Goal: Task Accomplishment & Management: Manage account settings

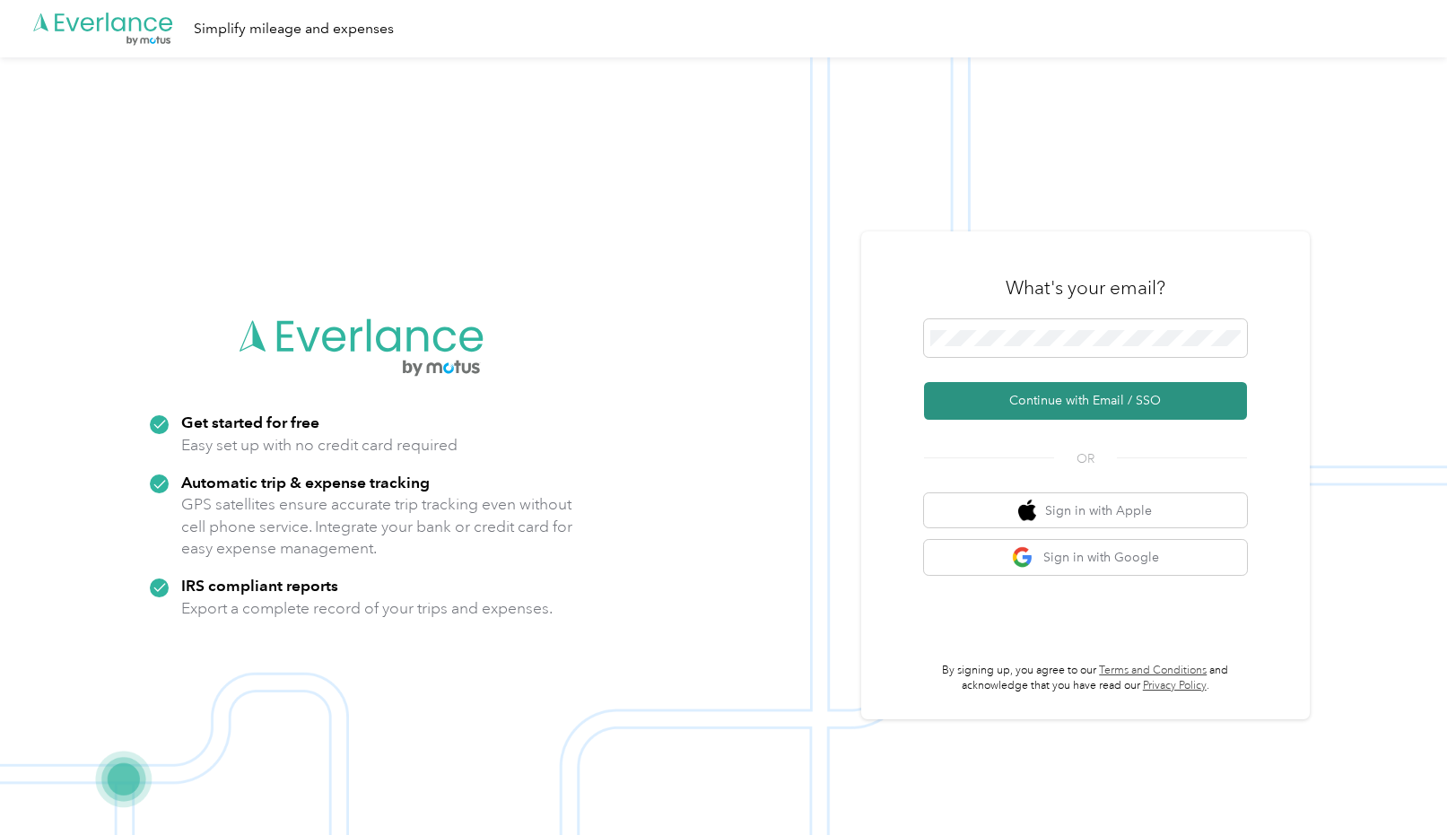
click at [1051, 400] on button "Continue with Email / SSO" at bounding box center [1086, 401] width 323 height 37
click at [999, 402] on button "Continue with Email / SSO" at bounding box center [1086, 401] width 323 height 37
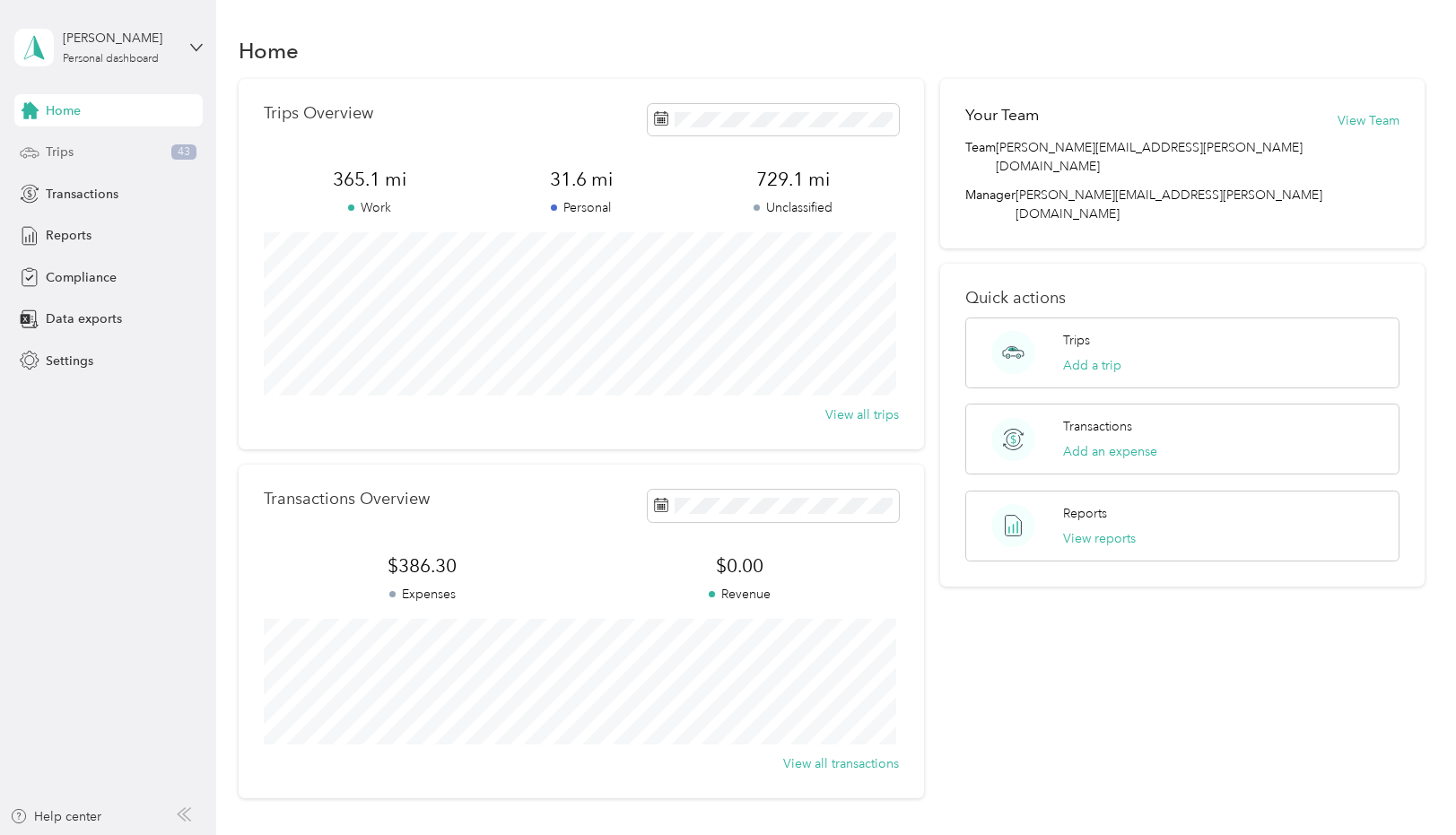
click at [70, 151] on span "Trips" at bounding box center [60, 151] width 28 height 19
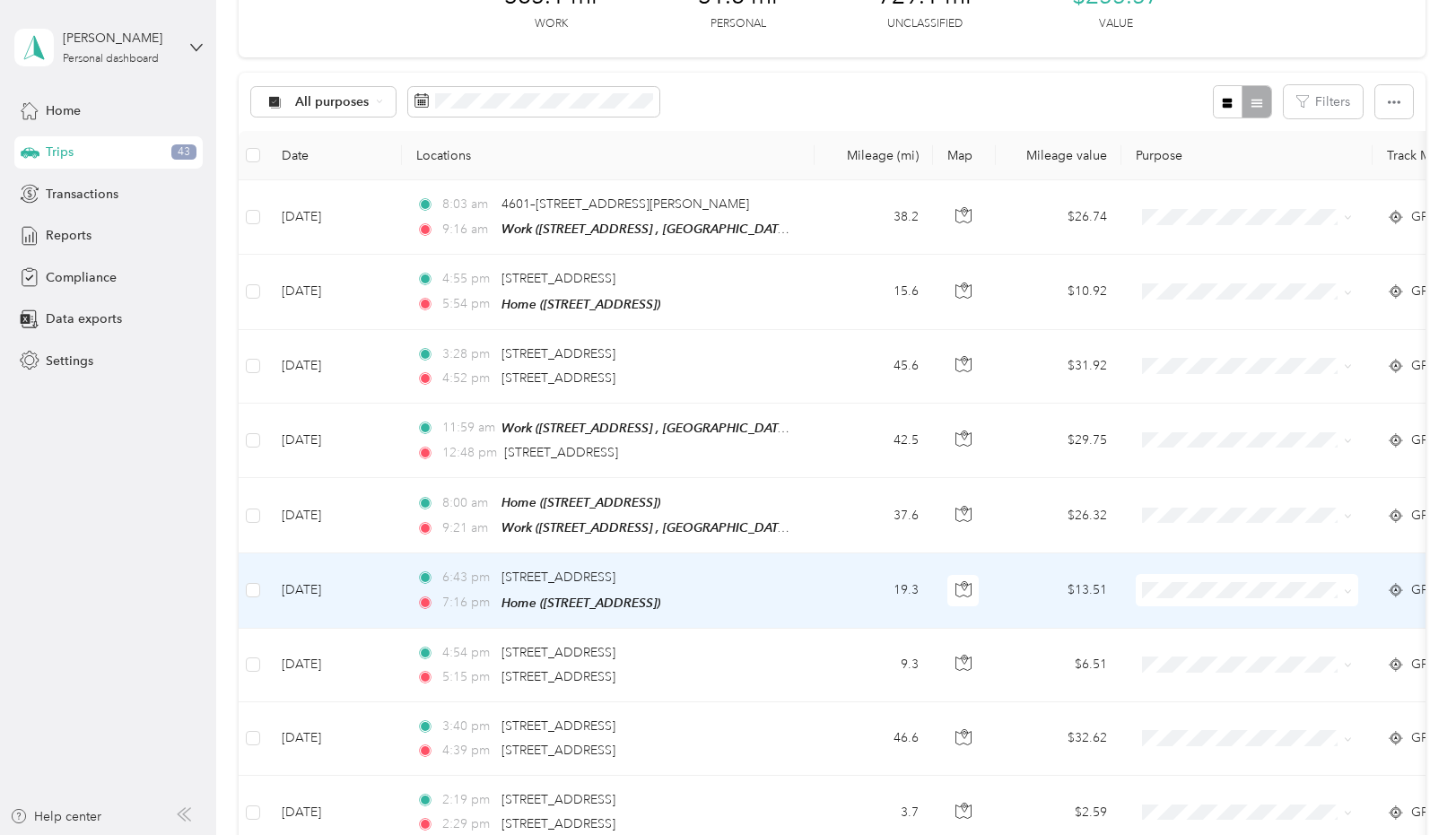
scroll to position [89, 0]
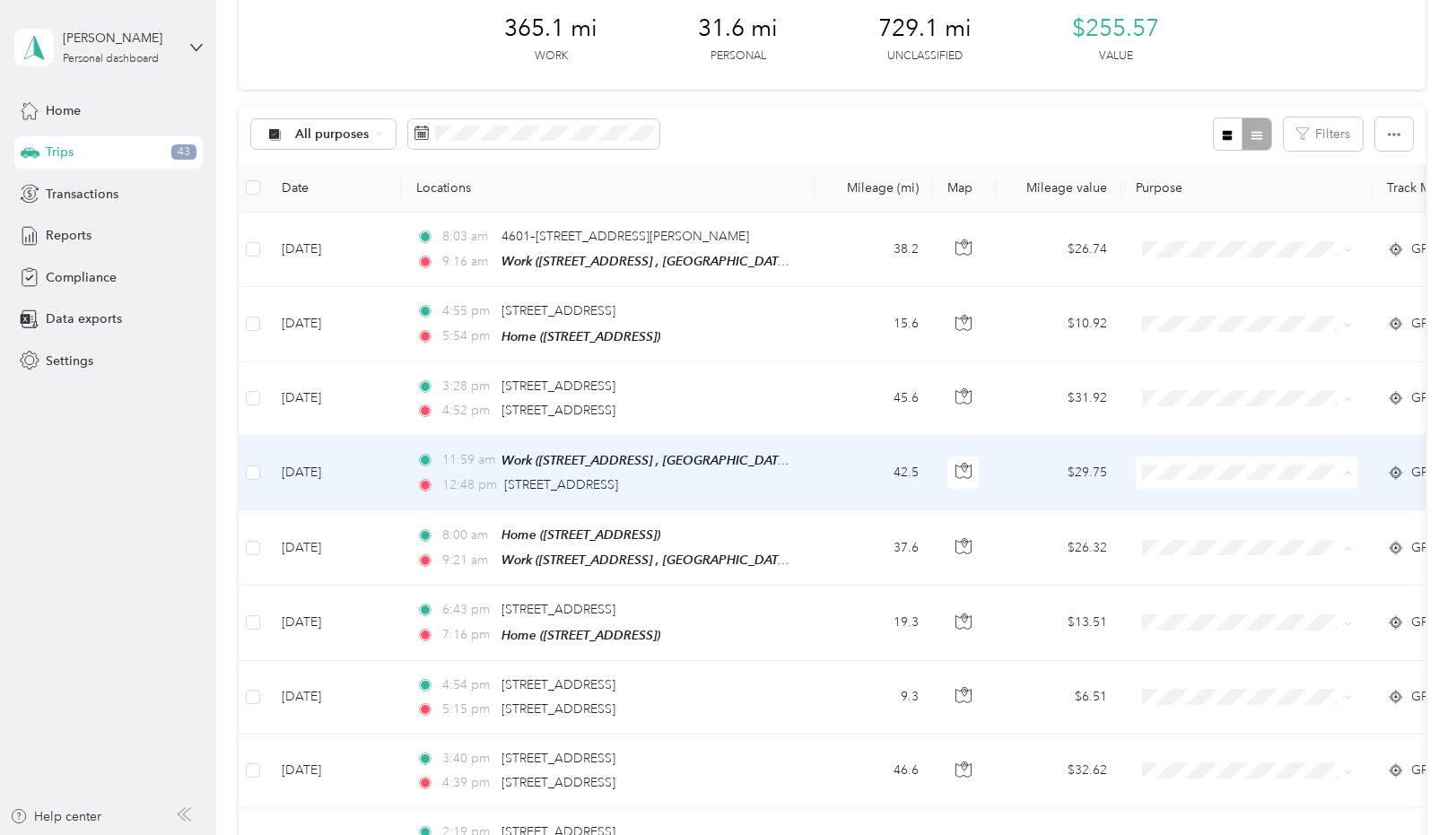
click at [1230, 504] on span "Convergint Technologies" at bounding box center [1263, 504] width 166 height 19
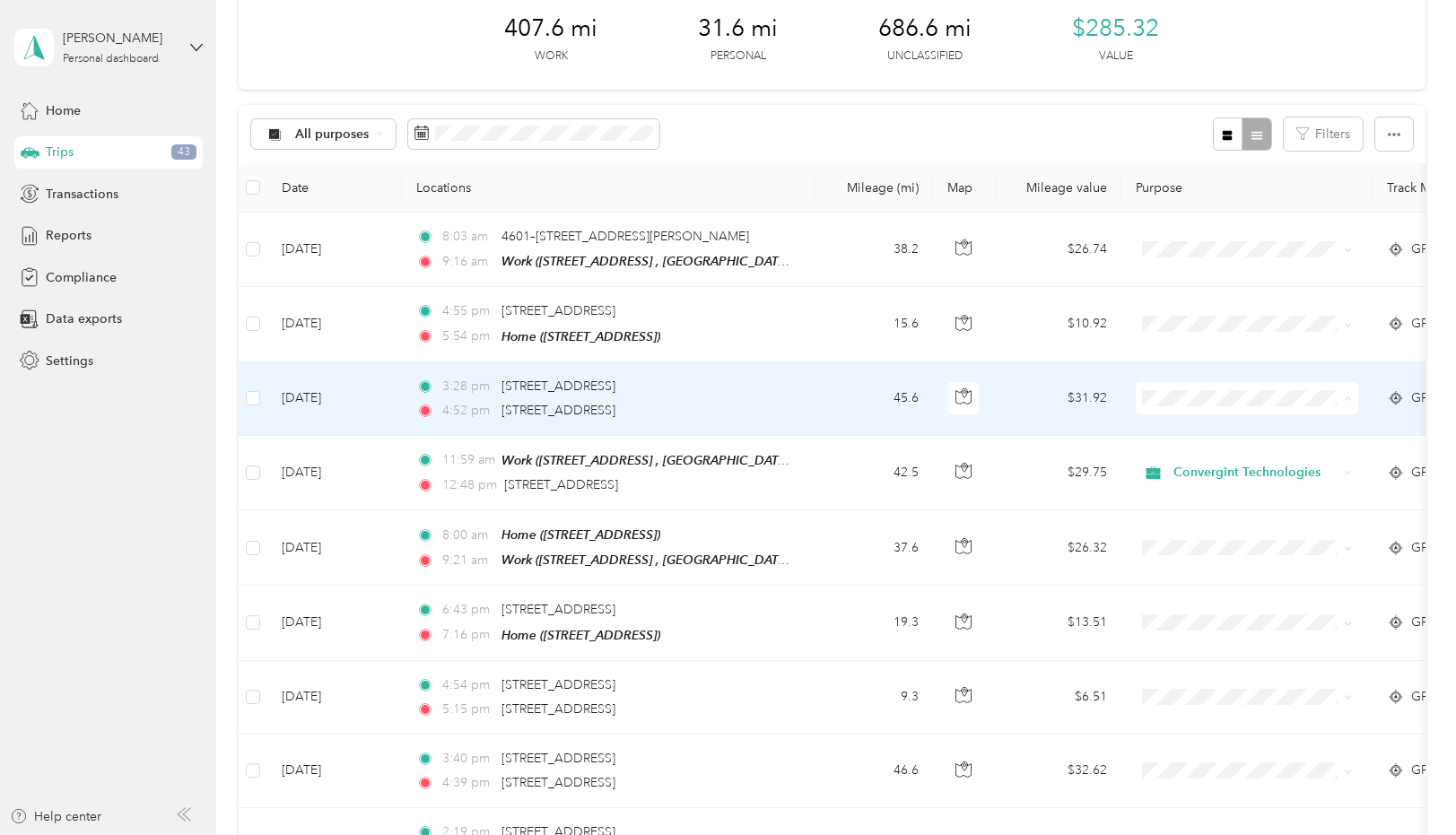
click at [1199, 428] on span "Convergint Technologies" at bounding box center [1263, 430] width 166 height 19
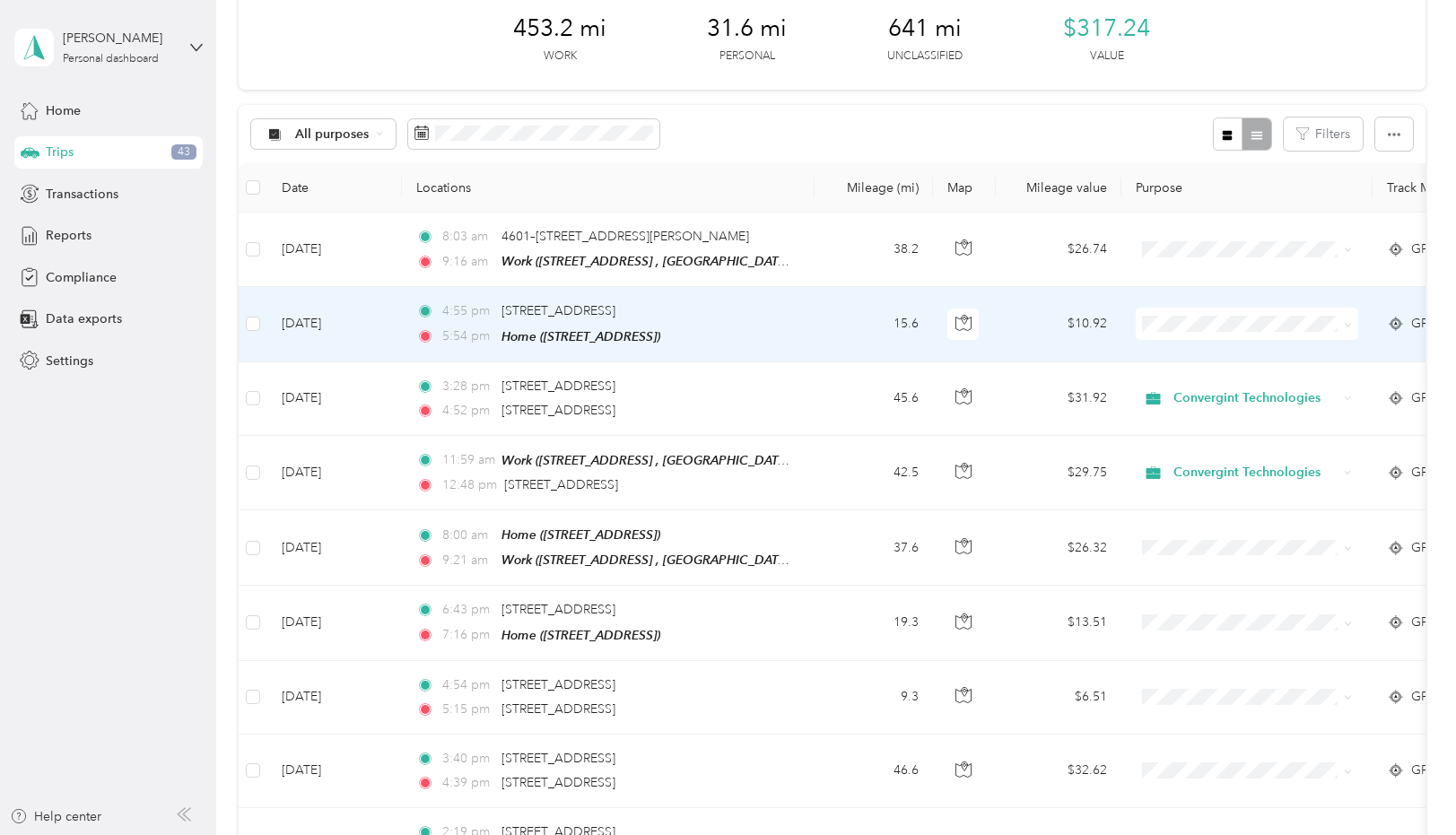
click at [1195, 386] on span "Personal" at bounding box center [1263, 384] width 166 height 19
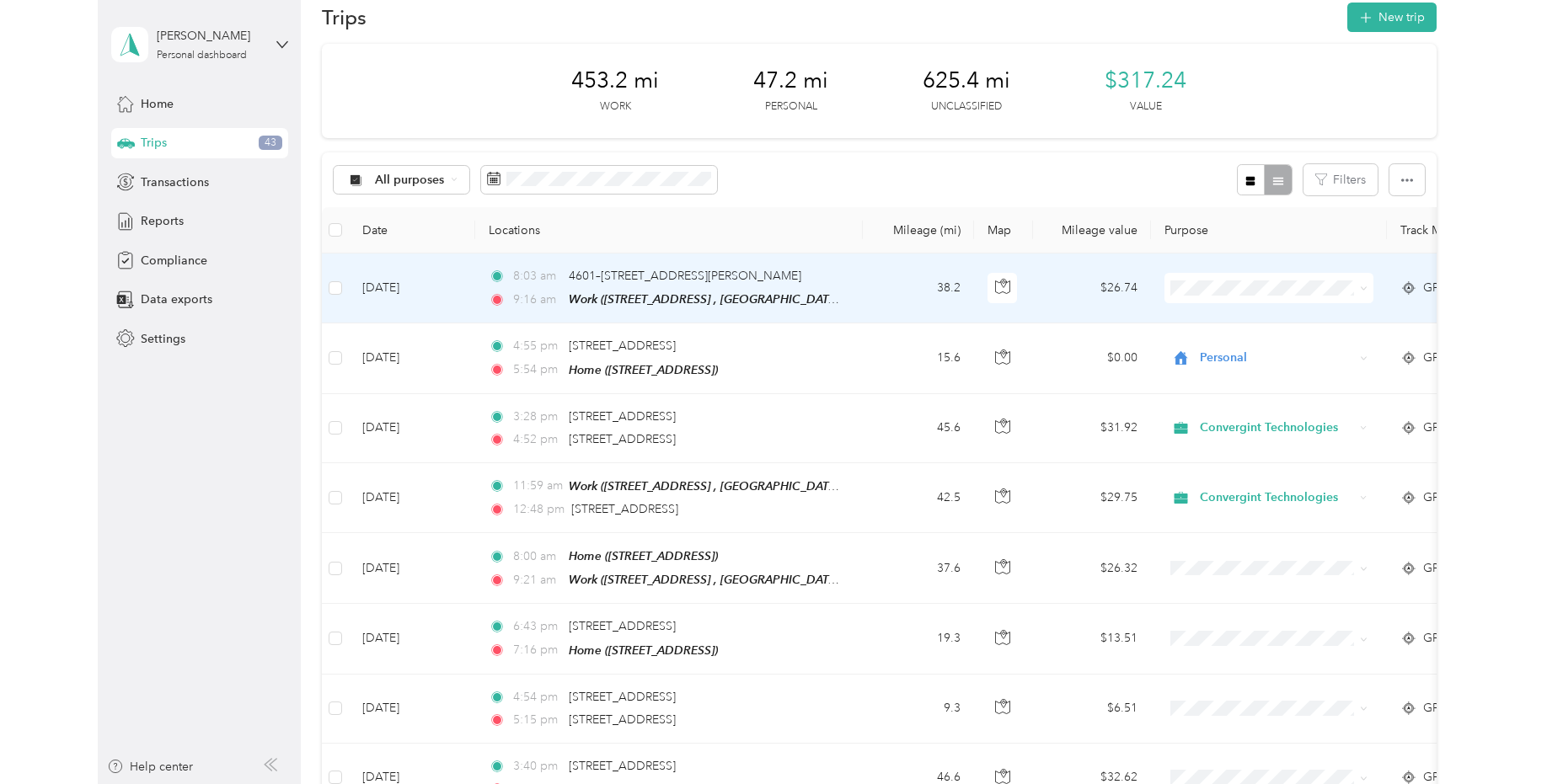
scroll to position [0, 0]
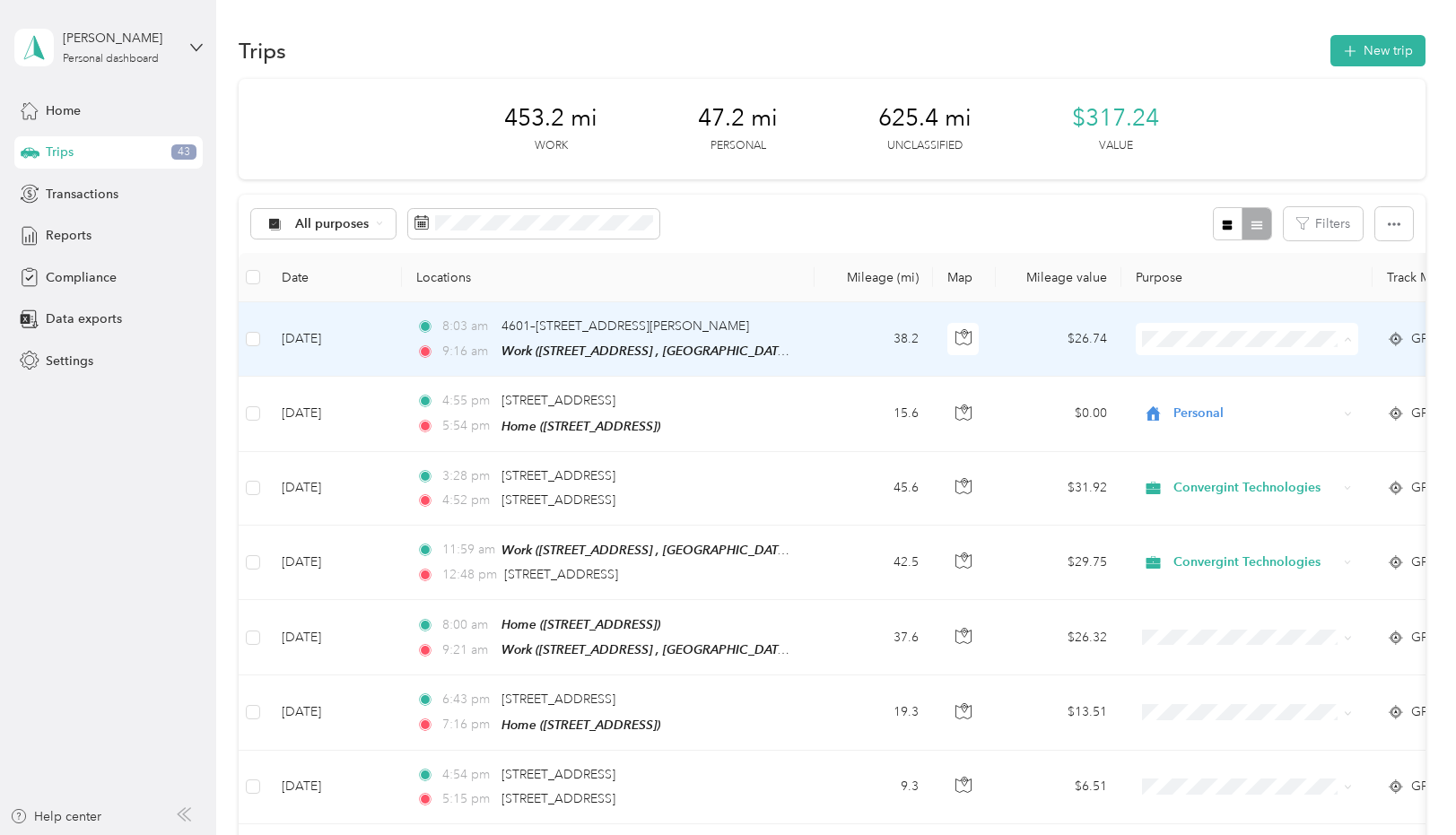
click at [1179, 375] on span "Convergint Technologies" at bounding box center [1247, 372] width 198 height 19
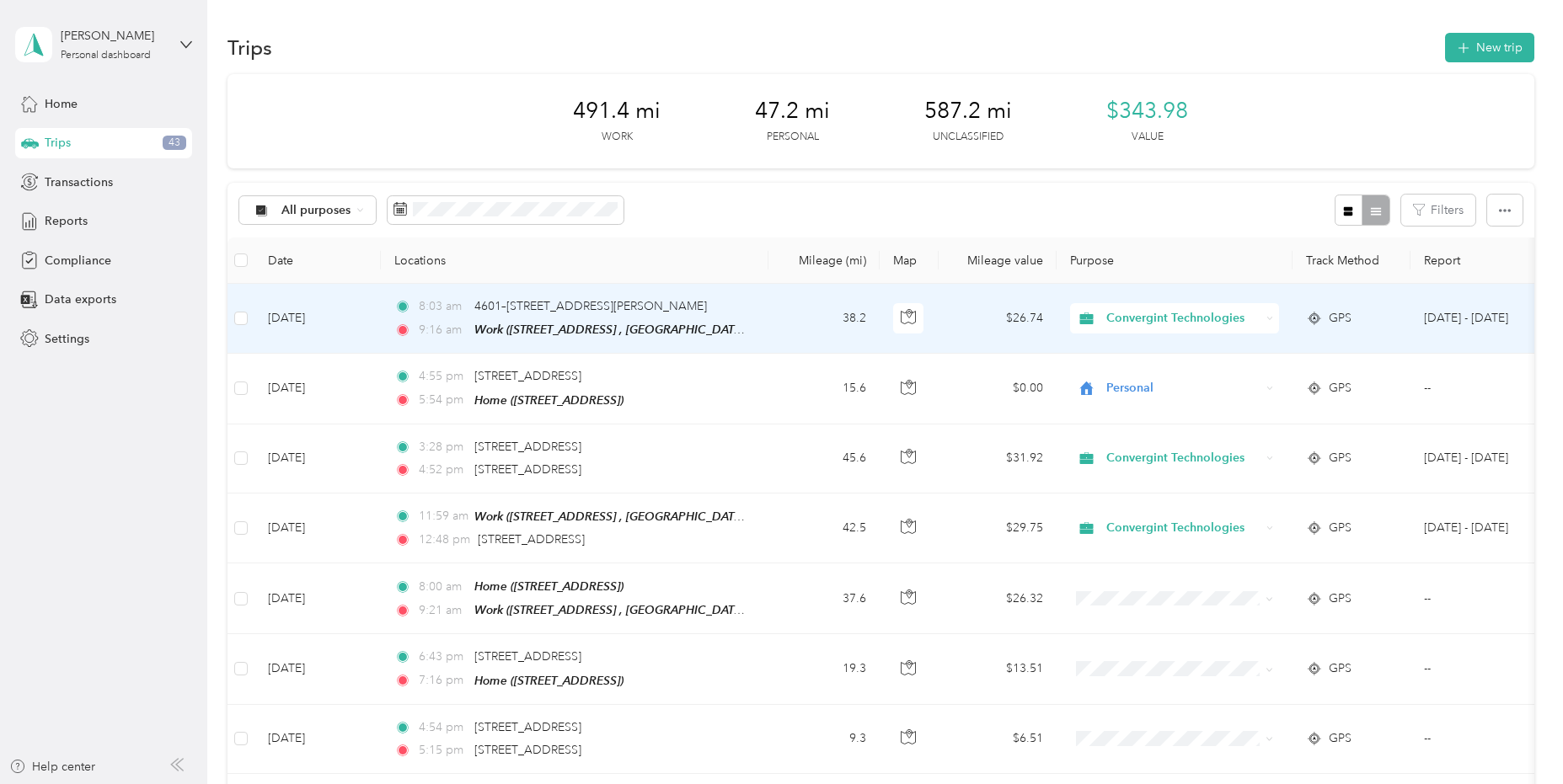
click at [1161, 318] on span "Convergint Technologies" at bounding box center [1183, 319] width 154 height 18
click at [1154, 379] on span "Personal" at bounding box center [1192, 376] width 159 height 18
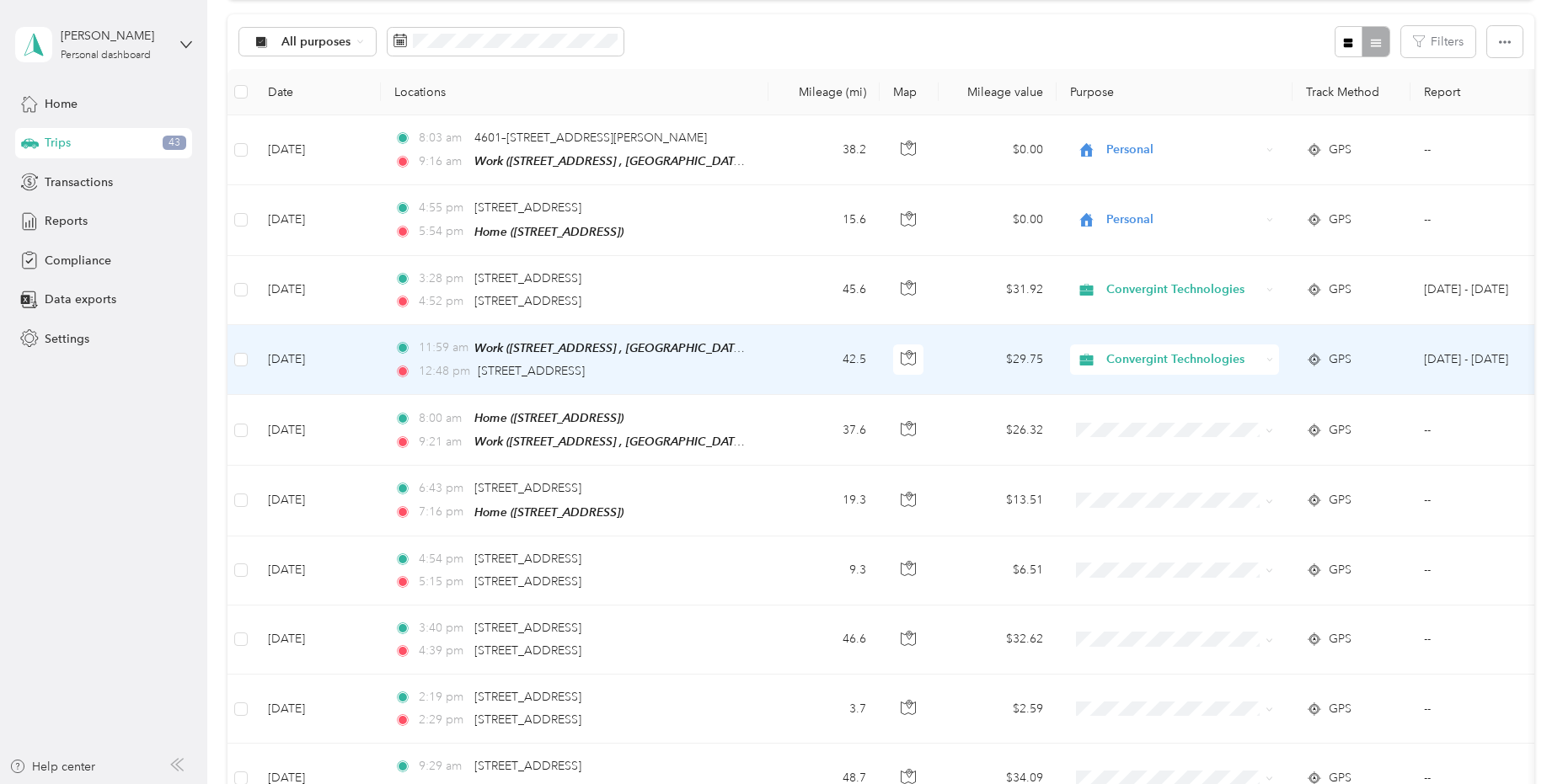
scroll to position [253, 0]
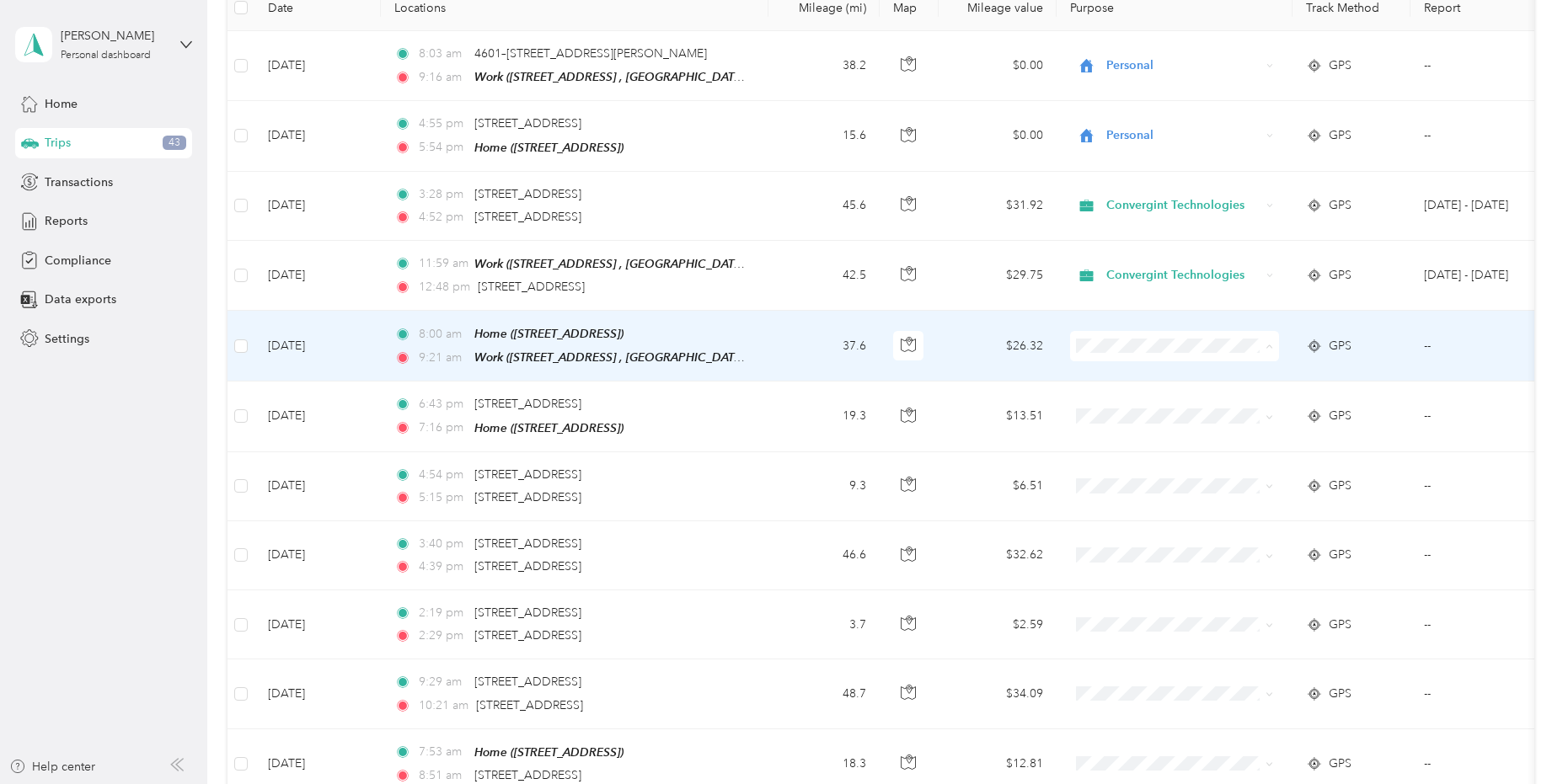
click at [1124, 405] on span "Personal" at bounding box center [1190, 404] width 156 height 18
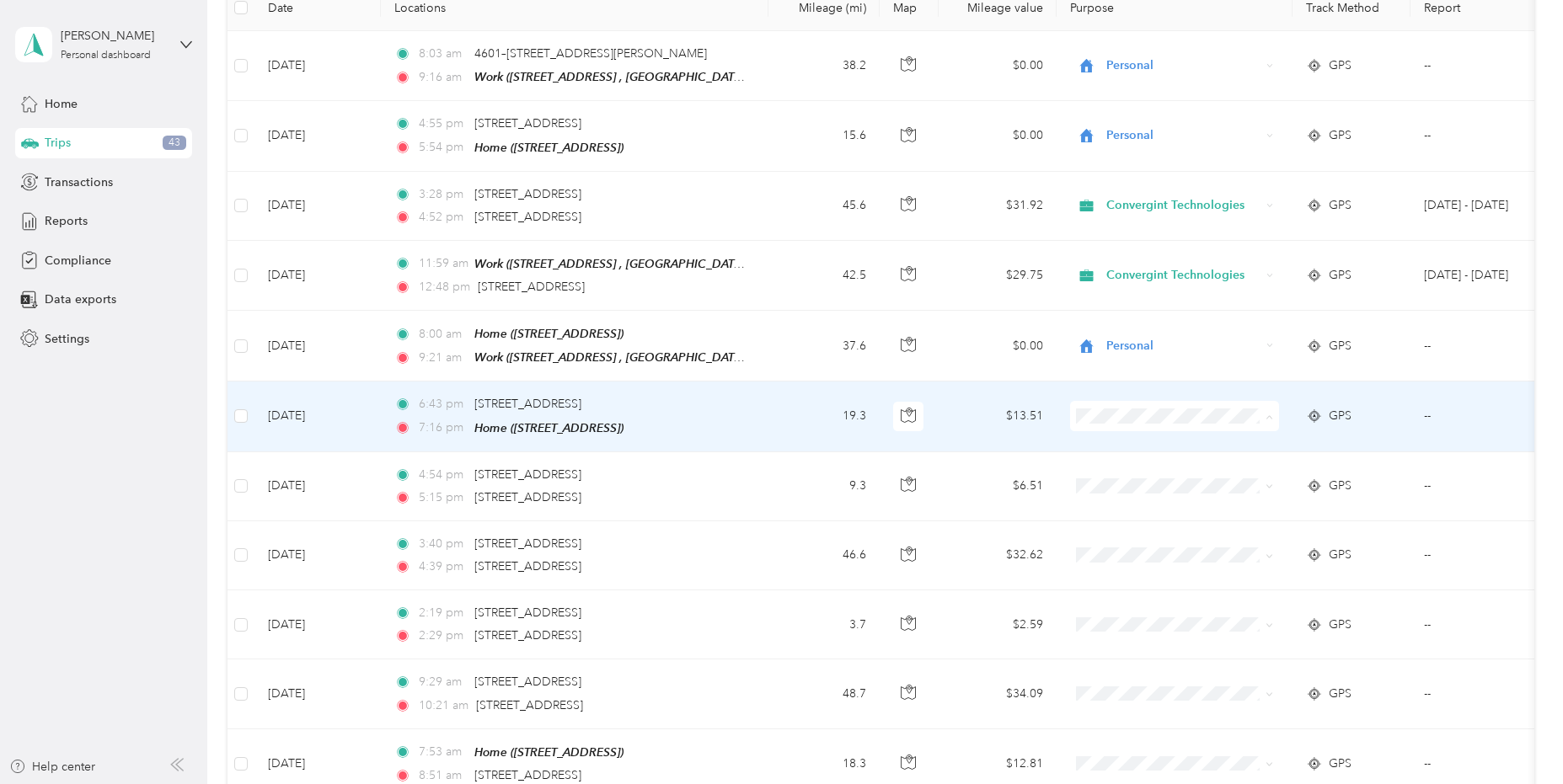
click at [1131, 471] on span "Personal" at bounding box center [1190, 473] width 156 height 18
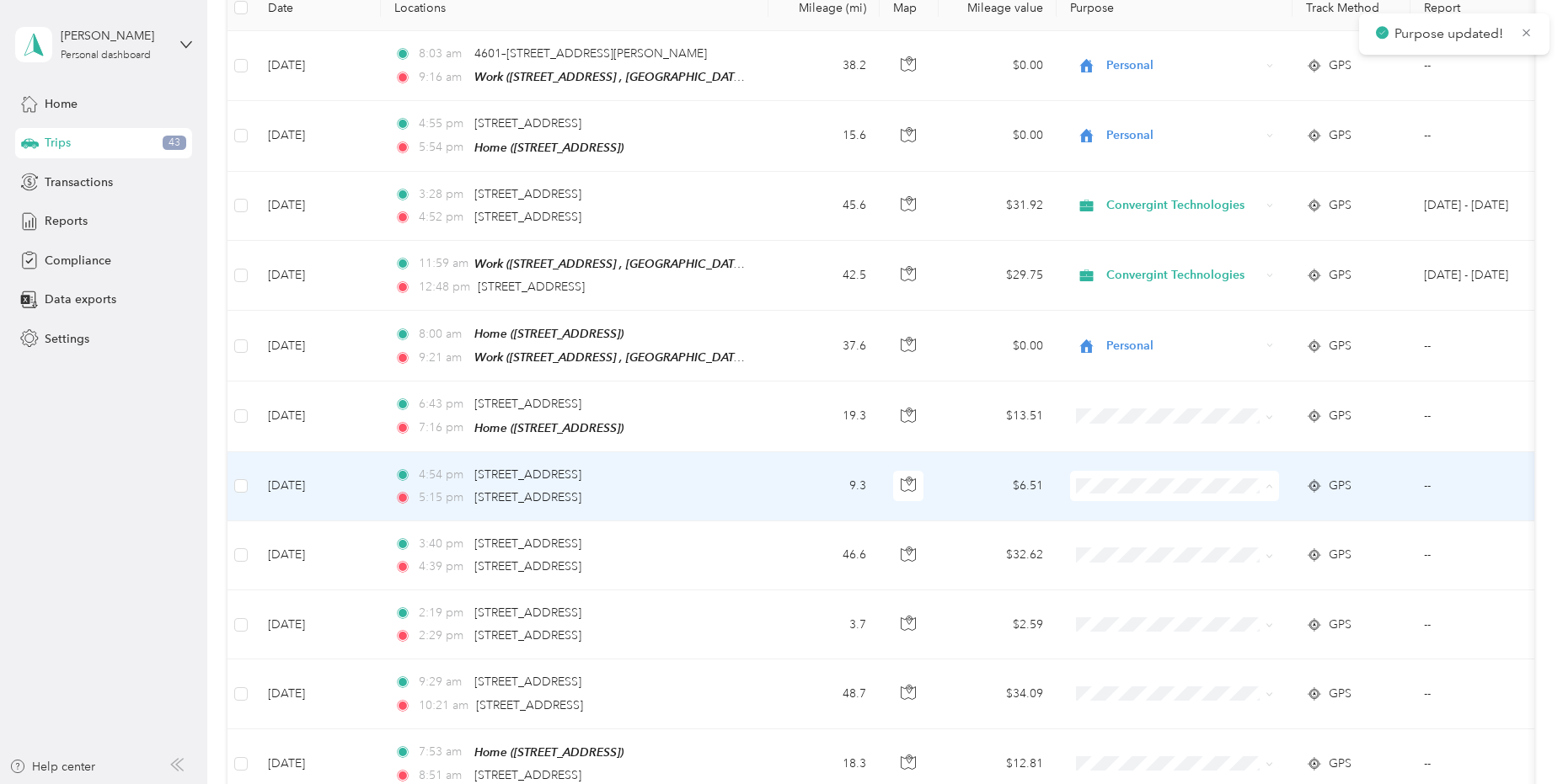
click at [1132, 540] on span "Personal" at bounding box center [1190, 541] width 156 height 18
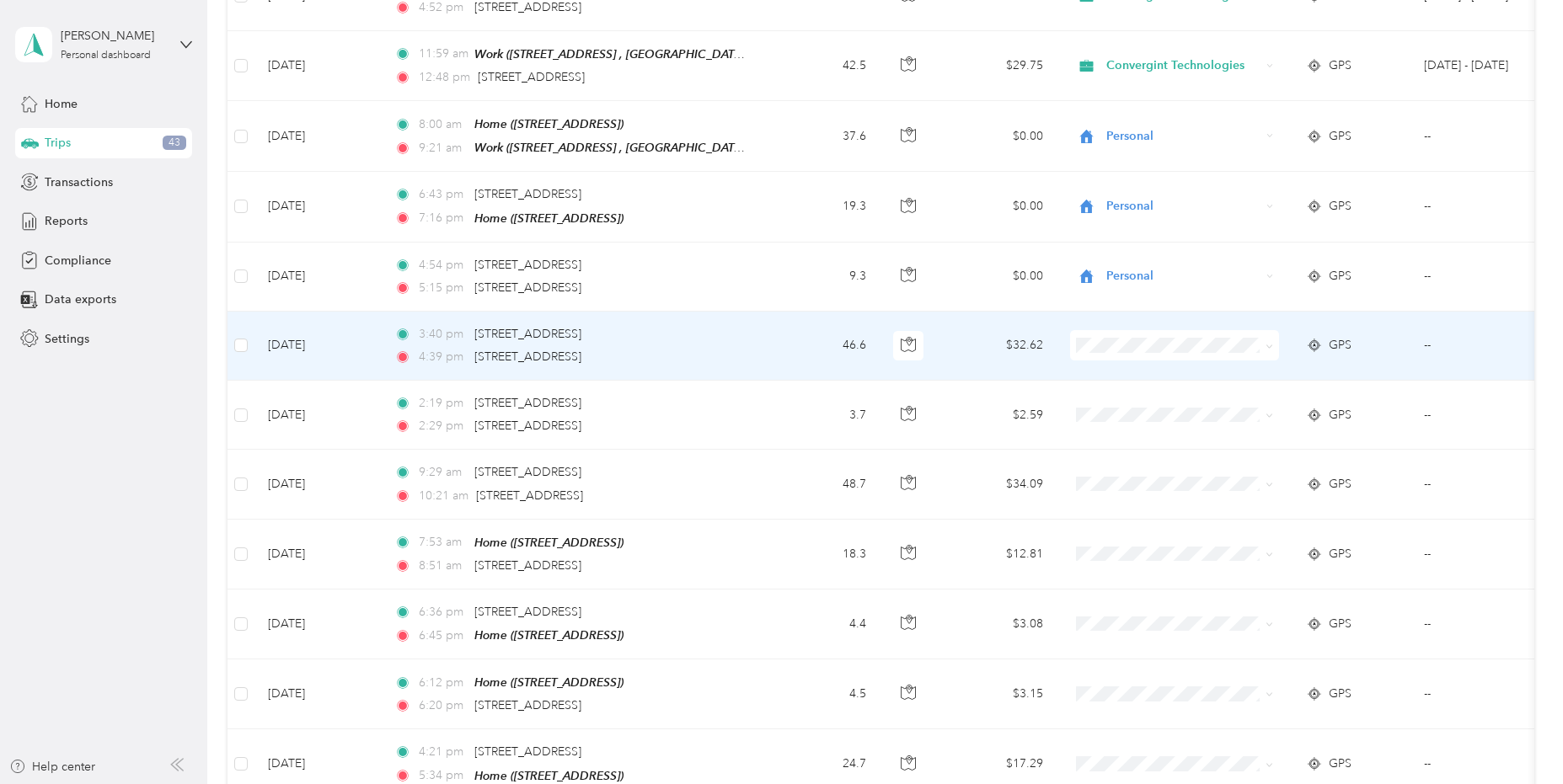
scroll to position [505, 0]
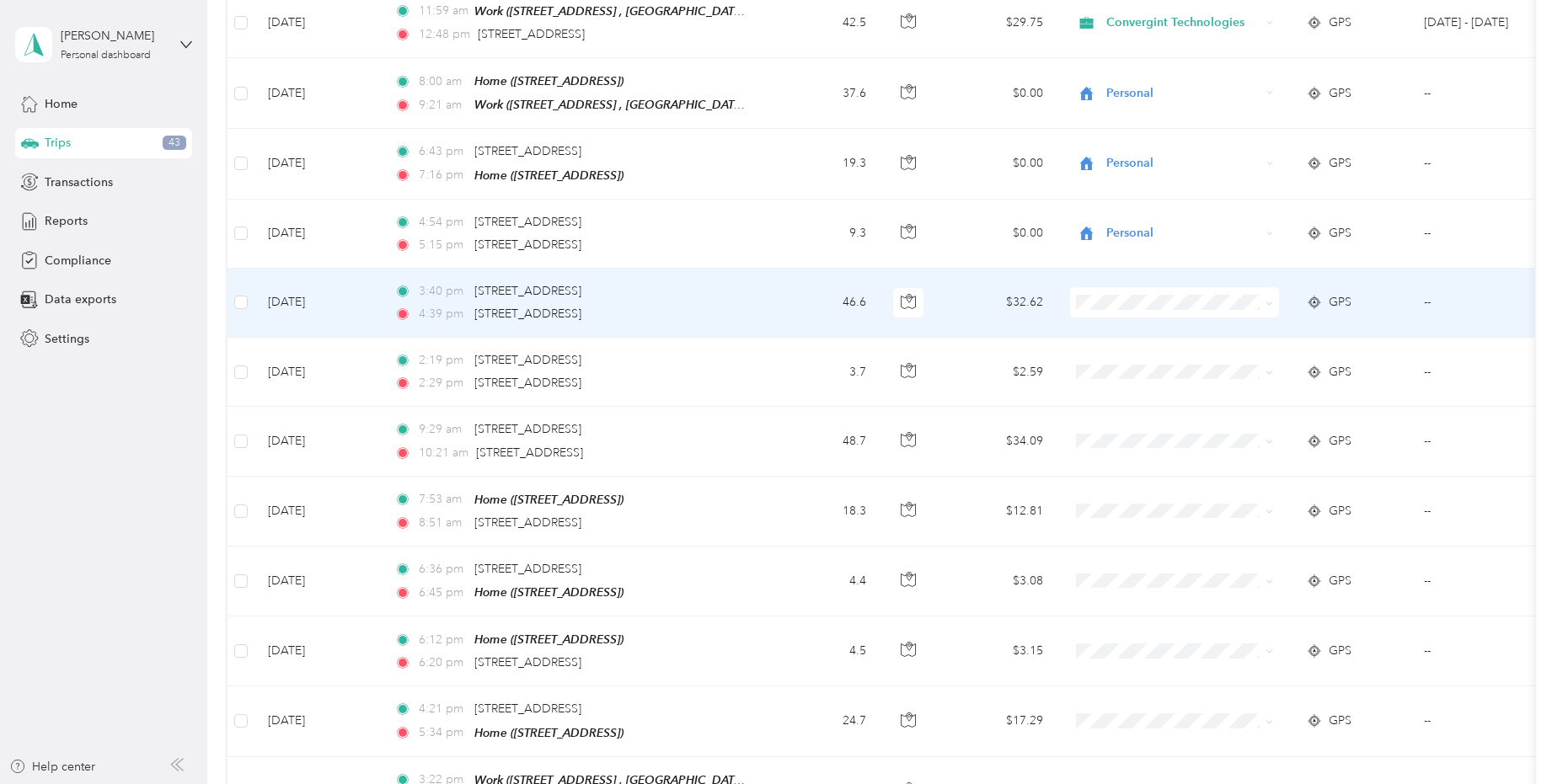
click at [1145, 356] on span "Personal" at bounding box center [1190, 356] width 156 height 18
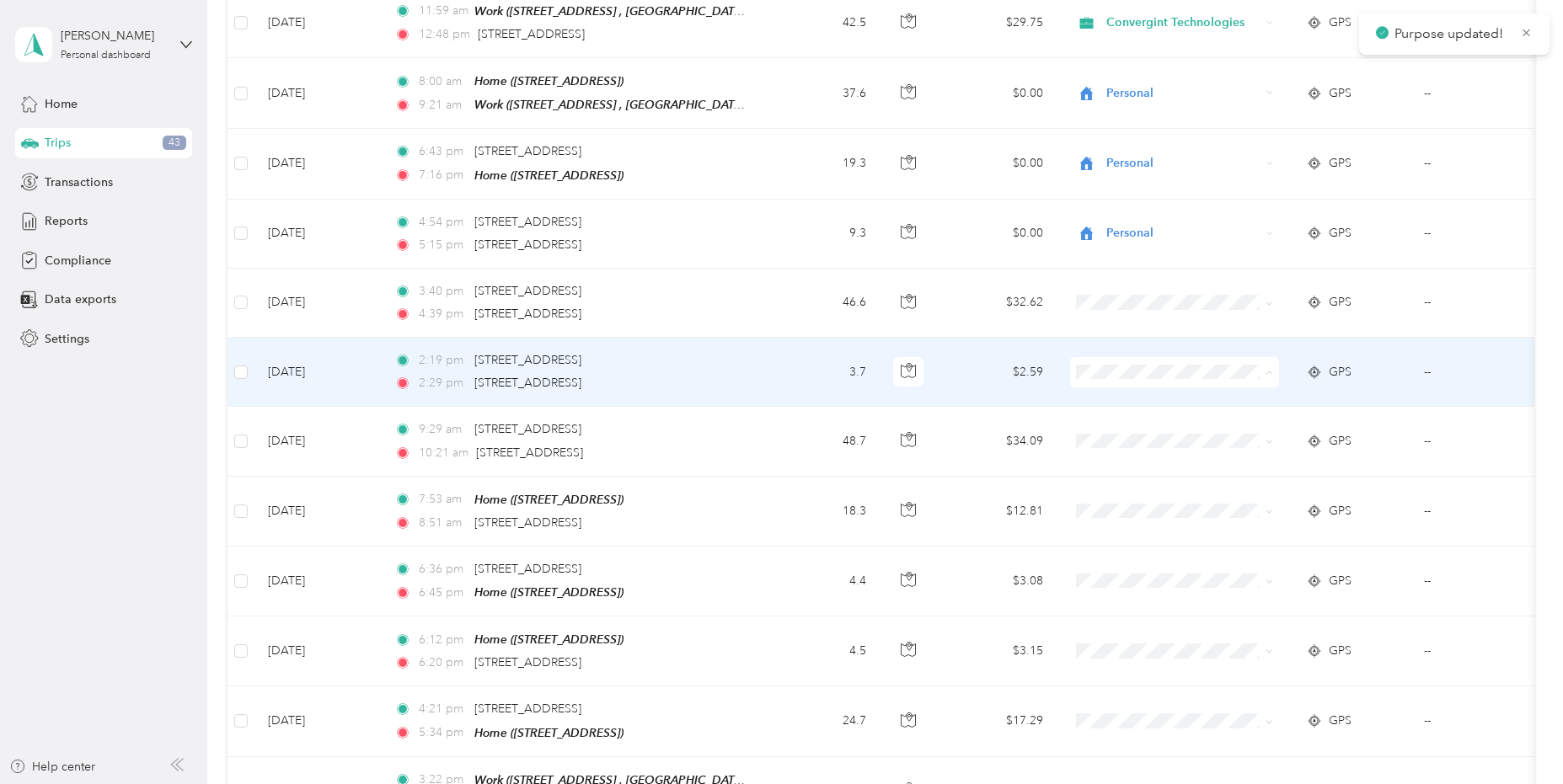
click at [1150, 429] on span "Personal" at bounding box center [1190, 428] width 156 height 18
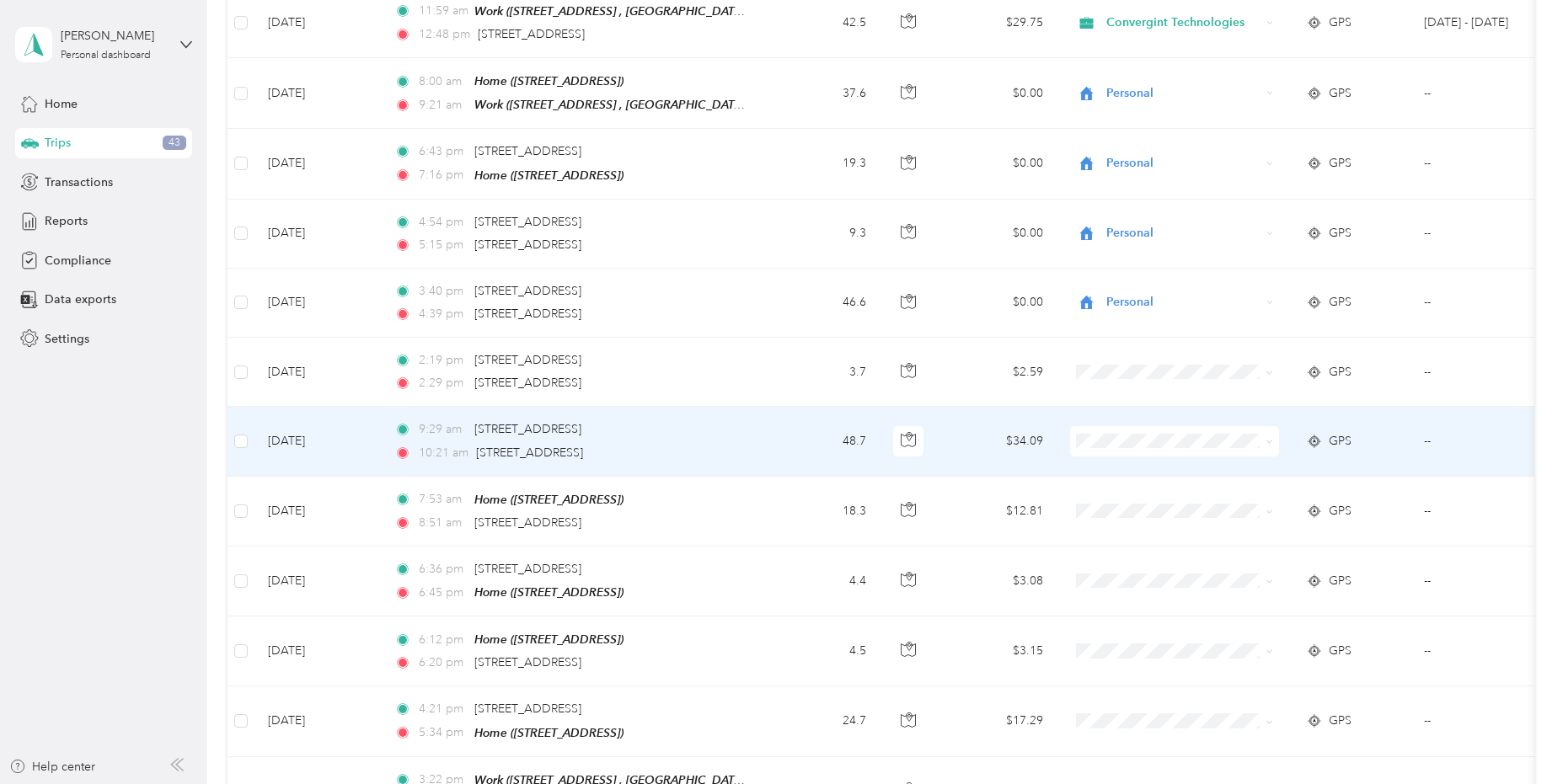
click at [1134, 494] on span "Personal" at bounding box center [1190, 495] width 156 height 18
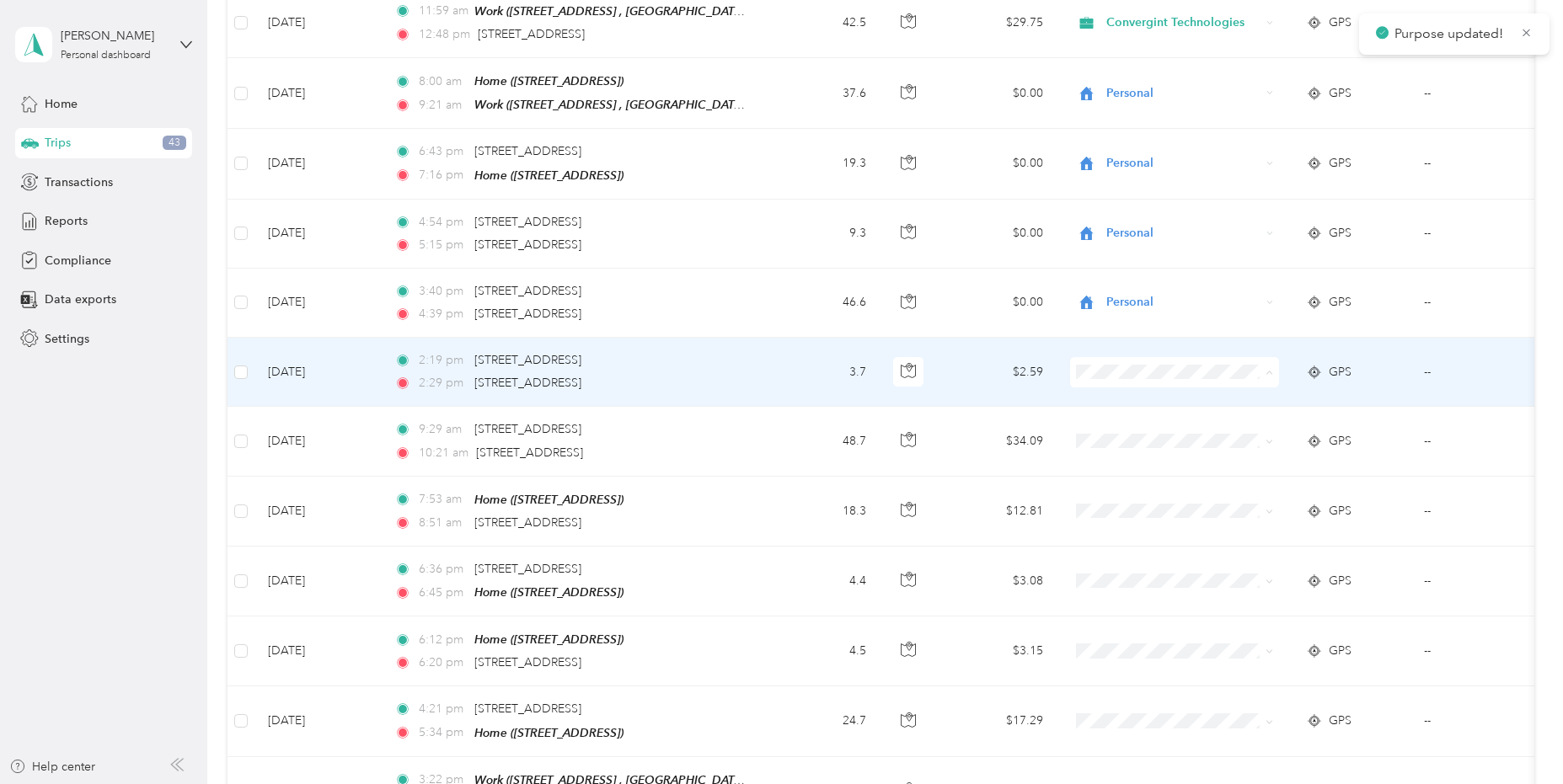
click at [1132, 434] on li "Personal" at bounding box center [1174, 428] width 209 height 30
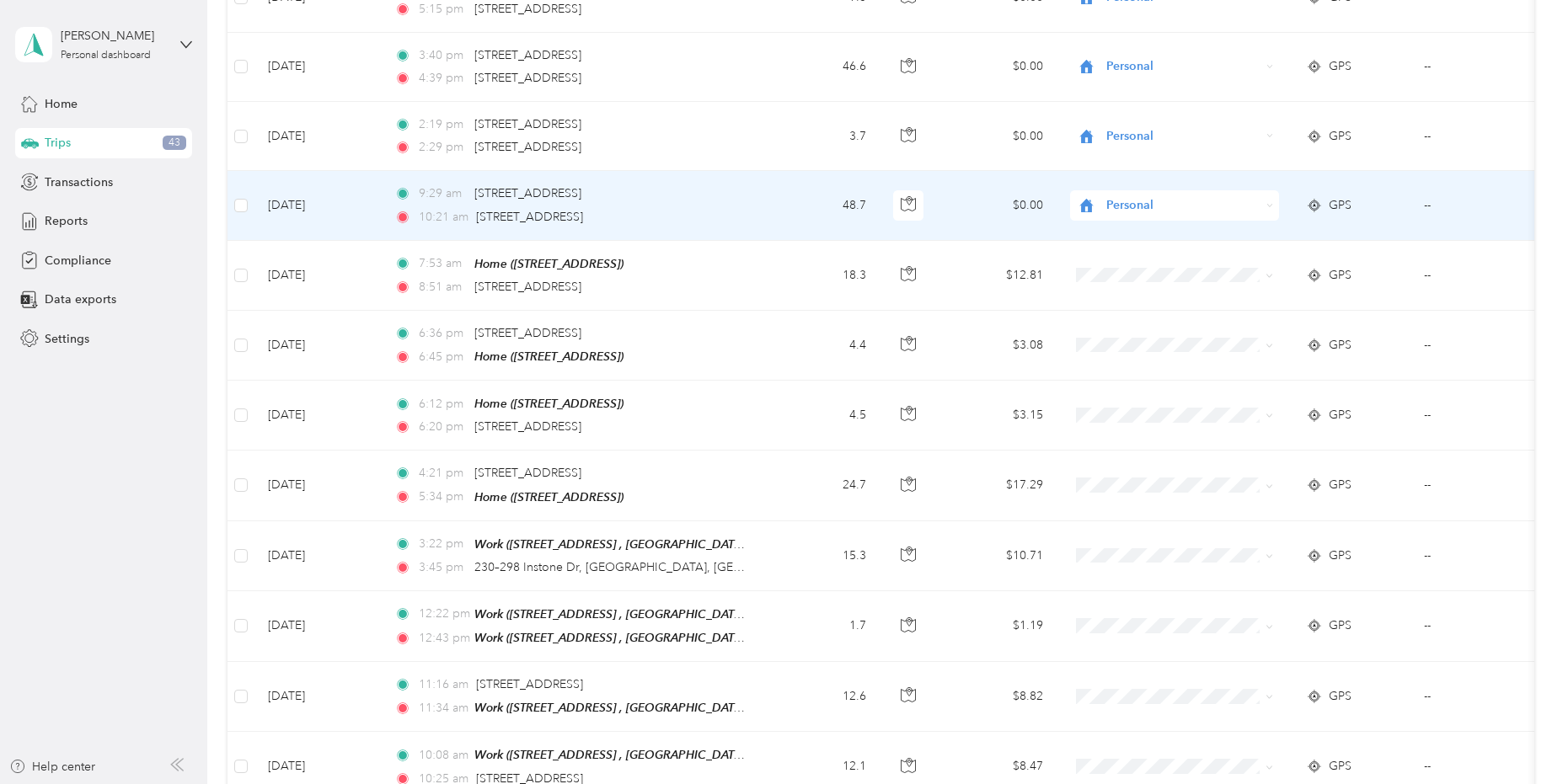
scroll to position [758, 0]
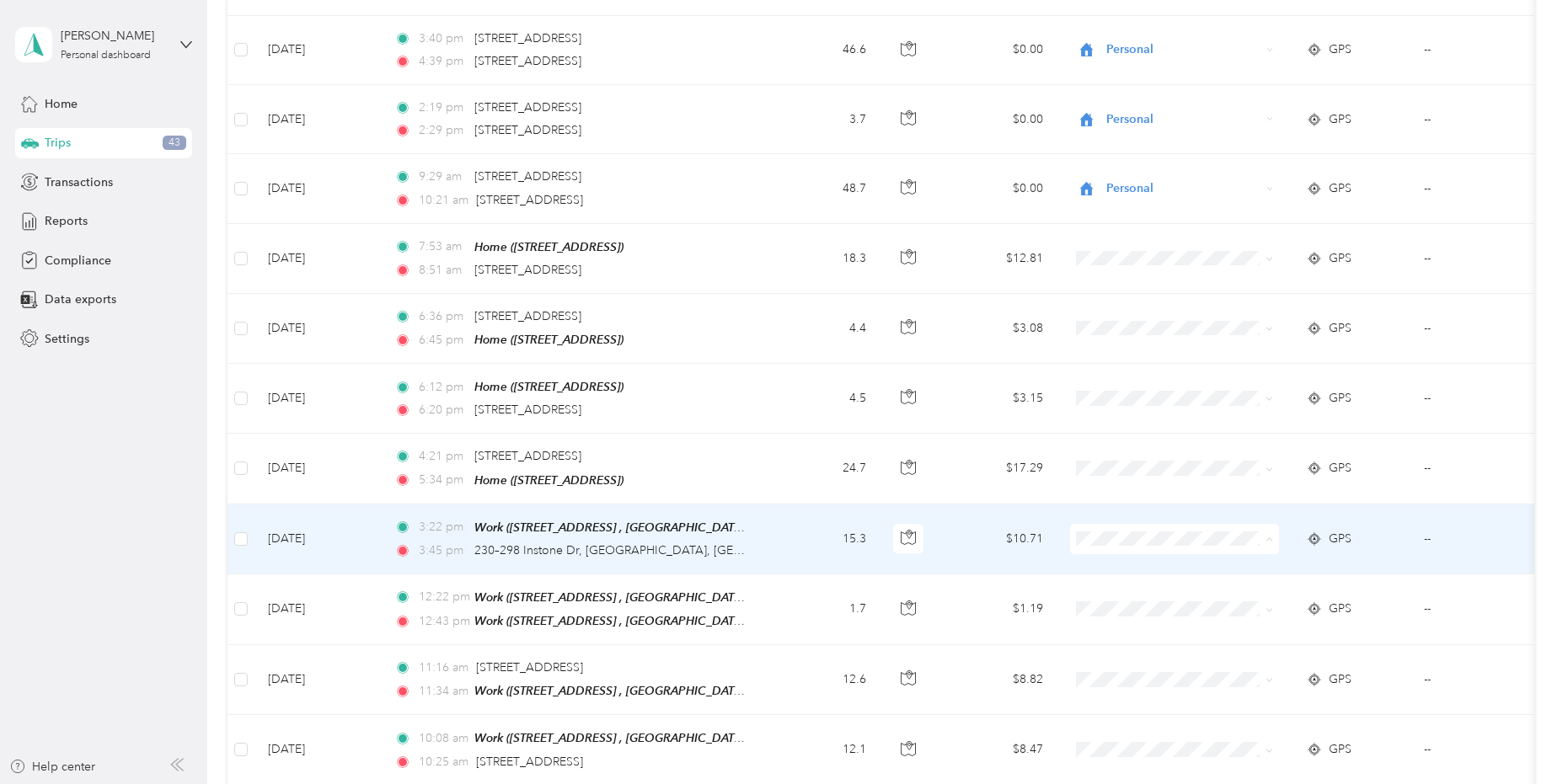
click at [1126, 589] on span "Personal" at bounding box center [1190, 590] width 156 height 18
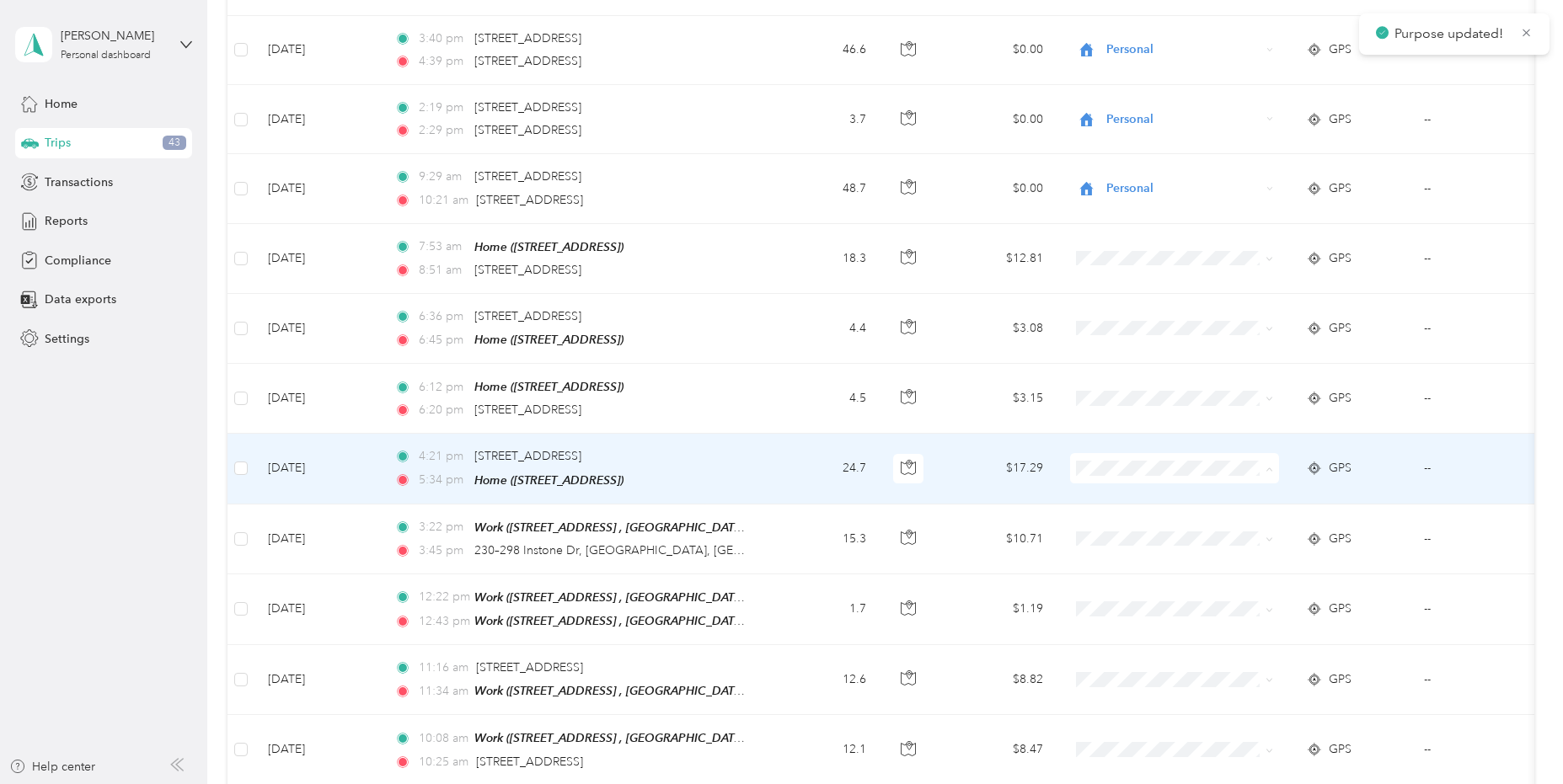
click at [1104, 511] on li "Personal" at bounding box center [1174, 522] width 209 height 30
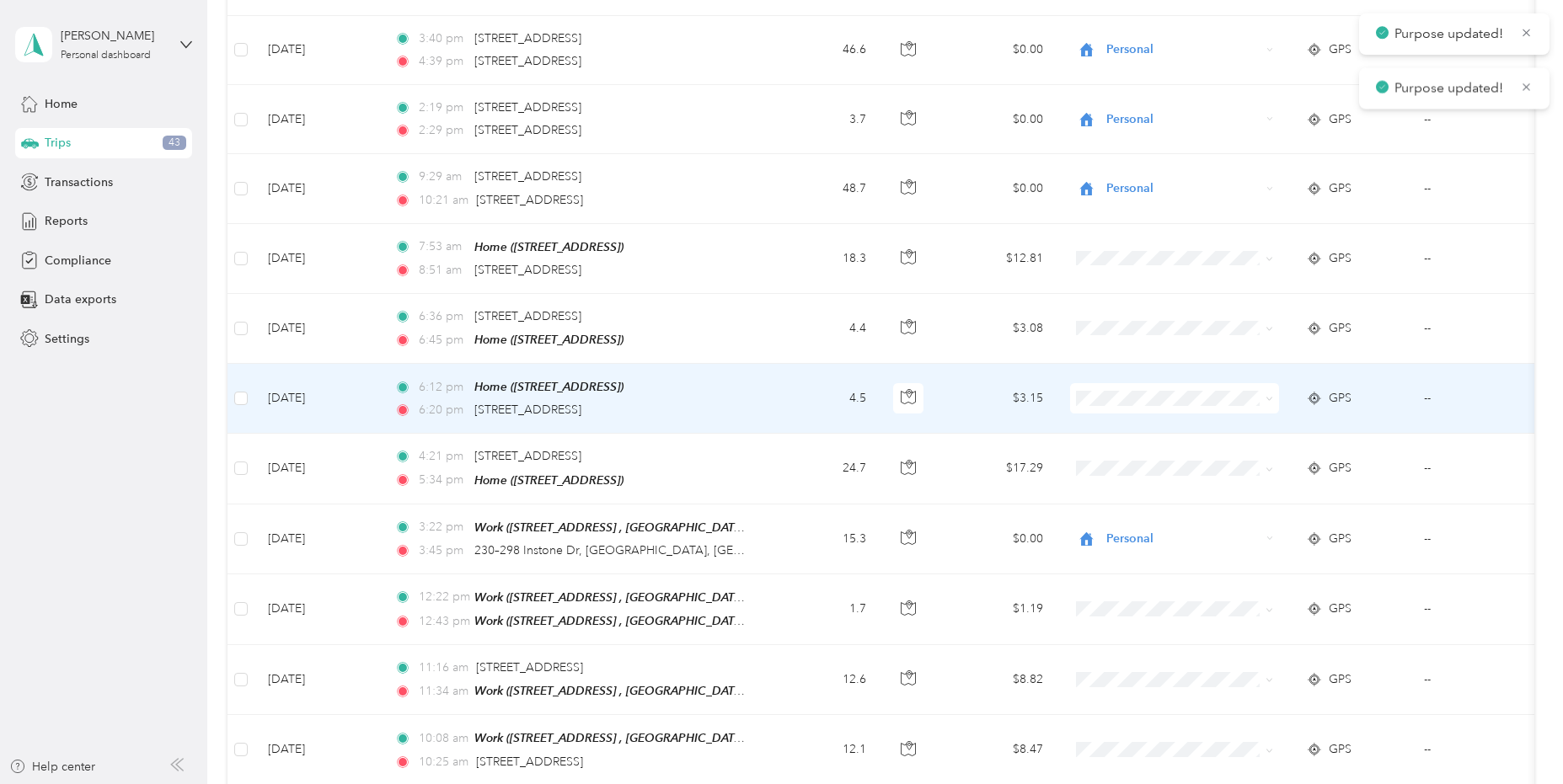
click at [1119, 452] on span "Personal" at bounding box center [1190, 451] width 156 height 18
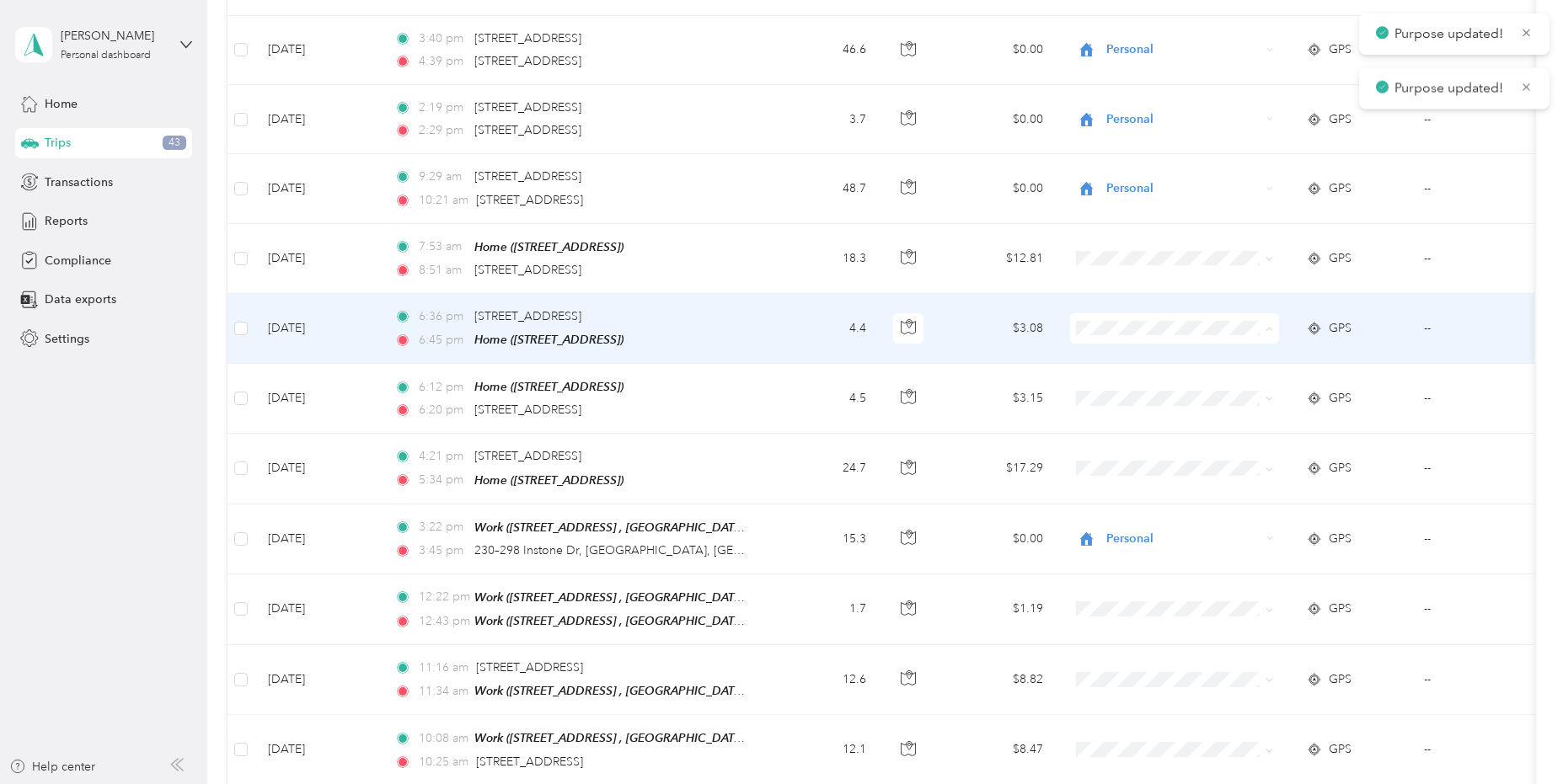
click at [1125, 396] on body "Purpose updated! Purpose updated! [PERSON_NAME] Personal dashboard Home Trips 4…" at bounding box center [777, 392] width 1555 height 784
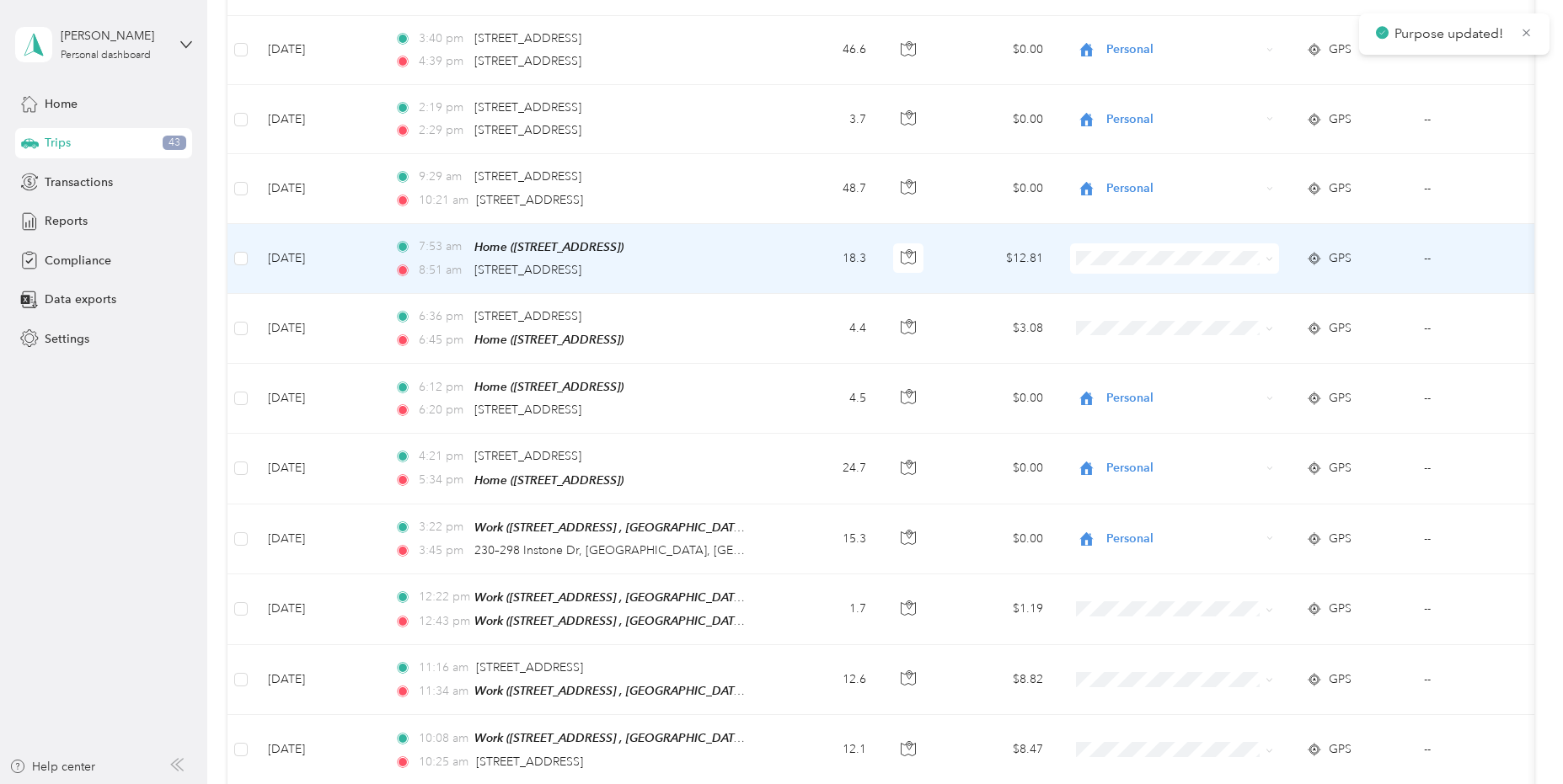
click at [1134, 308] on span "Personal" at bounding box center [1190, 310] width 156 height 18
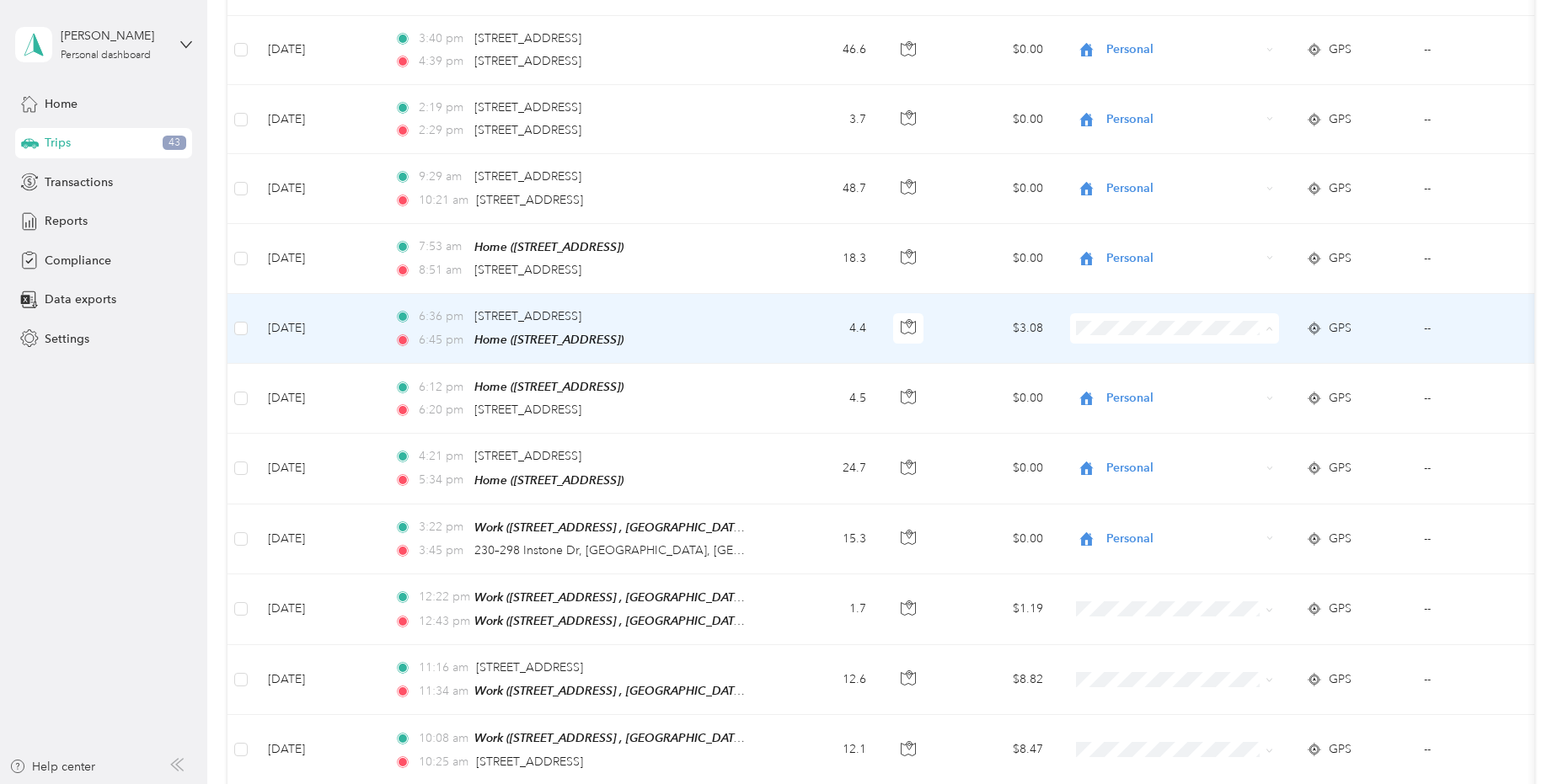
click at [1141, 379] on span "Personal" at bounding box center [1190, 382] width 156 height 18
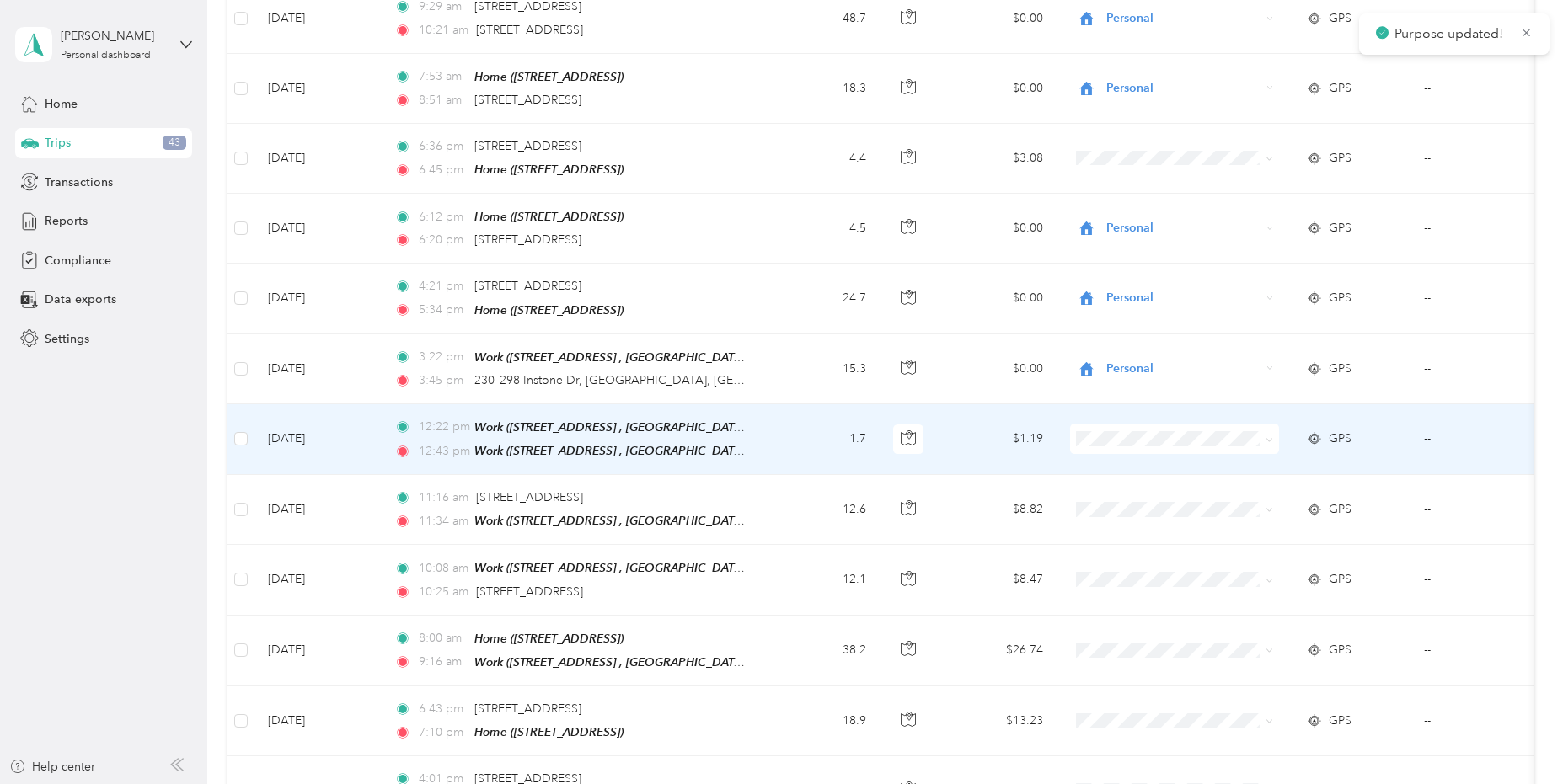
scroll to position [1011, 0]
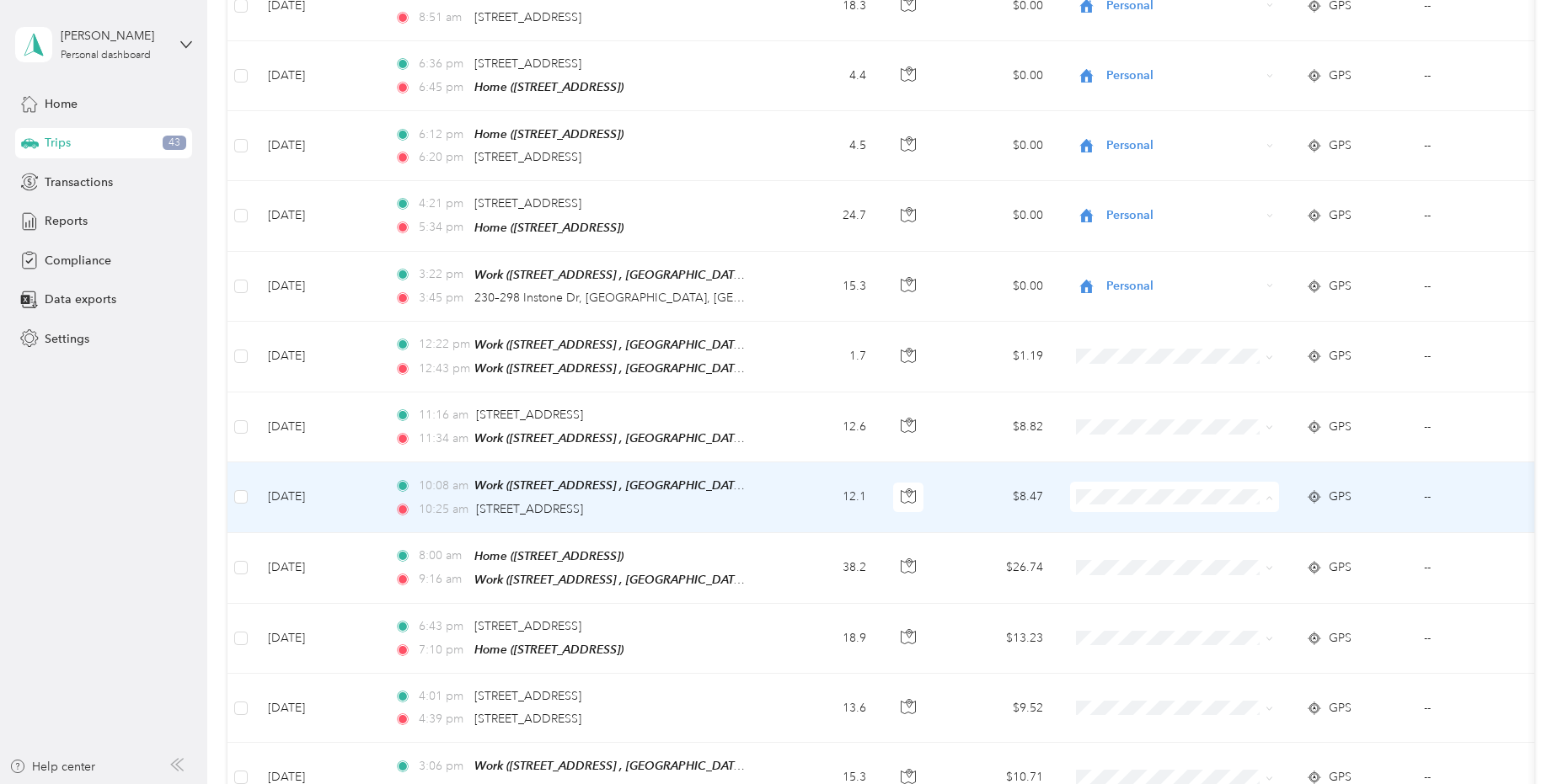
click at [1141, 517] on span "Convergint Technologies" at bounding box center [1190, 516] width 156 height 18
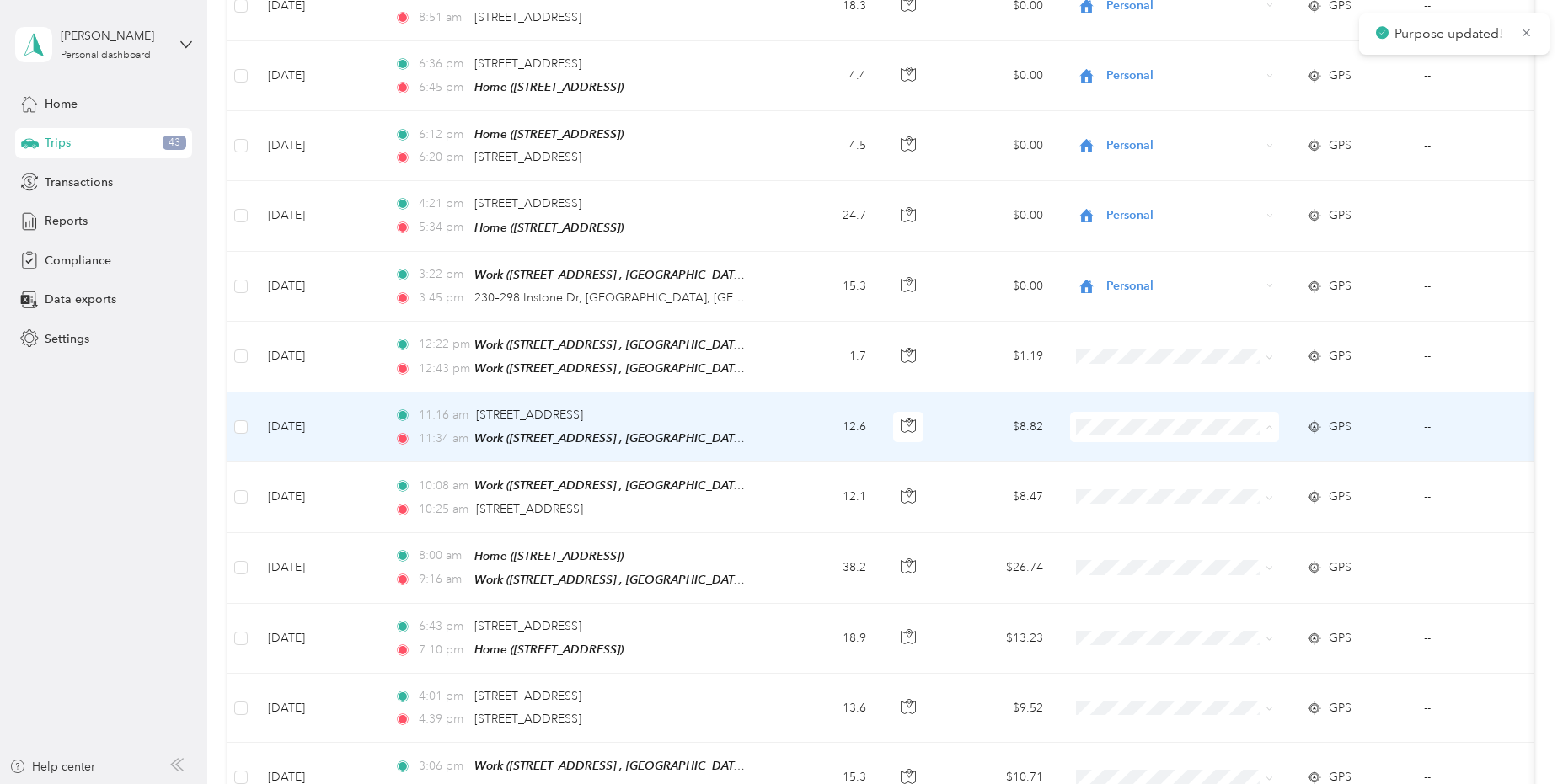
click at [1129, 444] on span "Convergint Technologies" at bounding box center [1190, 447] width 156 height 18
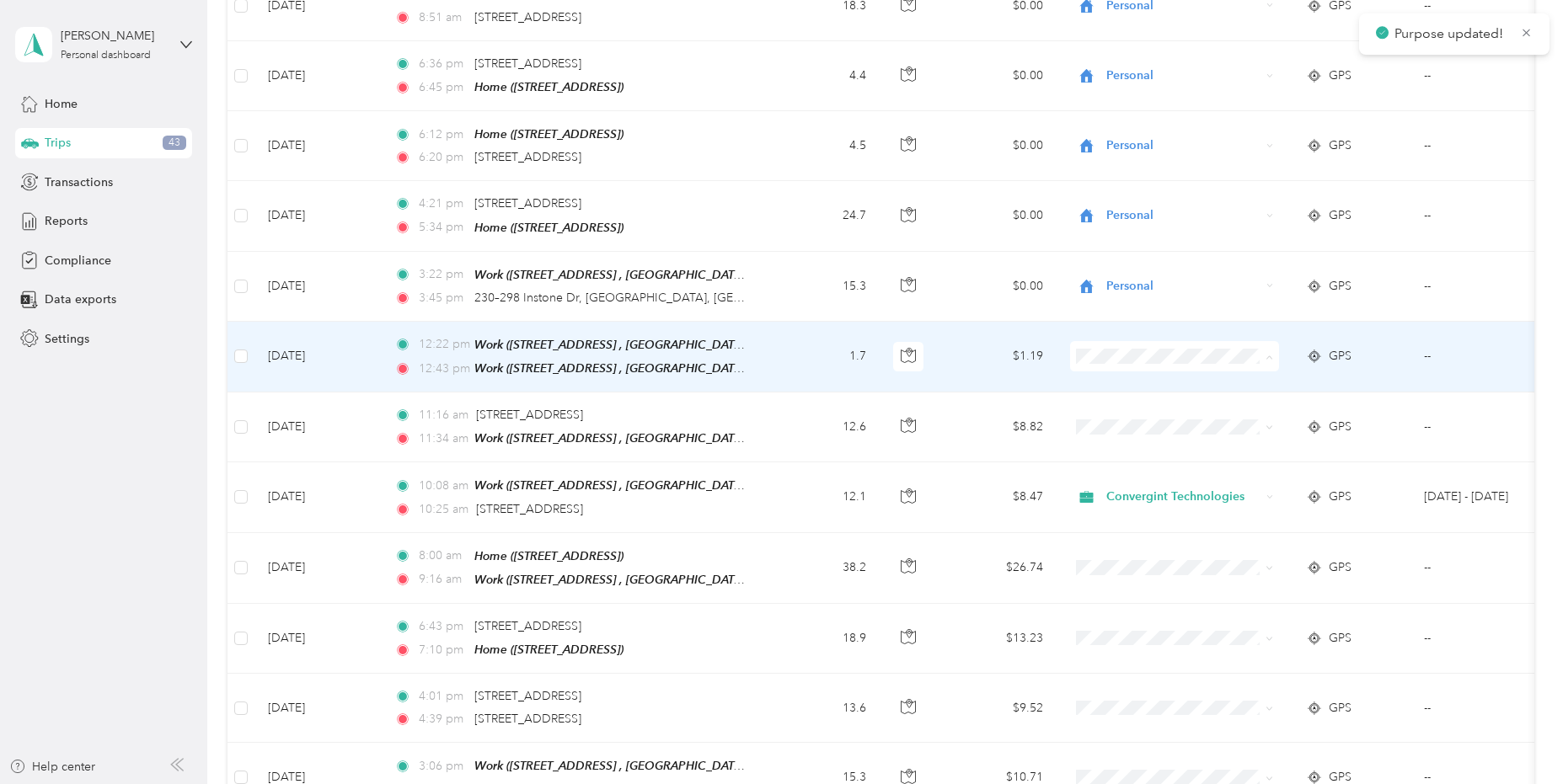
click at [1128, 414] on li "Personal" at bounding box center [1174, 407] width 209 height 30
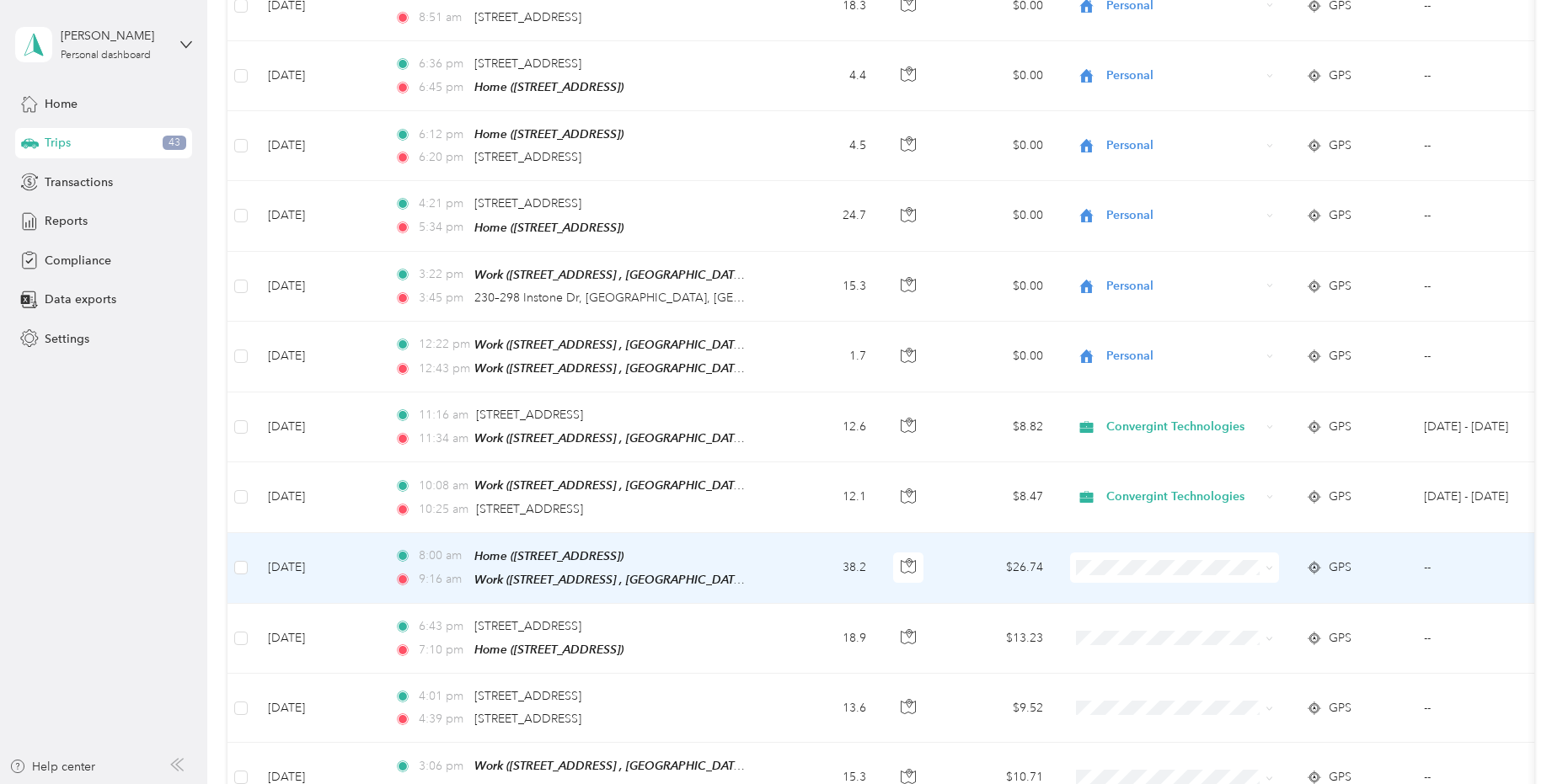
click at [1367, 560] on td "--" at bounding box center [1487, 568] width 153 height 71
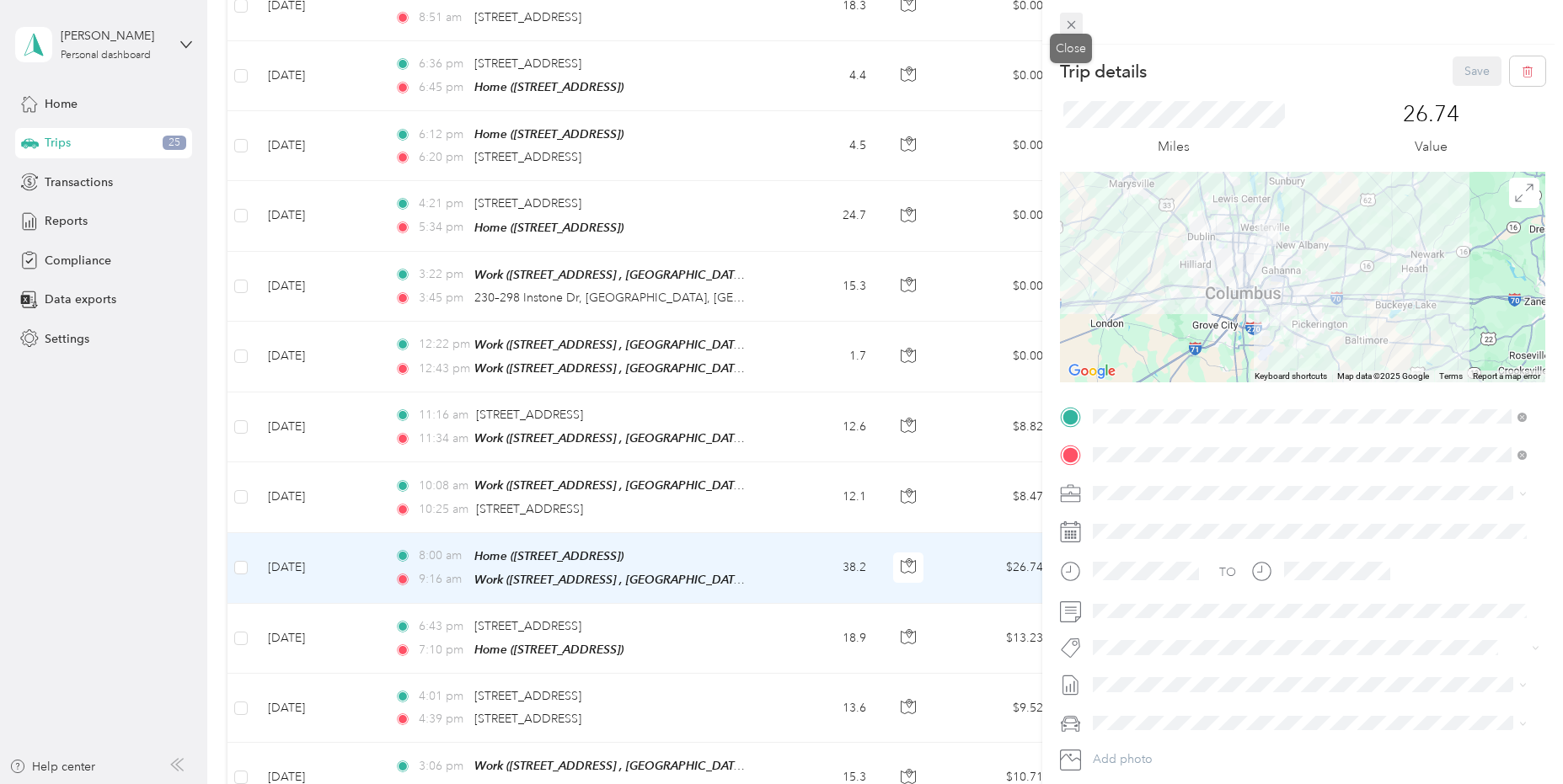
click at [1075, 20] on icon at bounding box center [1072, 25] width 15 height 15
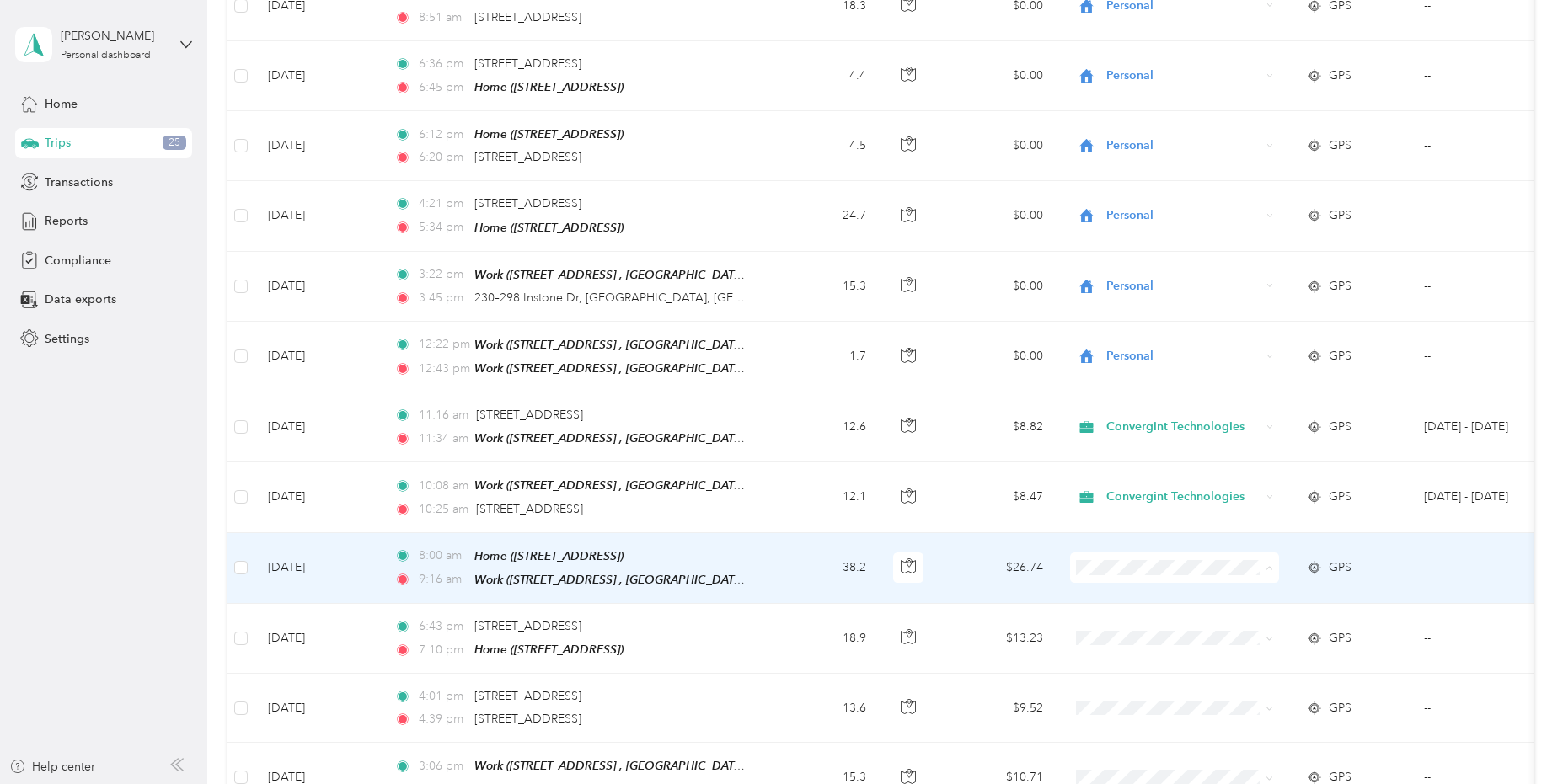
click at [1134, 622] on body "[PERSON_NAME] Personal dashboard Home Trips 25 Transactions Reports Compliance …" at bounding box center [777, 392] width 1555 height 784
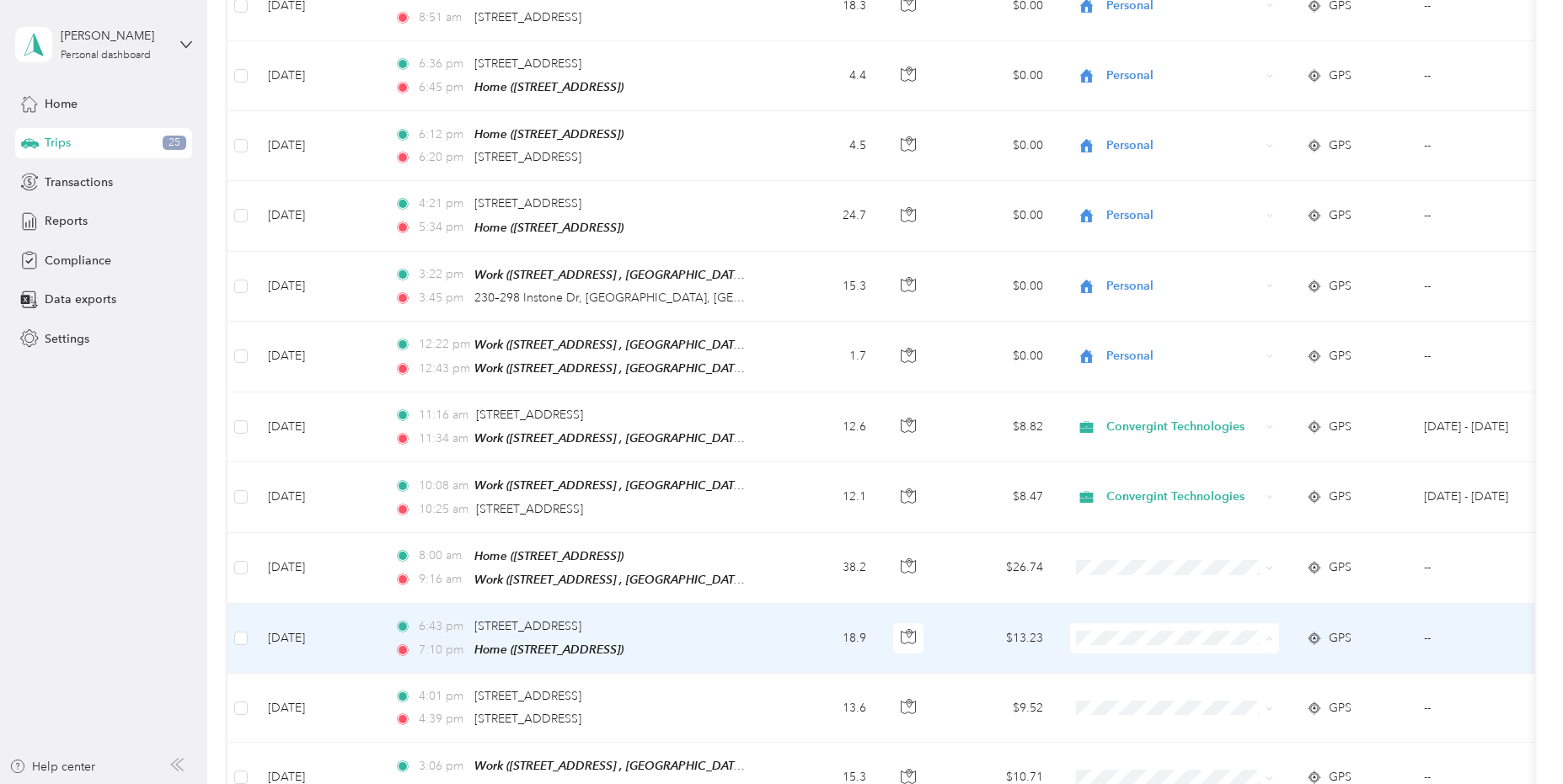
click at [1123, 680] on span "Personal" at bounding box center [1190, 684] width 156 height 18
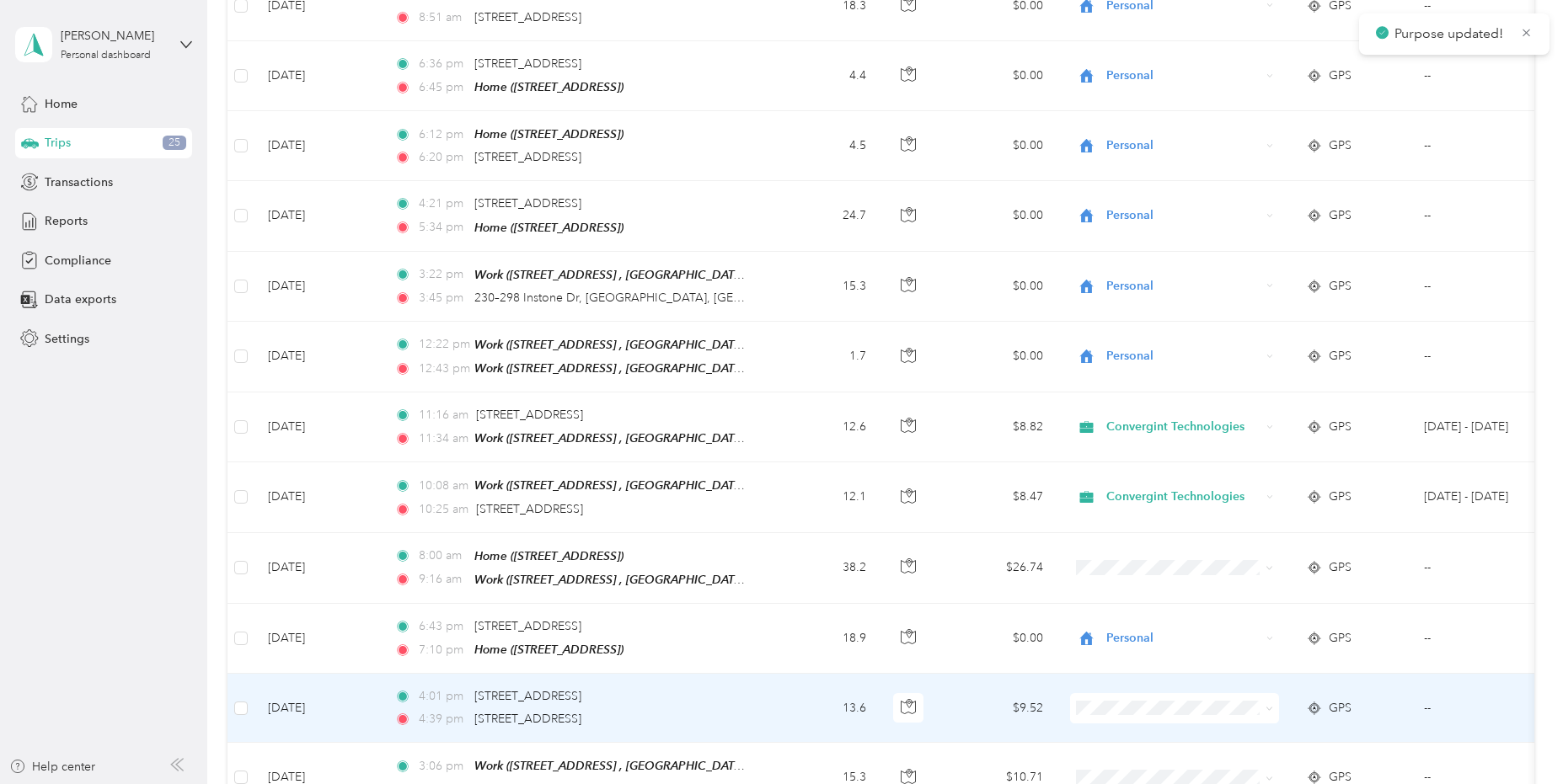
click at [1125, 753] on span "Personal" at bounding box center [1190, 751] width 156 height 18
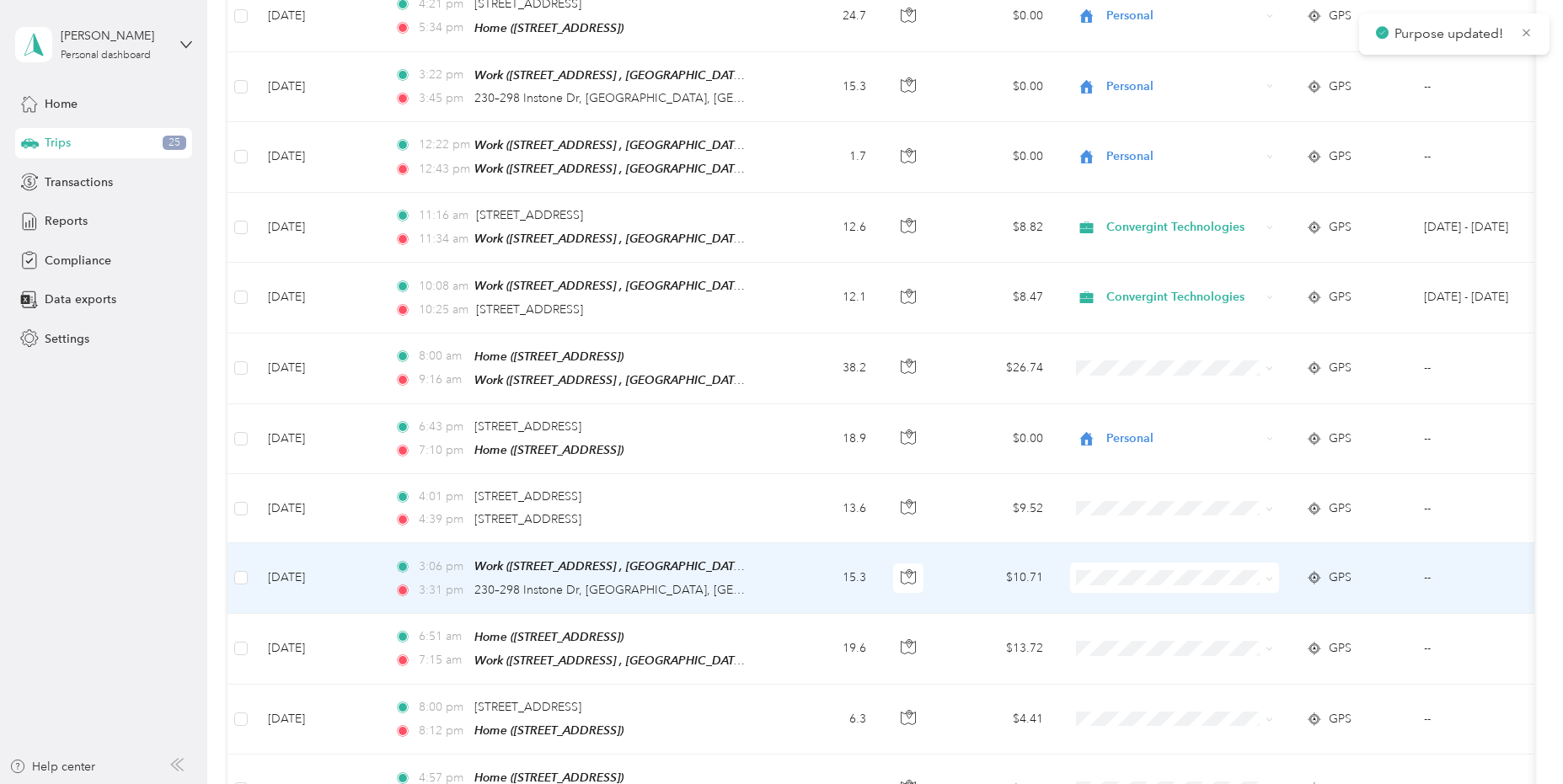
scroll to position [1263, 0]
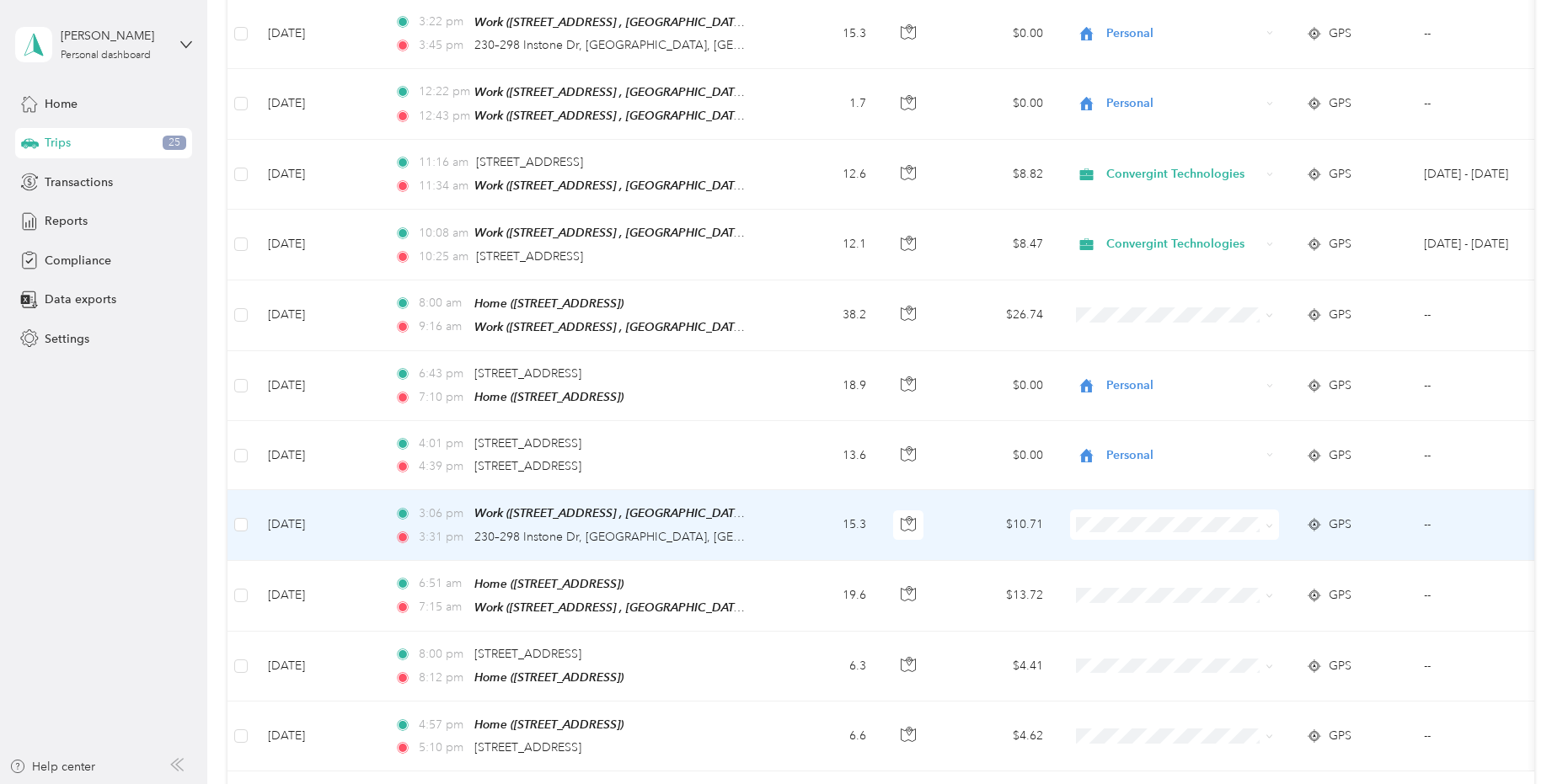
click at [1123, 567] on span "Personal" at bounding box center [1190, 569] width 156 height 18
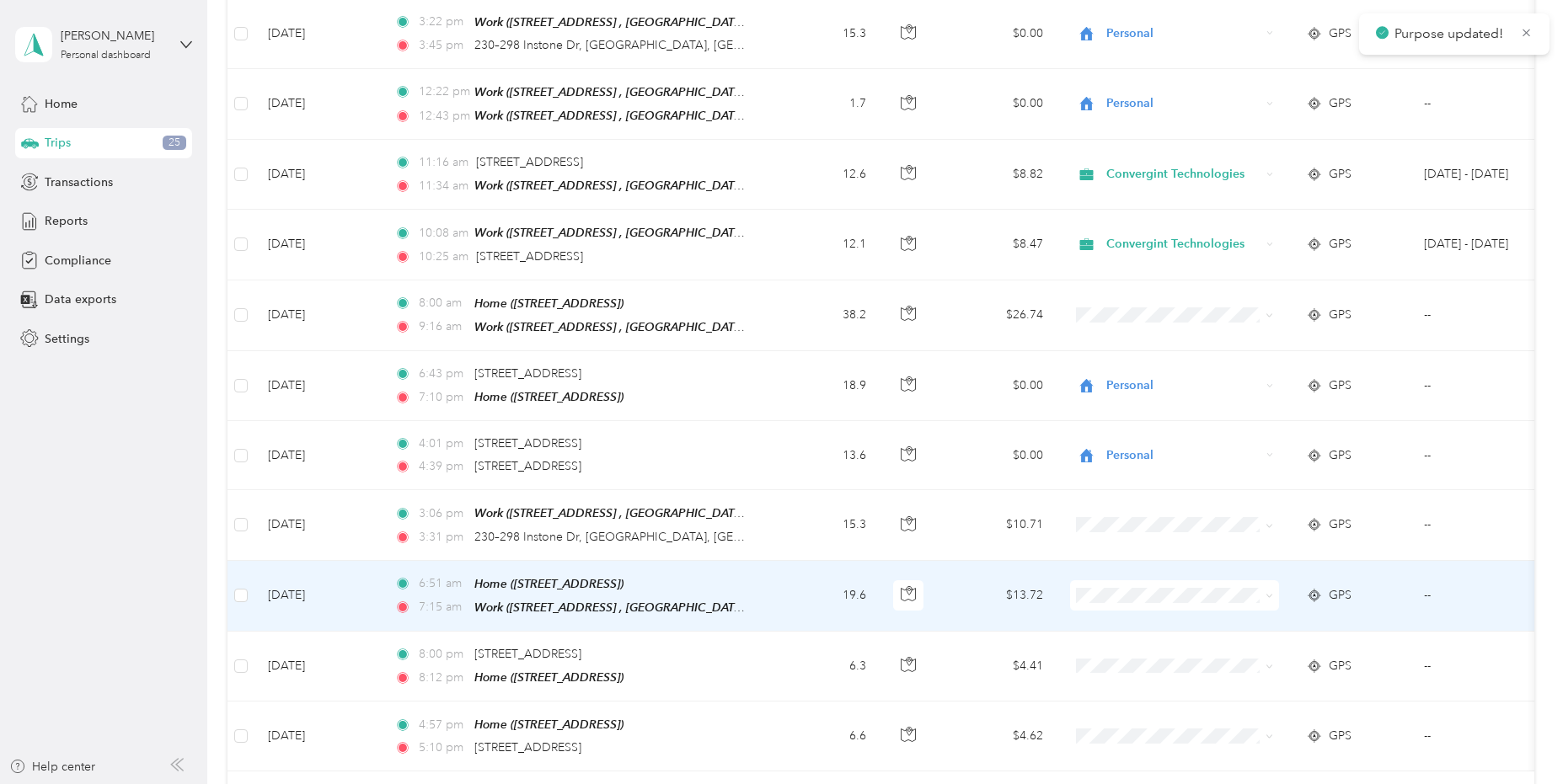
click at [1145, 647] on li "Personal" at bounding box center [1174, 634] width 209 height 30
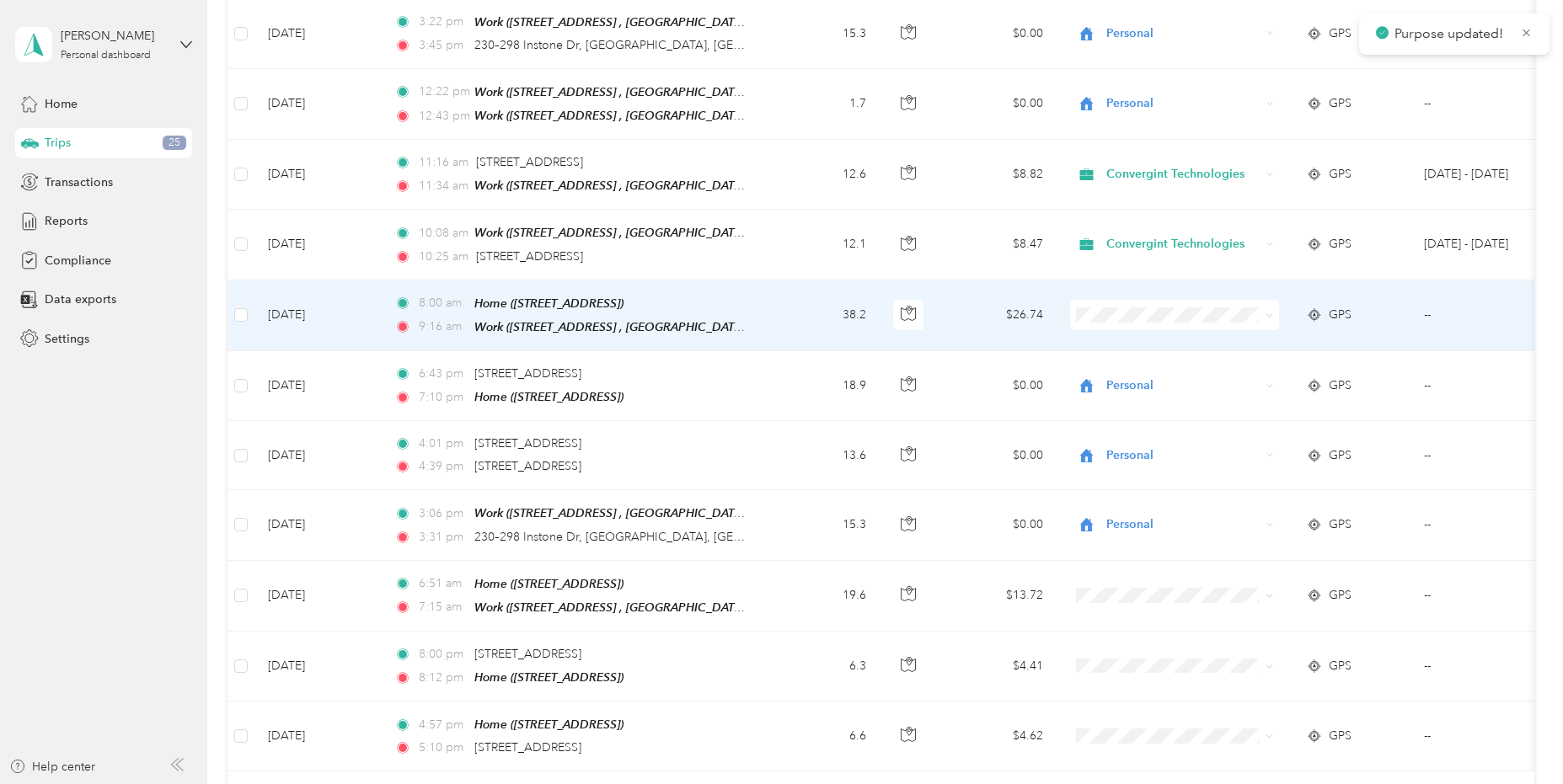
click at [1118, 311] on span at bounding box center [1174, 315] width 209 height 30
click at [1137, 360] on span "Personal" at bounding box center [1190, 362] width 156 height 18
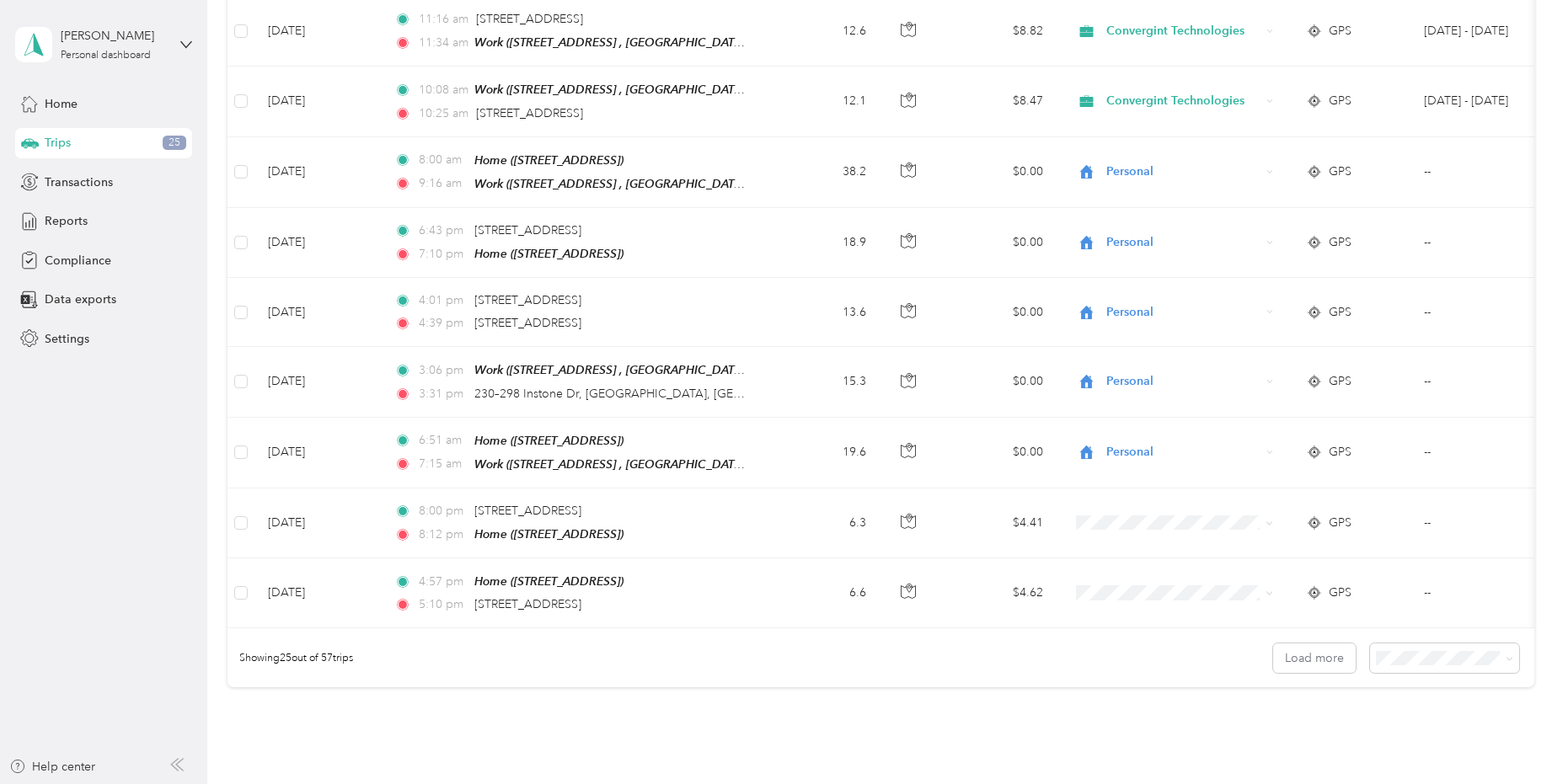
scroll to position [1368, 0]
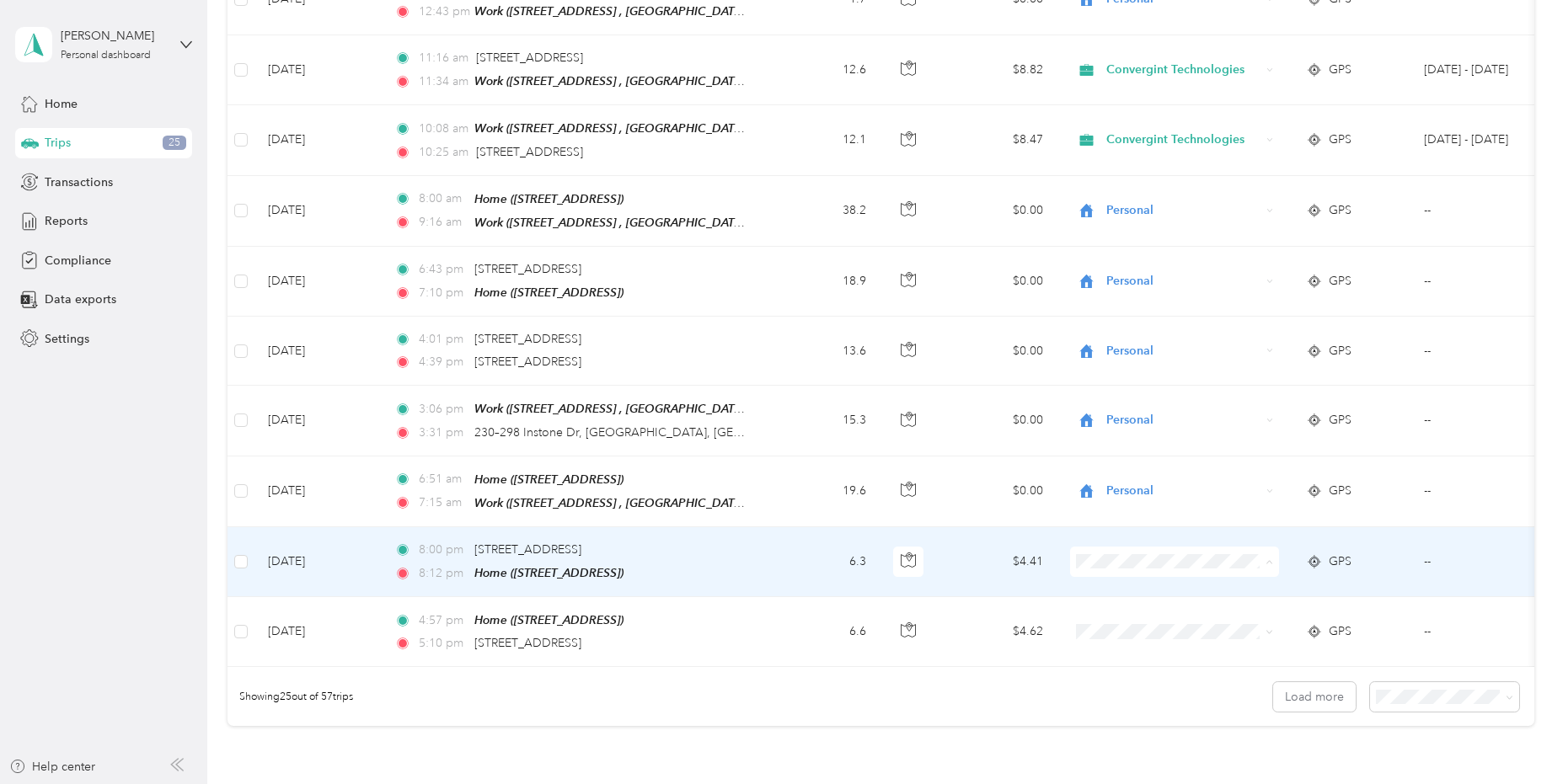
click at [1122, 603] on span "Personal" at bounding box center [1190, 604] width 156 height 18
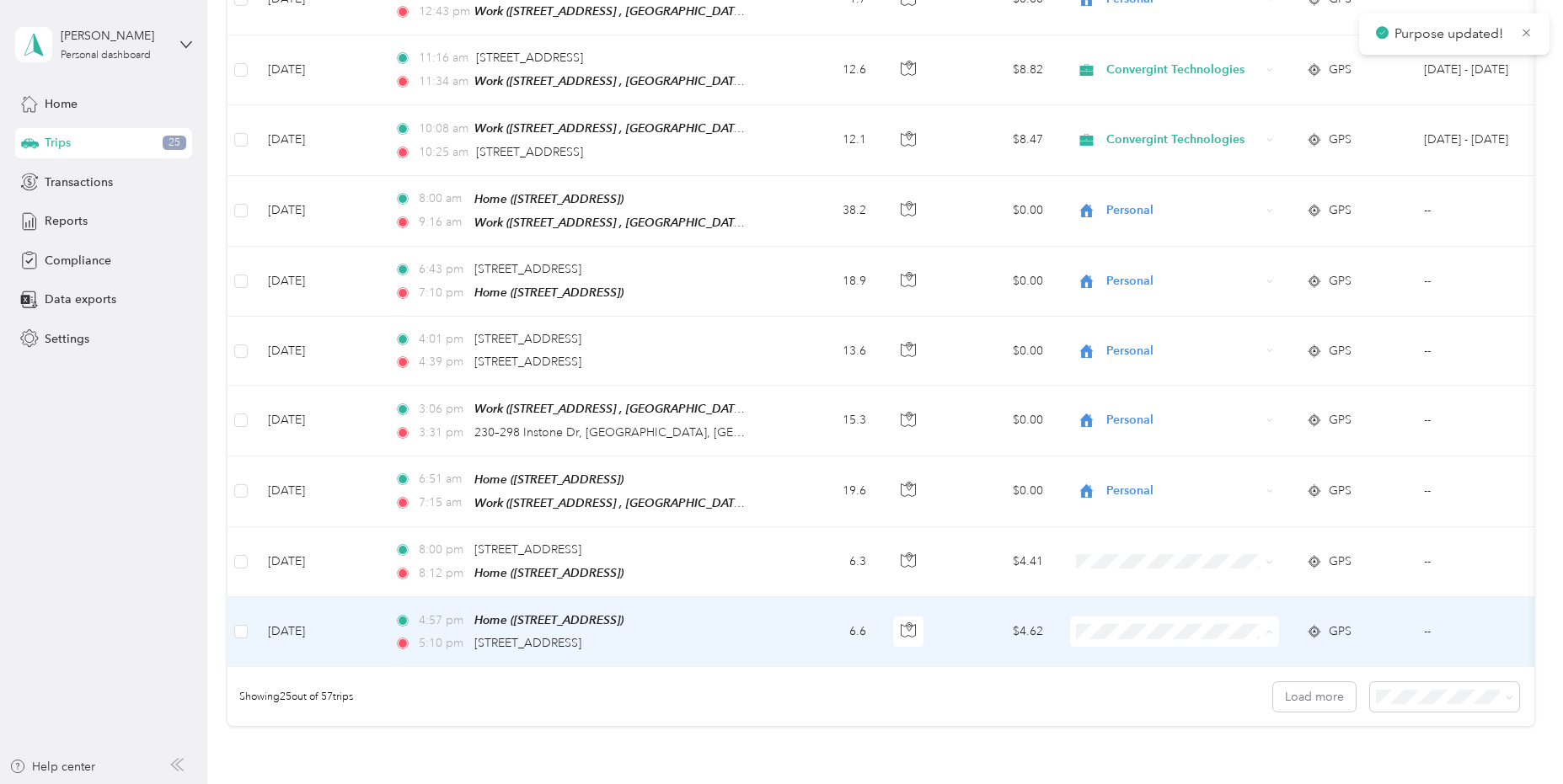
click at [1135, 674] on li "Personal" at bounding box center [1174, 674] width 209 height 30
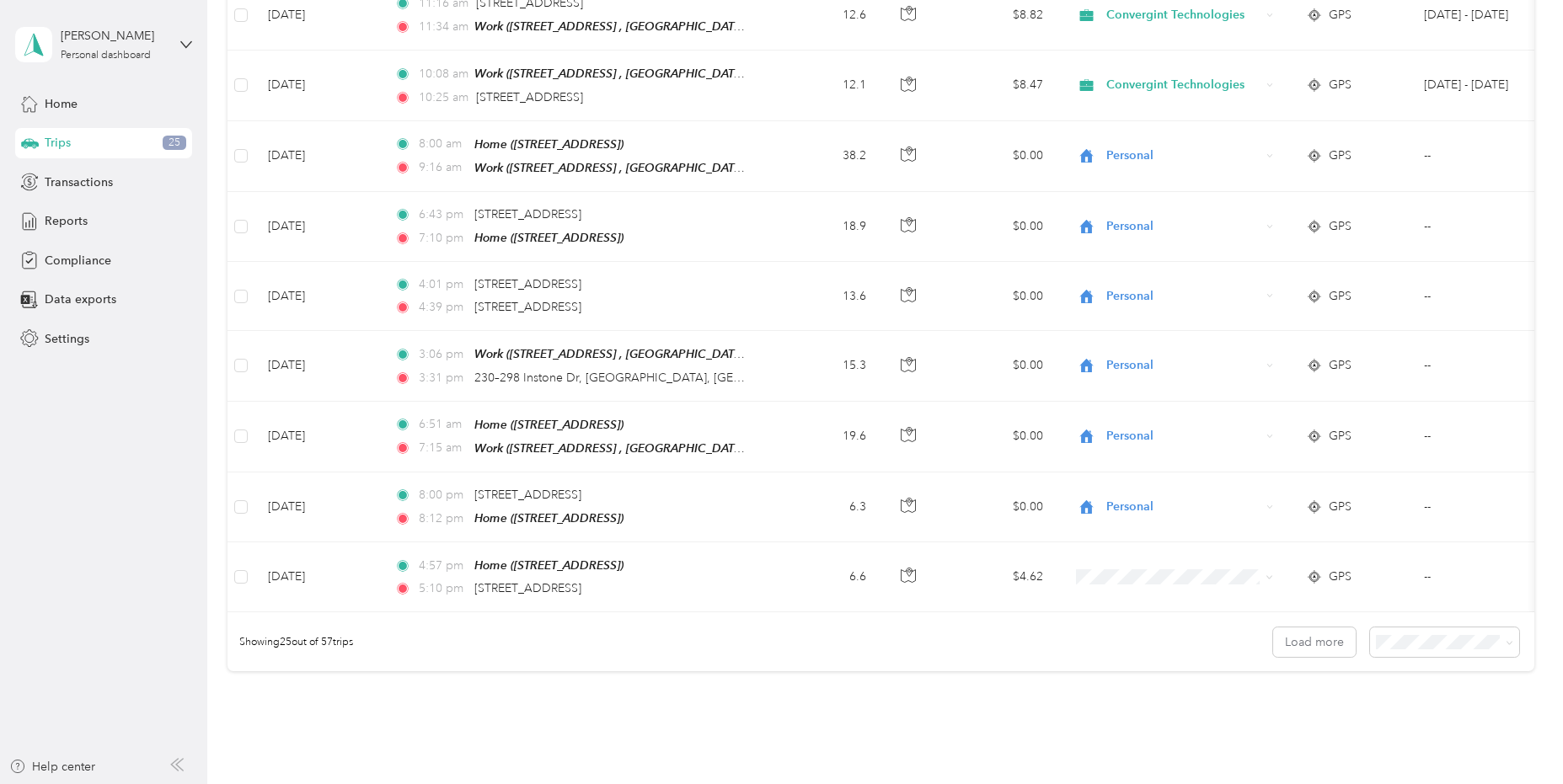
scroll to position [1537, 0]
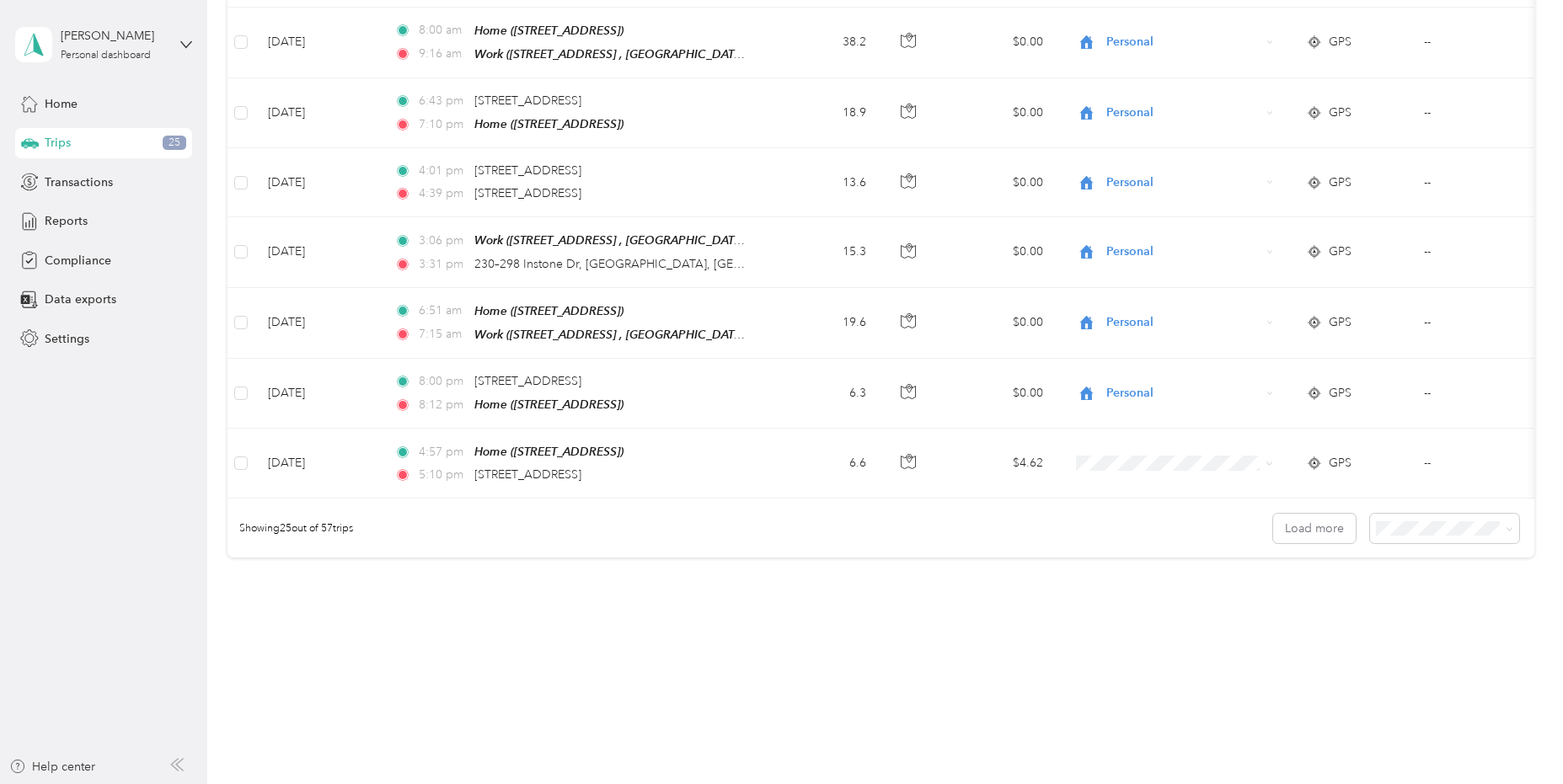
click at [1367, 613] on div "100 per load" at bounding box center [1440, 605] width 126 height 18
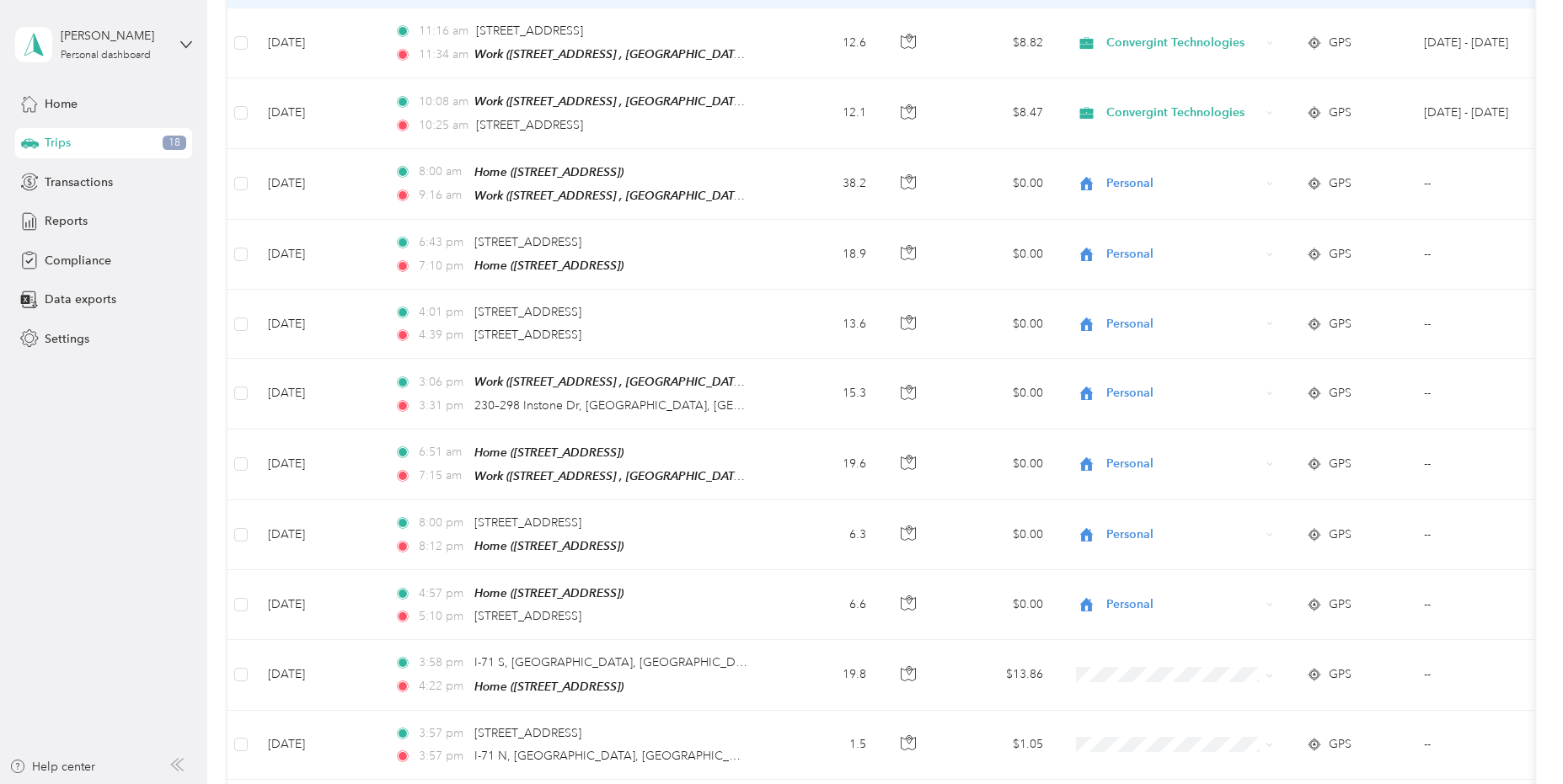
scroll to position [1621, 0]
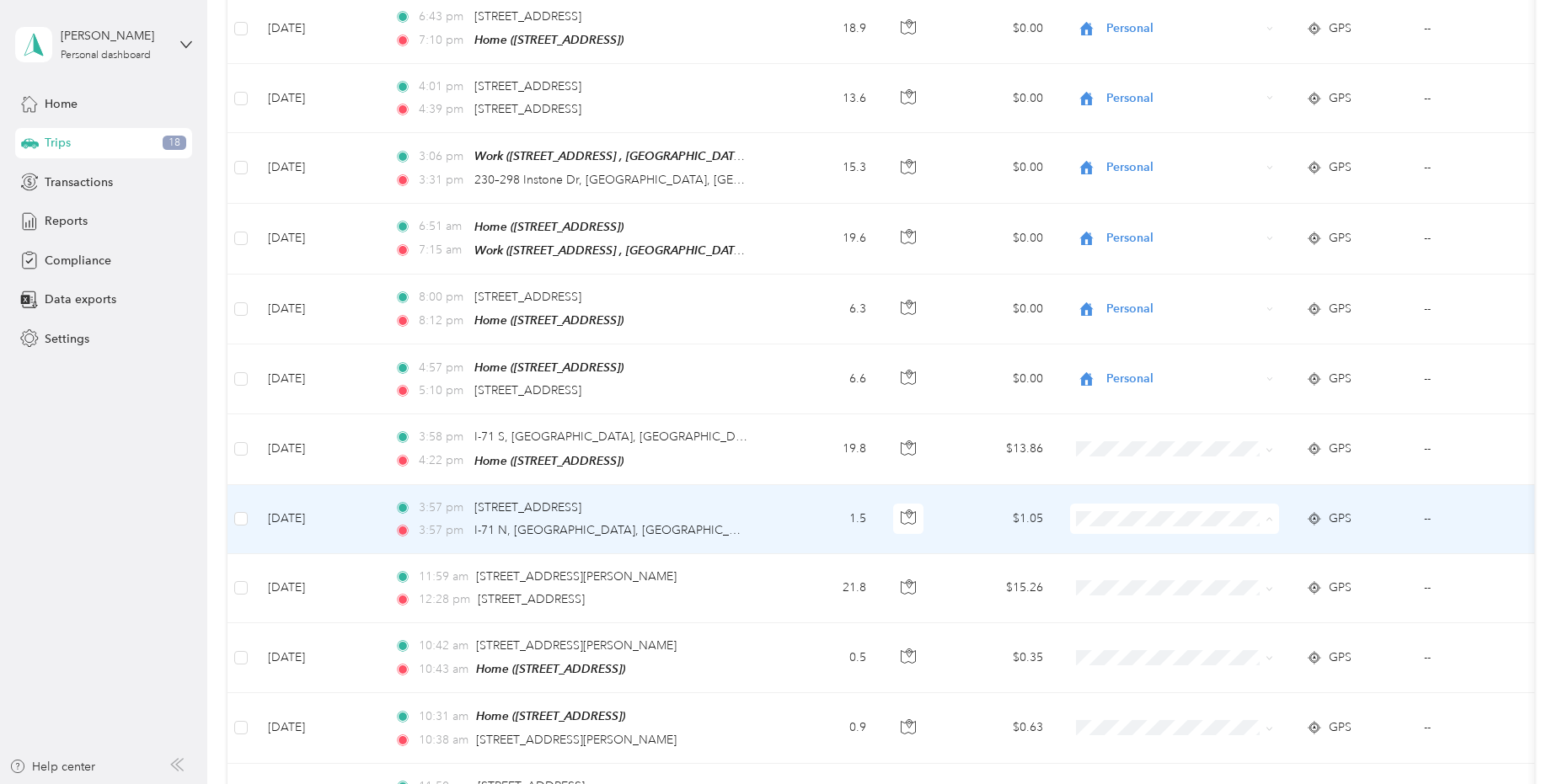
click at [1118, 561] on span "Personal" at bounding box center [1190, 560] width 156 height 18
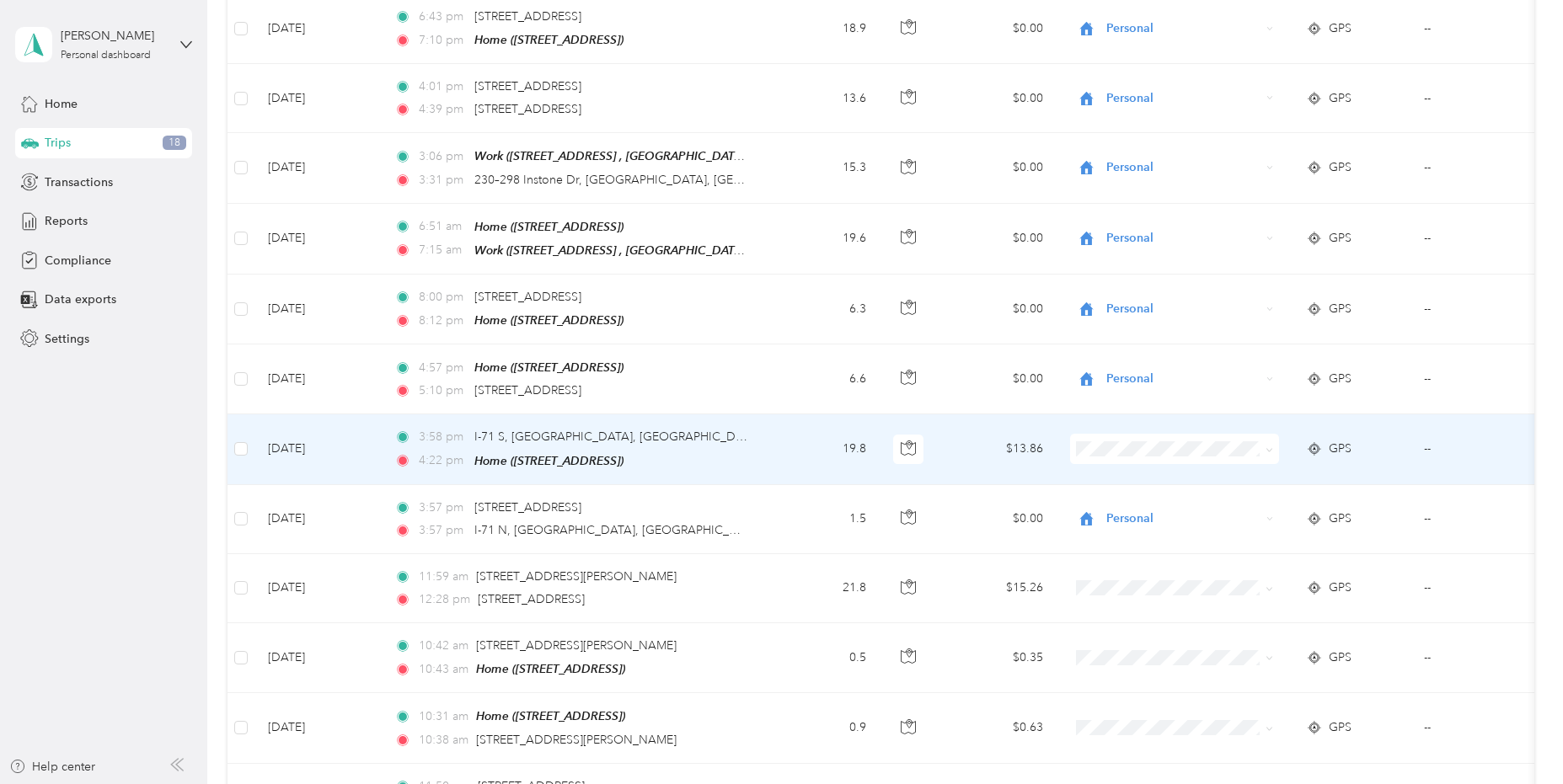
click at [1133, 490] on li "Personal" at bounding box center [1174, 483] width 209 height 30
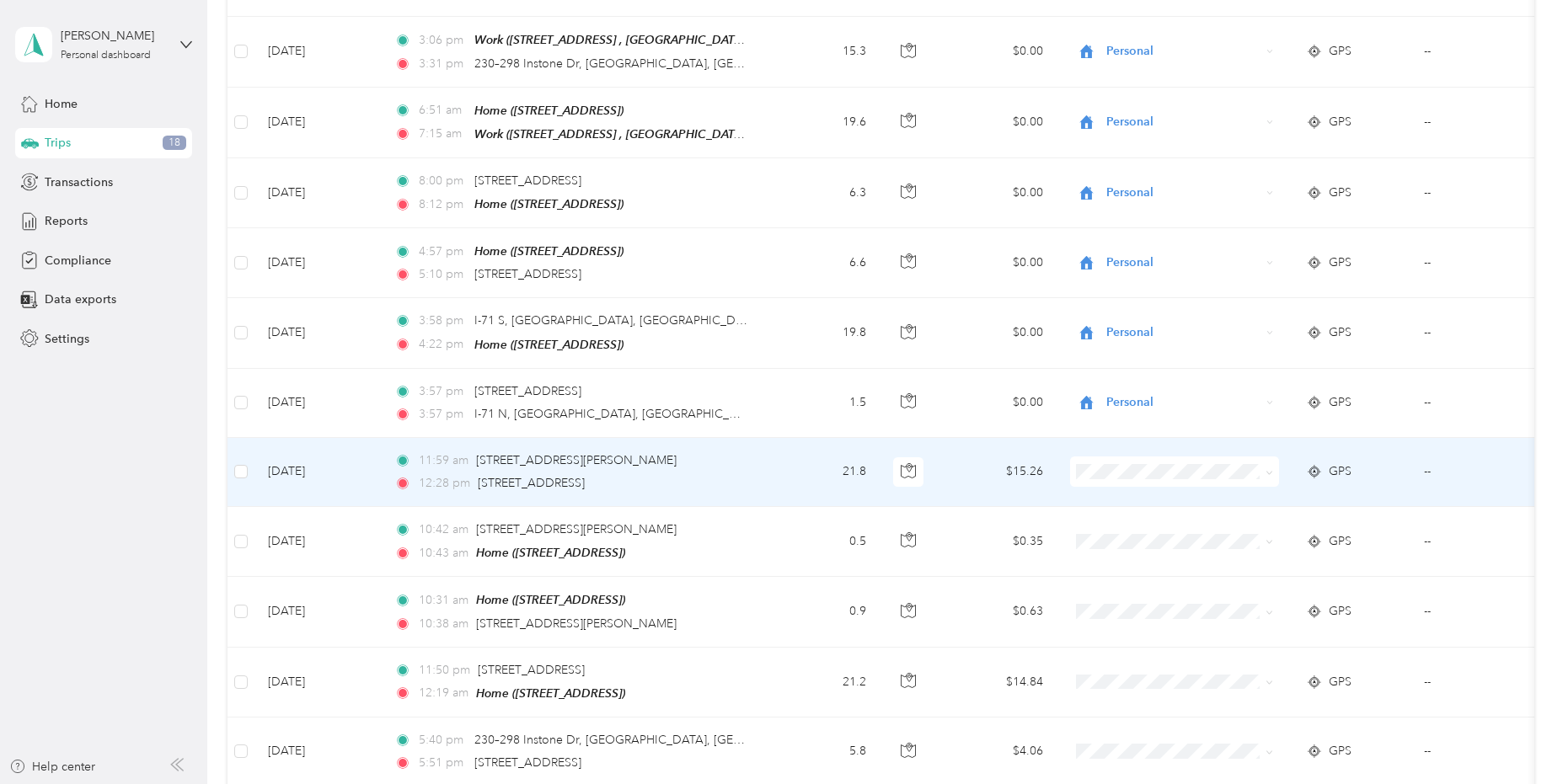
scroll to position [1789, 0]
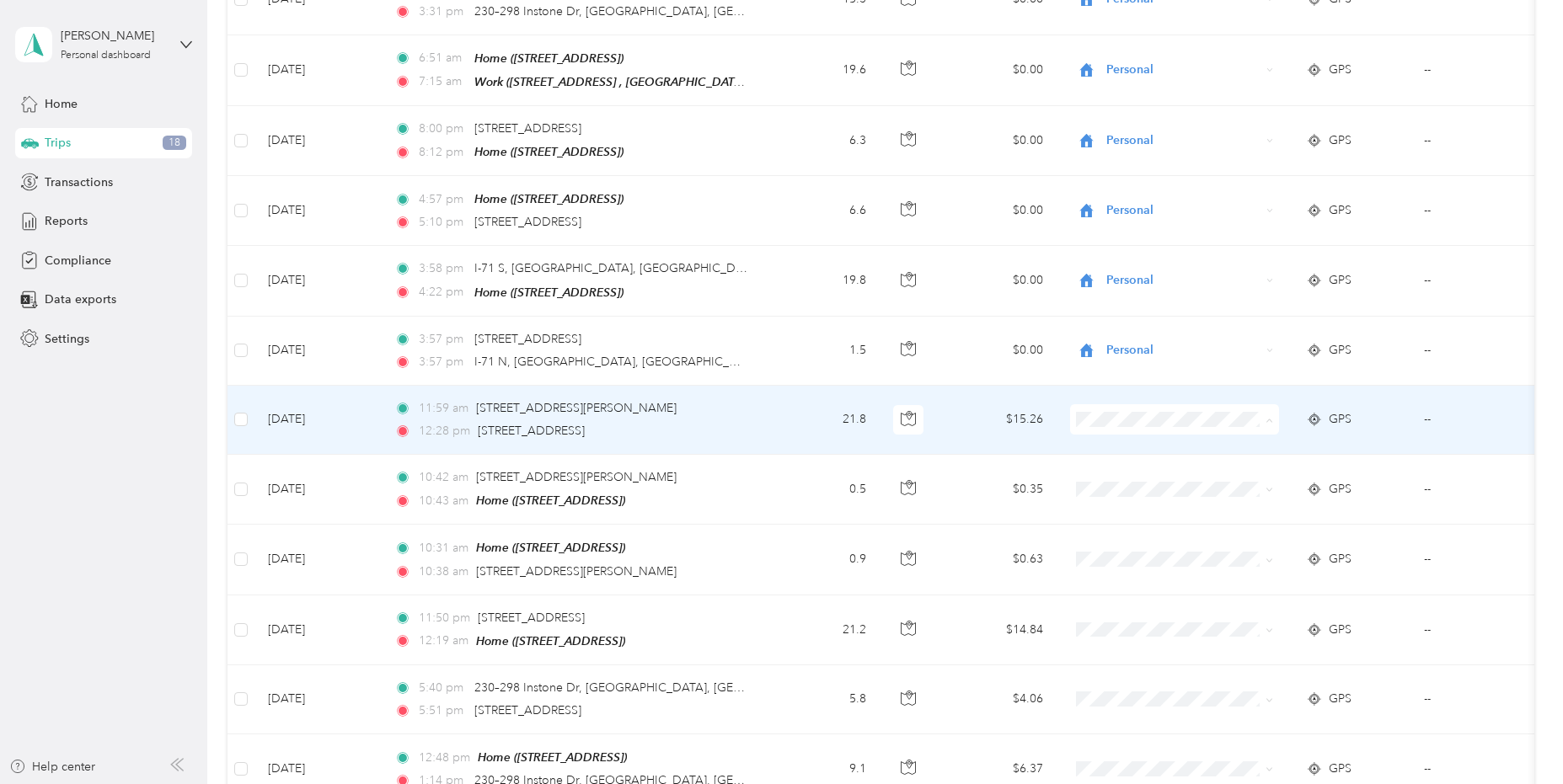
click at [1120, 457] on span "Personal" at bounding box center [1190, 460] width 156 height 18
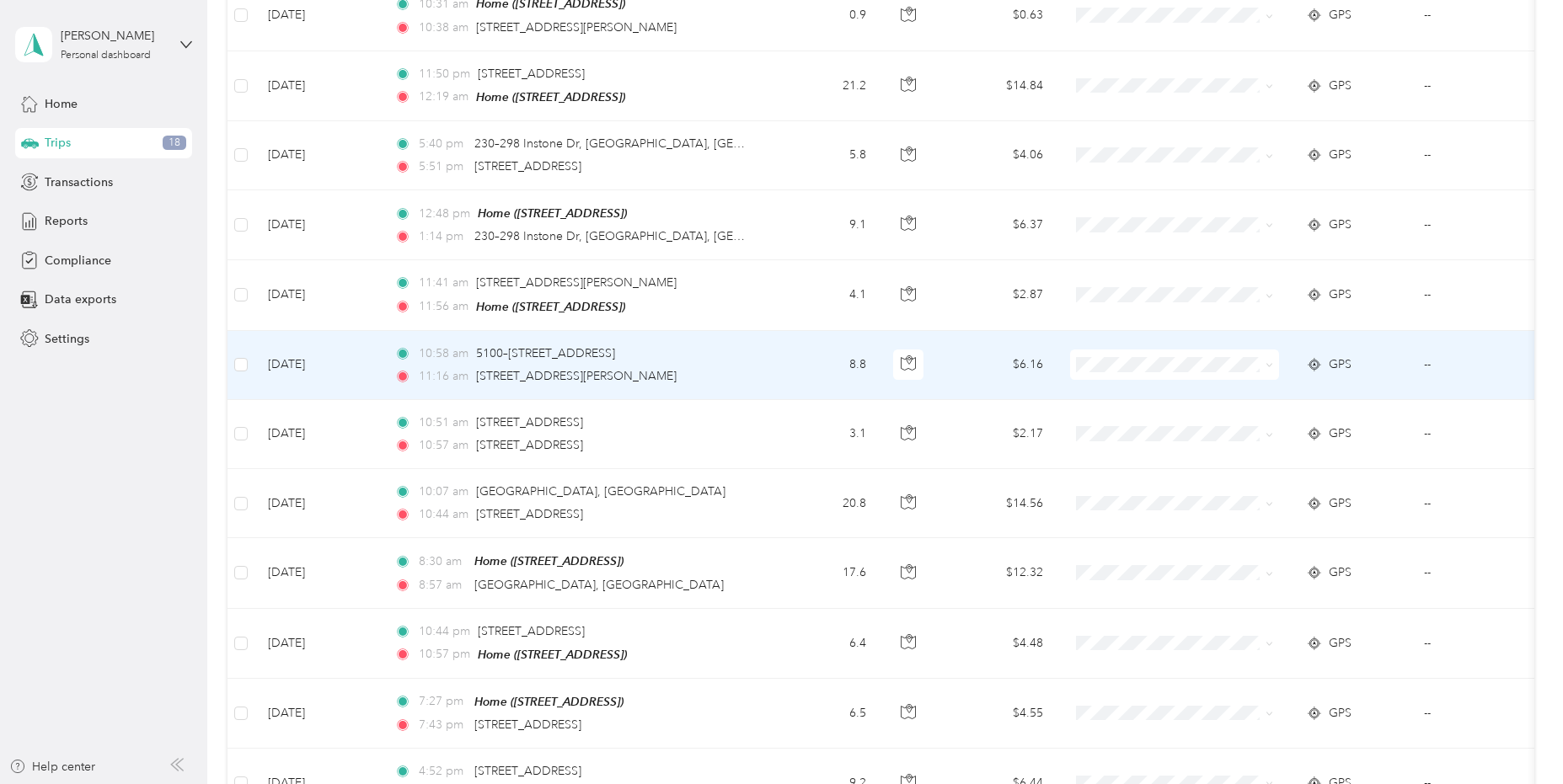
scroll to position [2379, 0]
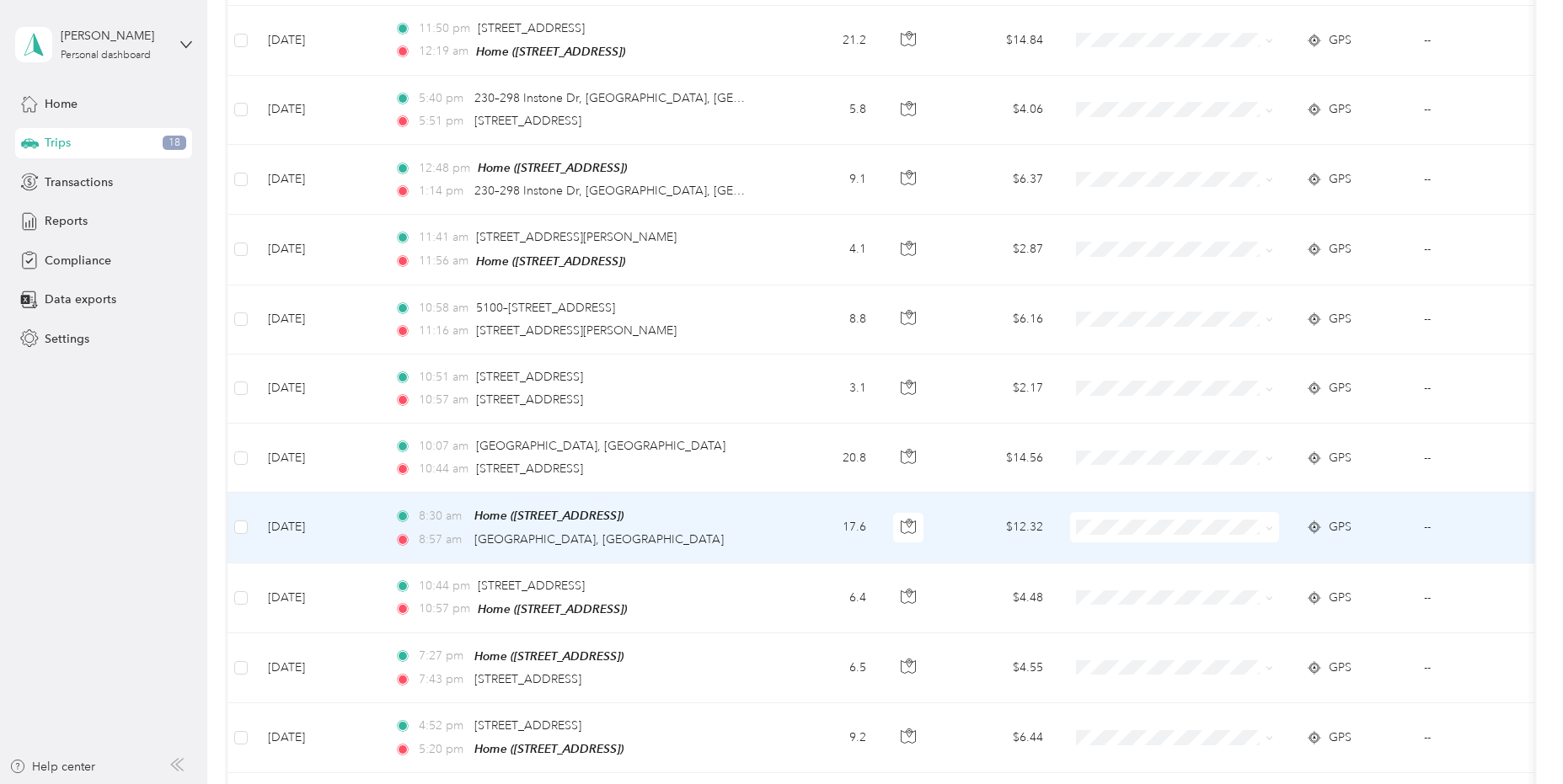
click at [1131, 563] on span "Personal" at bounding box center [1190, 563] width 156 height 18
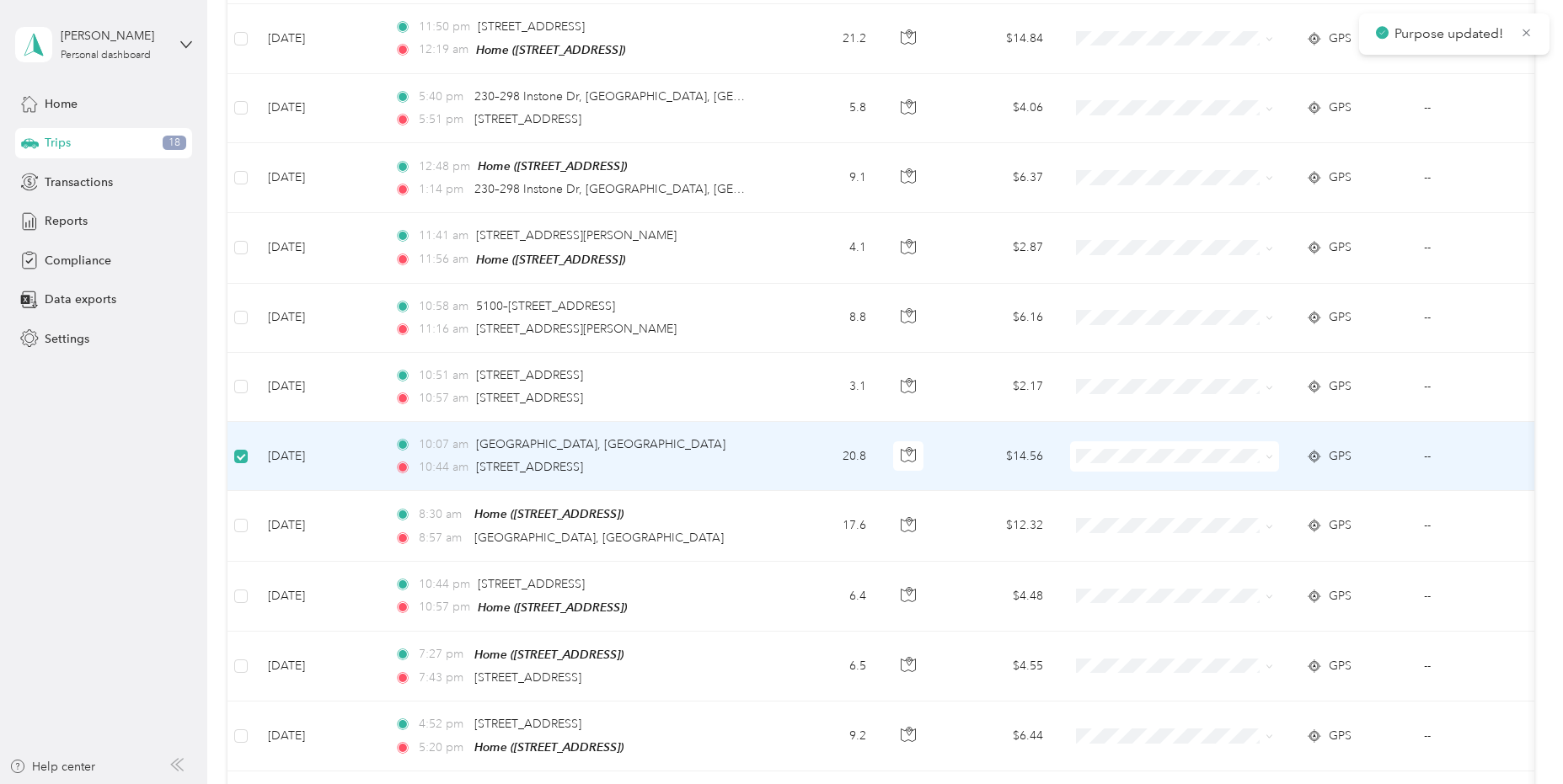
scroll to position [2377, 0]
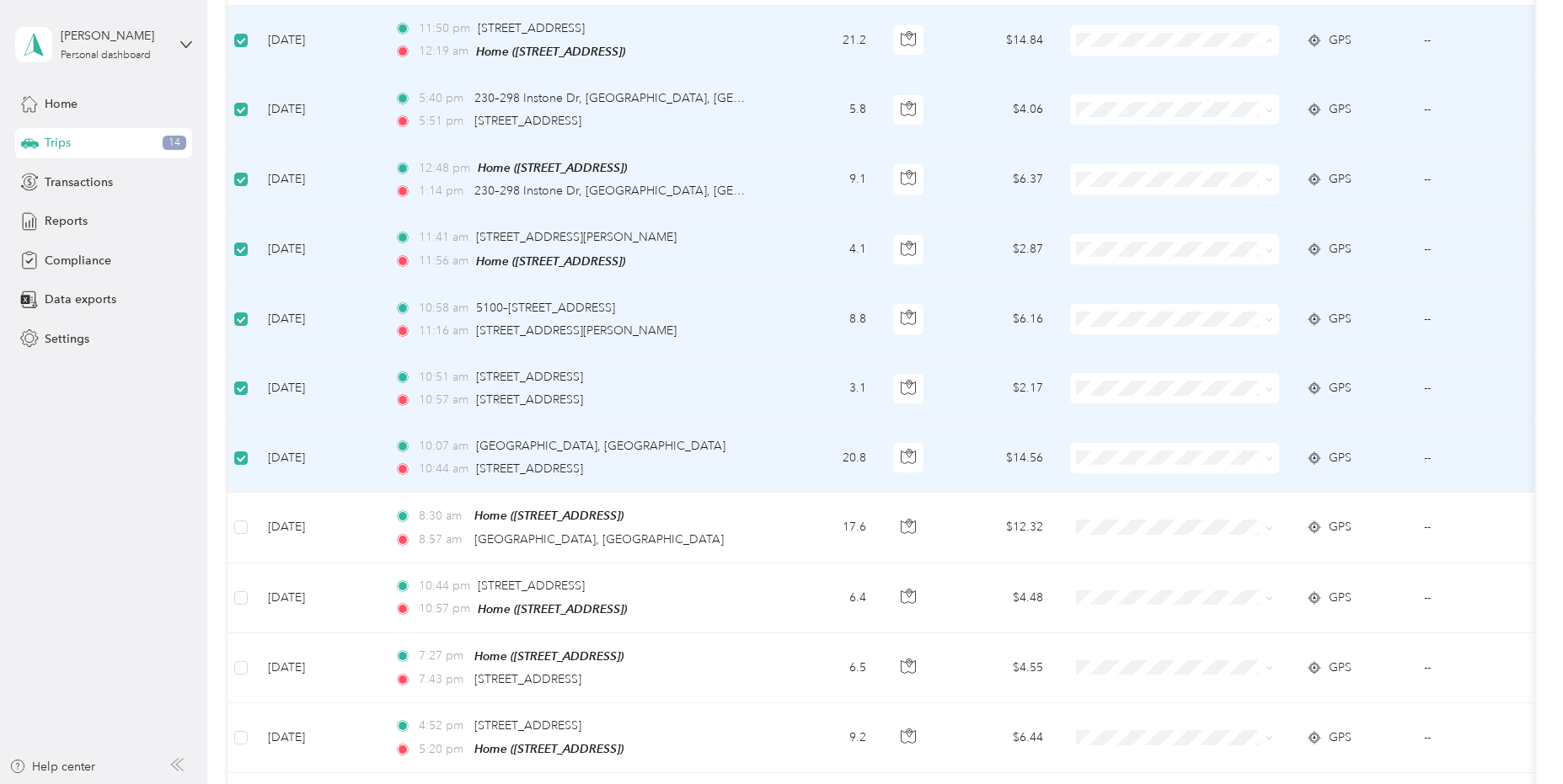
click at [1137, 79] on span "Personal" at bounding box center [1190, 78] width 156 height 18
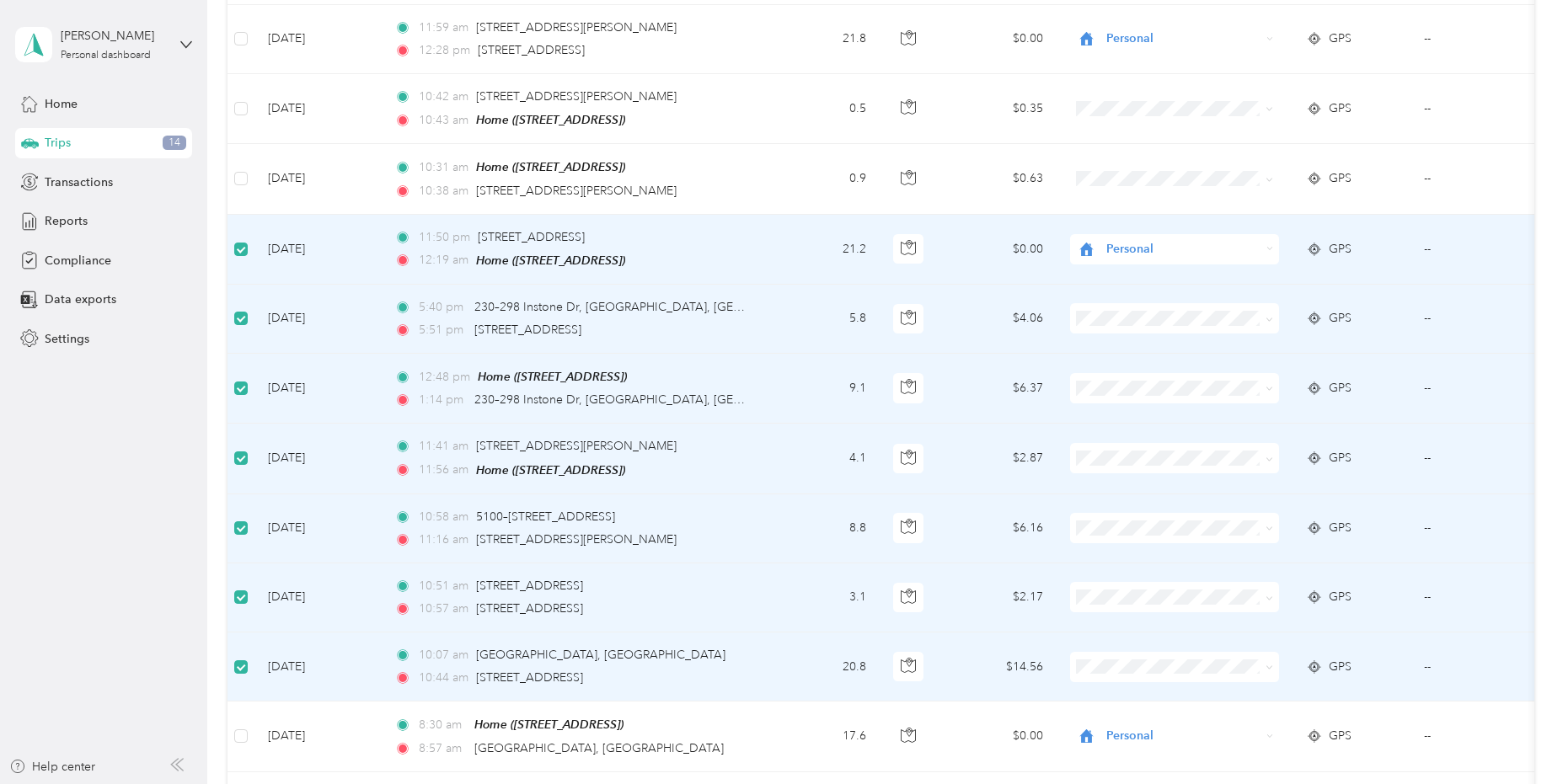
scroll to position [2125, 0]
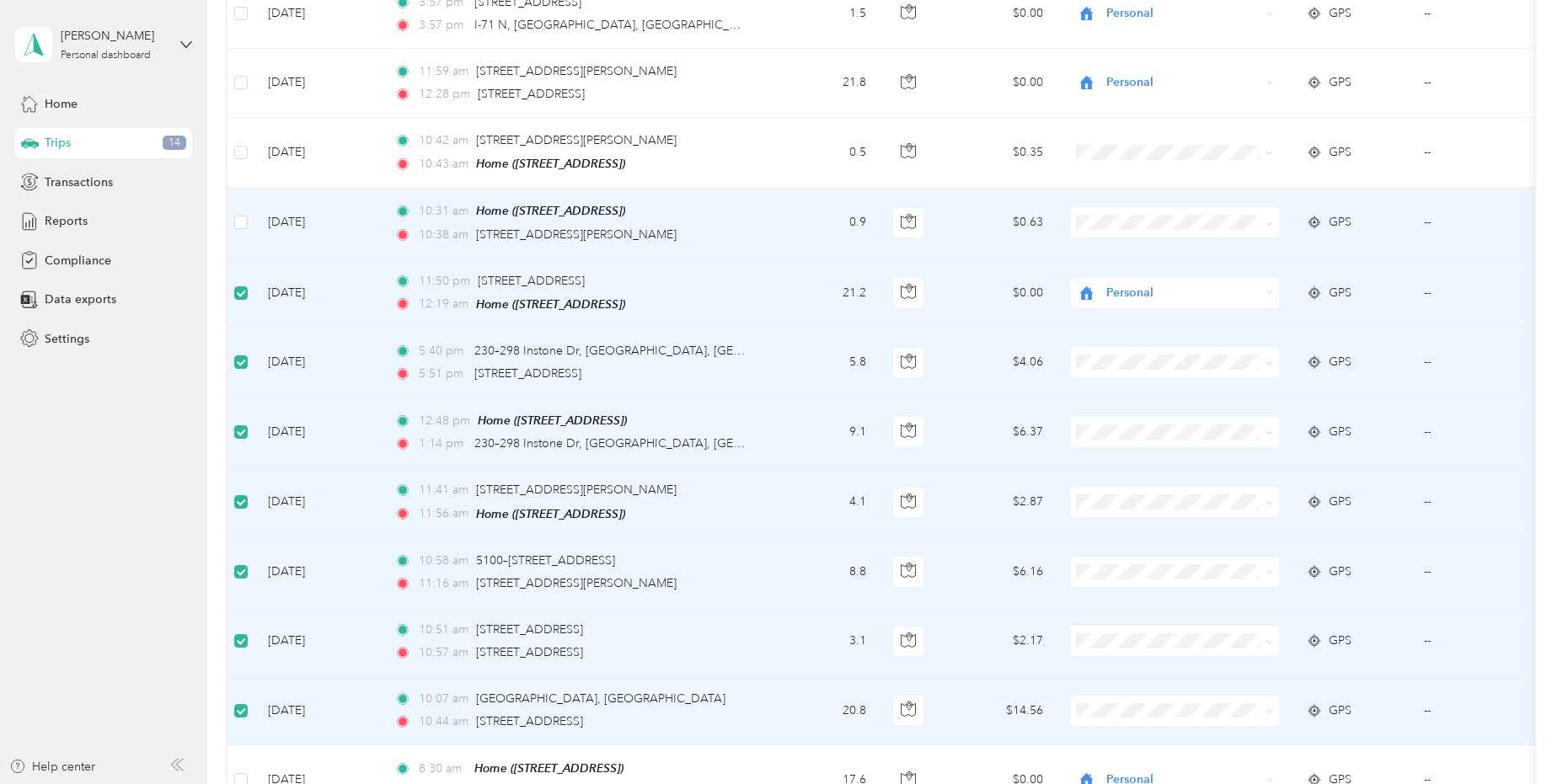
click at [236, 203] on td at bounding box center [240, 223] width 27 height 70
click at [239, 190] on td at bounding box center [240, 223] width 27 height 70
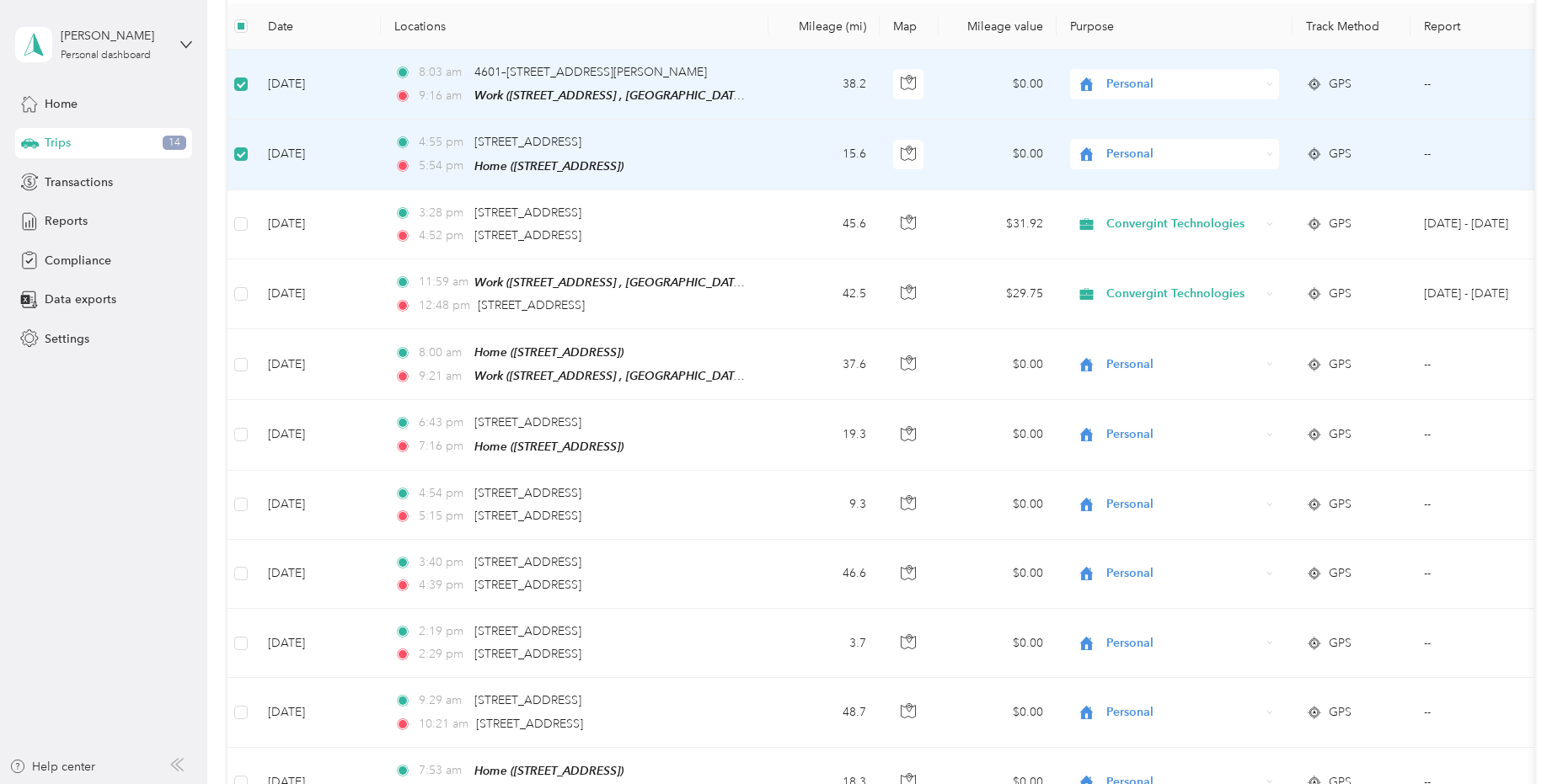
scroll to position [337, 0]
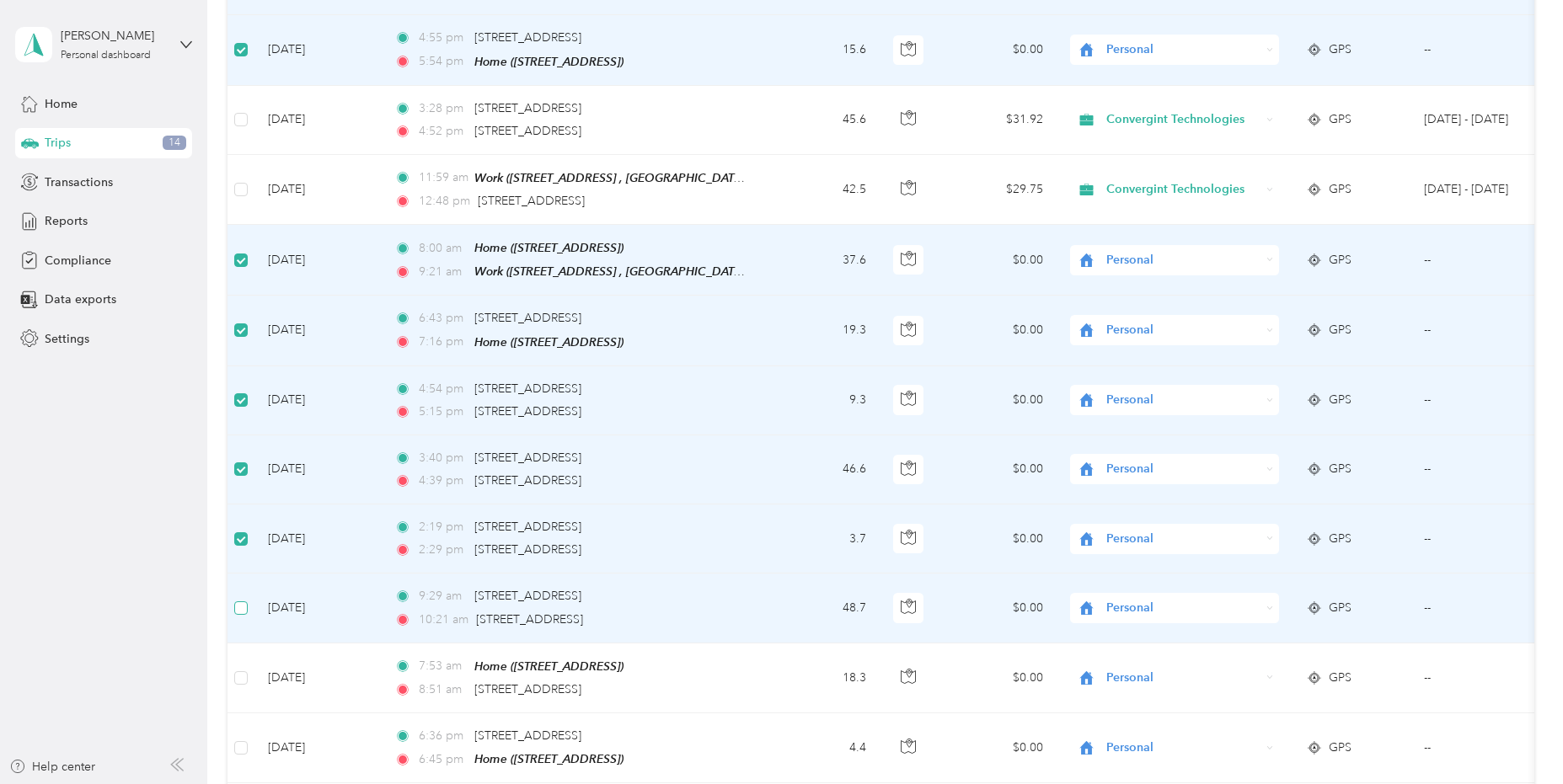
click at [242, 611] on label at bounding box center [241, 609] width 14 height 18
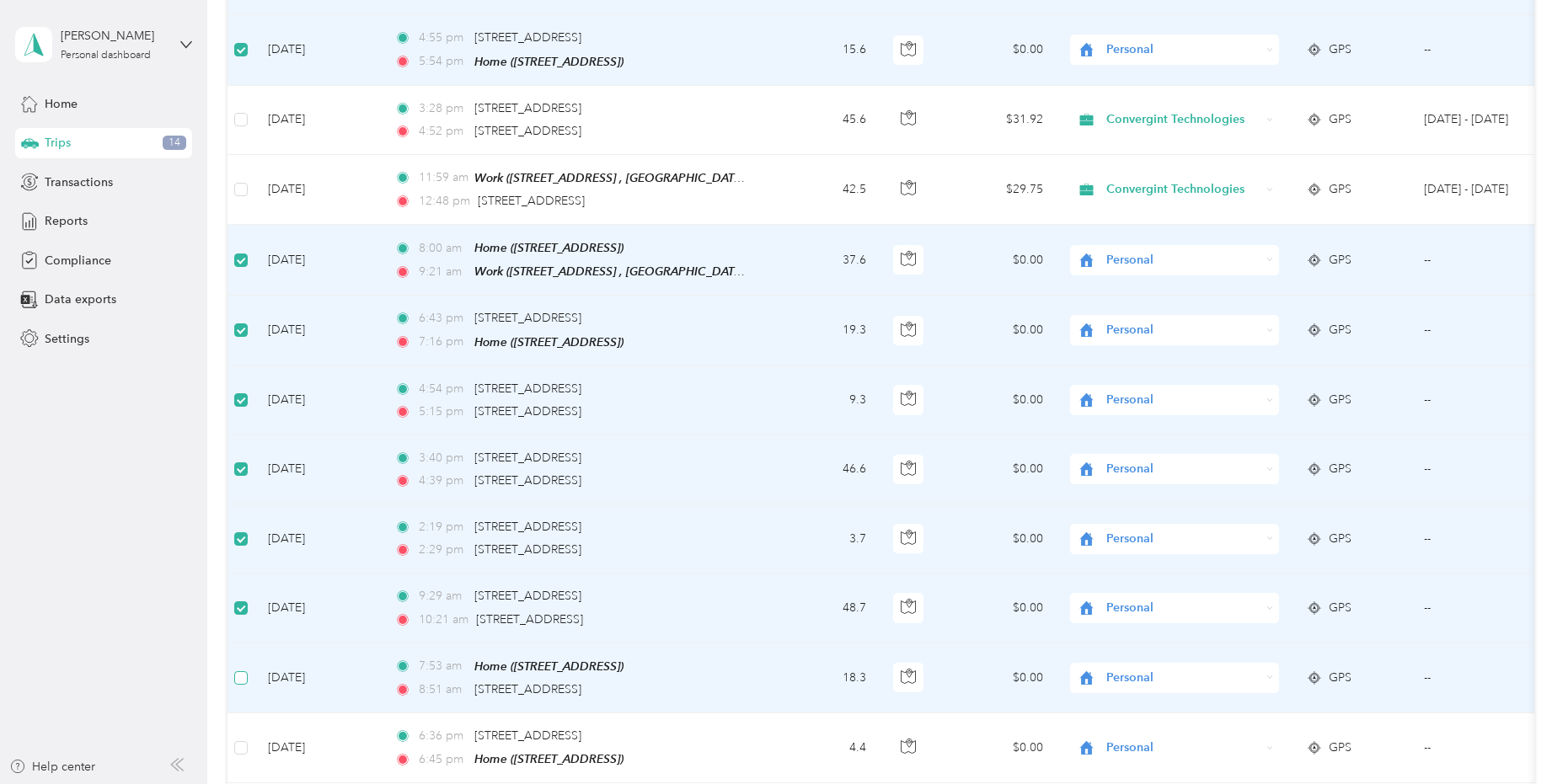
click at [242, 680] on label at bounding box center [241, 678] width 14 height 18
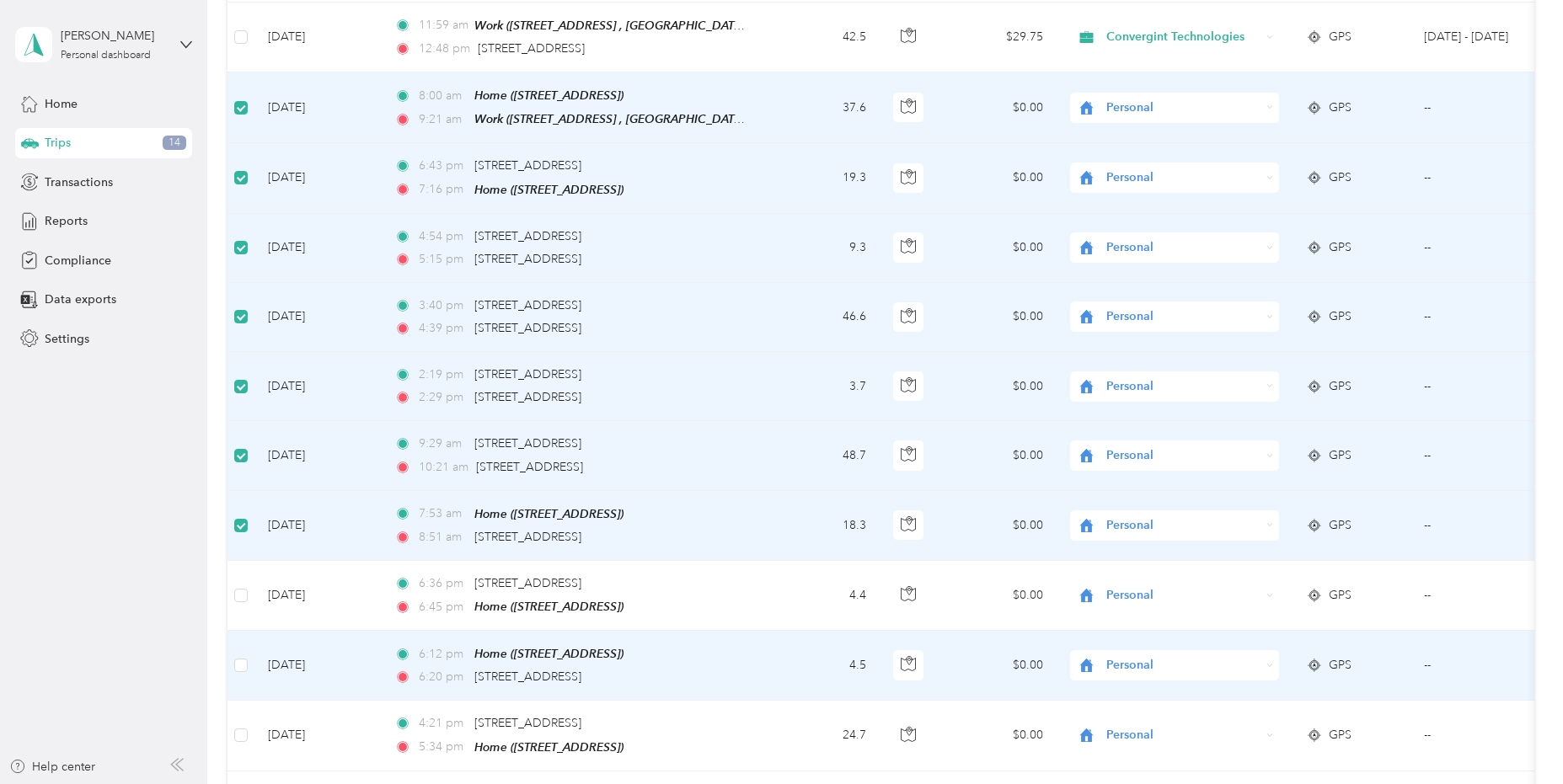
scroll to position [674, 0]
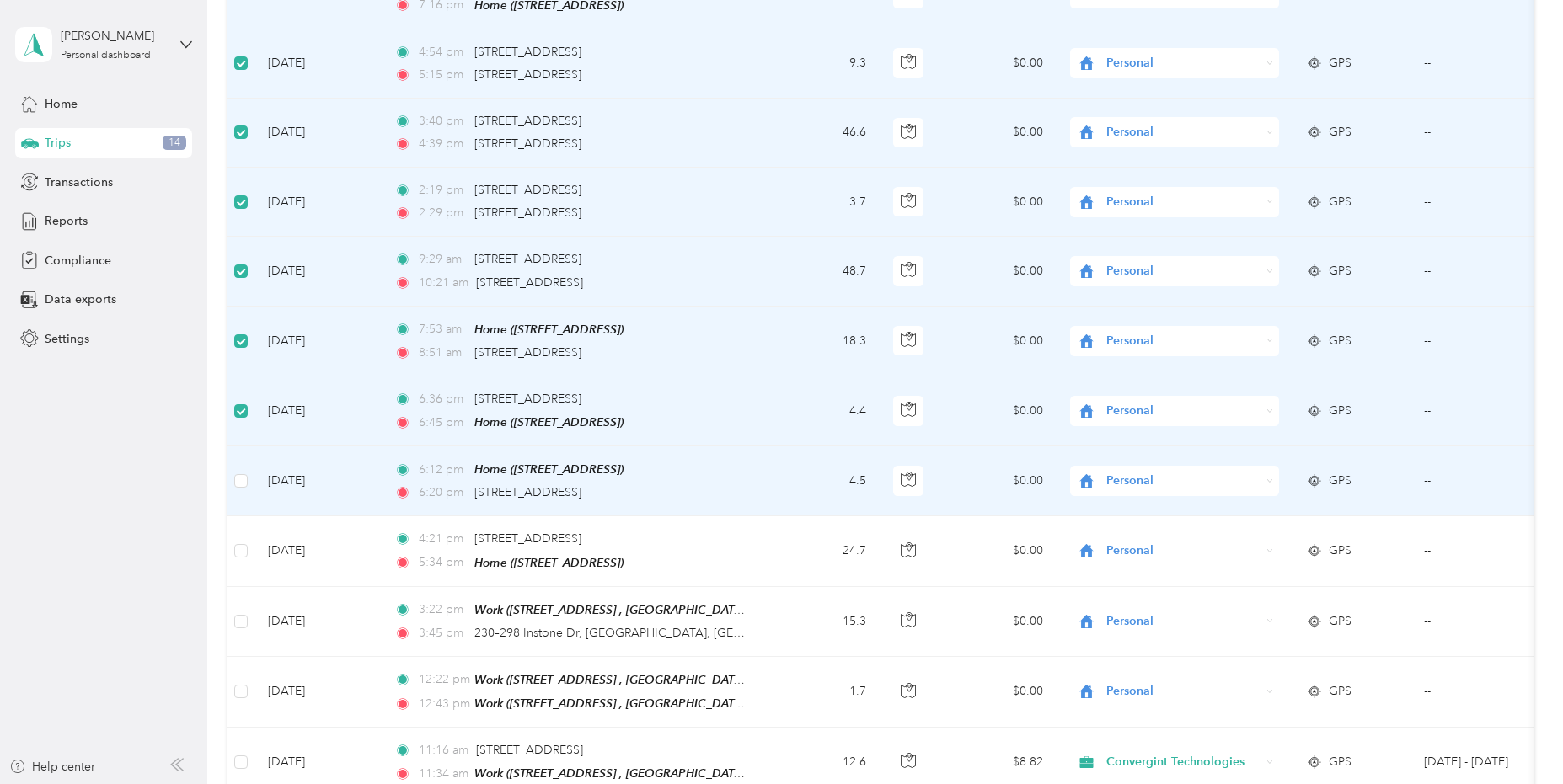
click at [246, 484] on td at bounding box center [240, 481] width 27 height 70
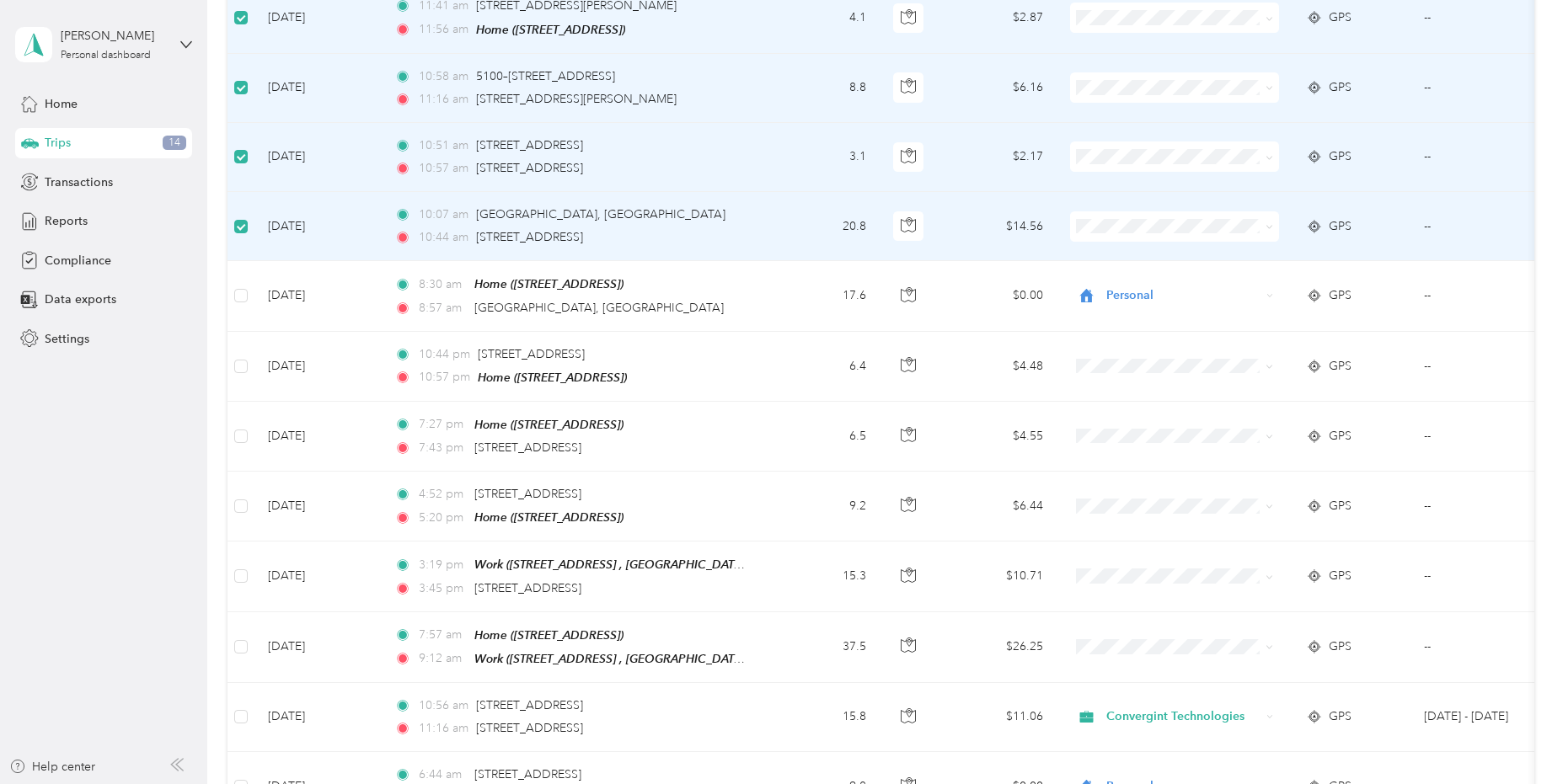
scroll to position [2611, 0]
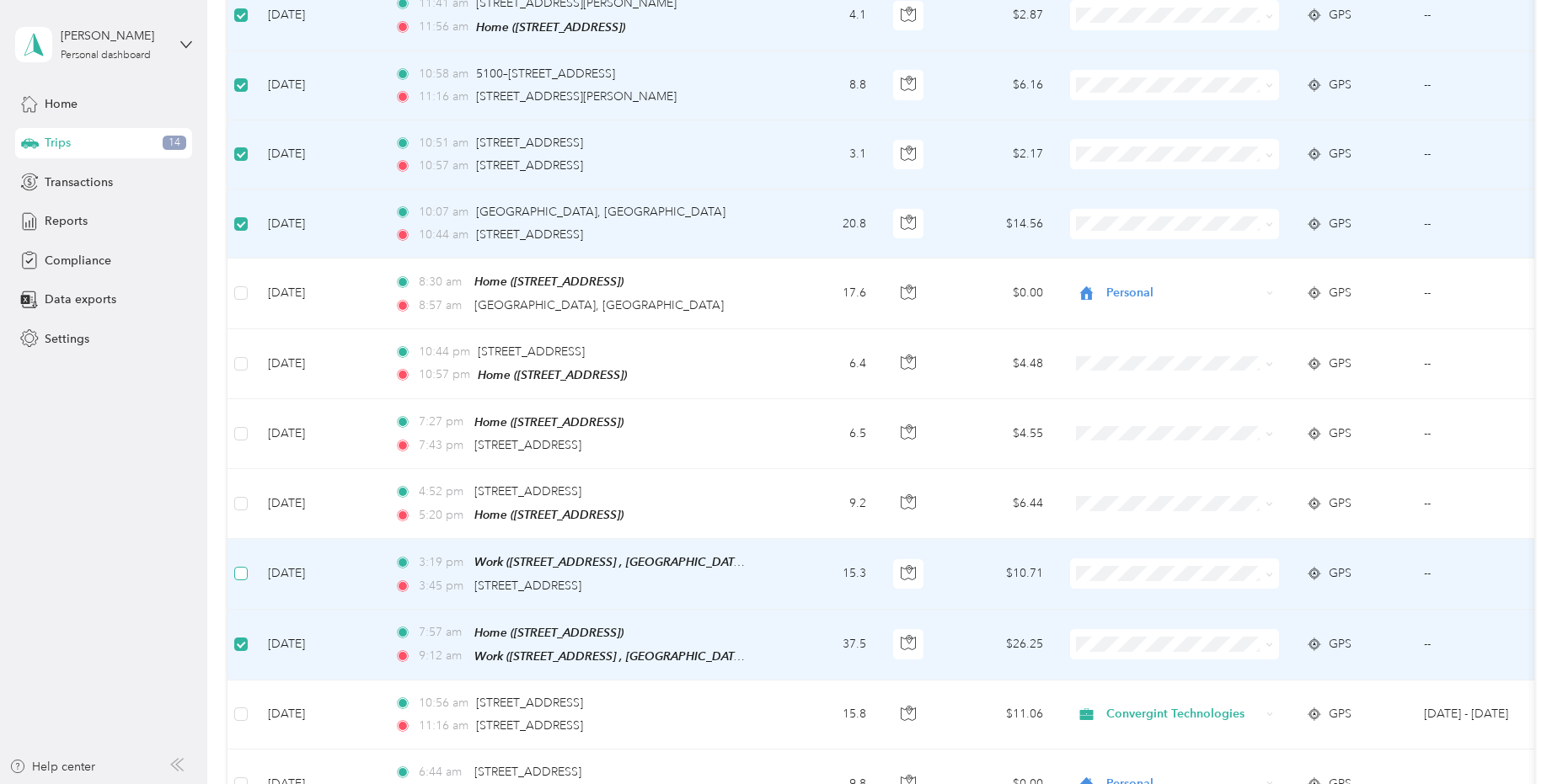
click at [240, 564] on label at bounding box center [241, 573] width 14 height 18
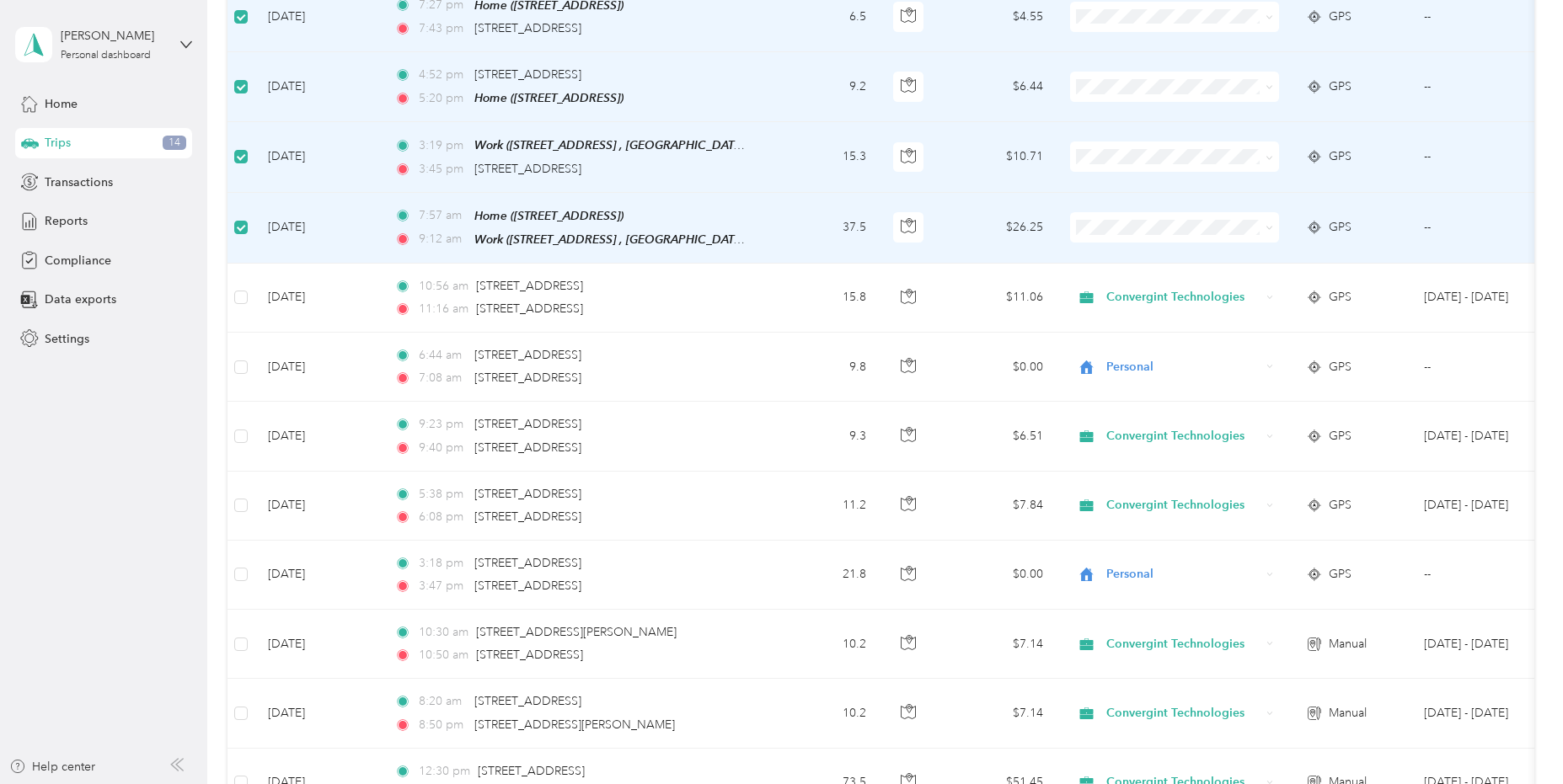
scroll to position [3033, 0]
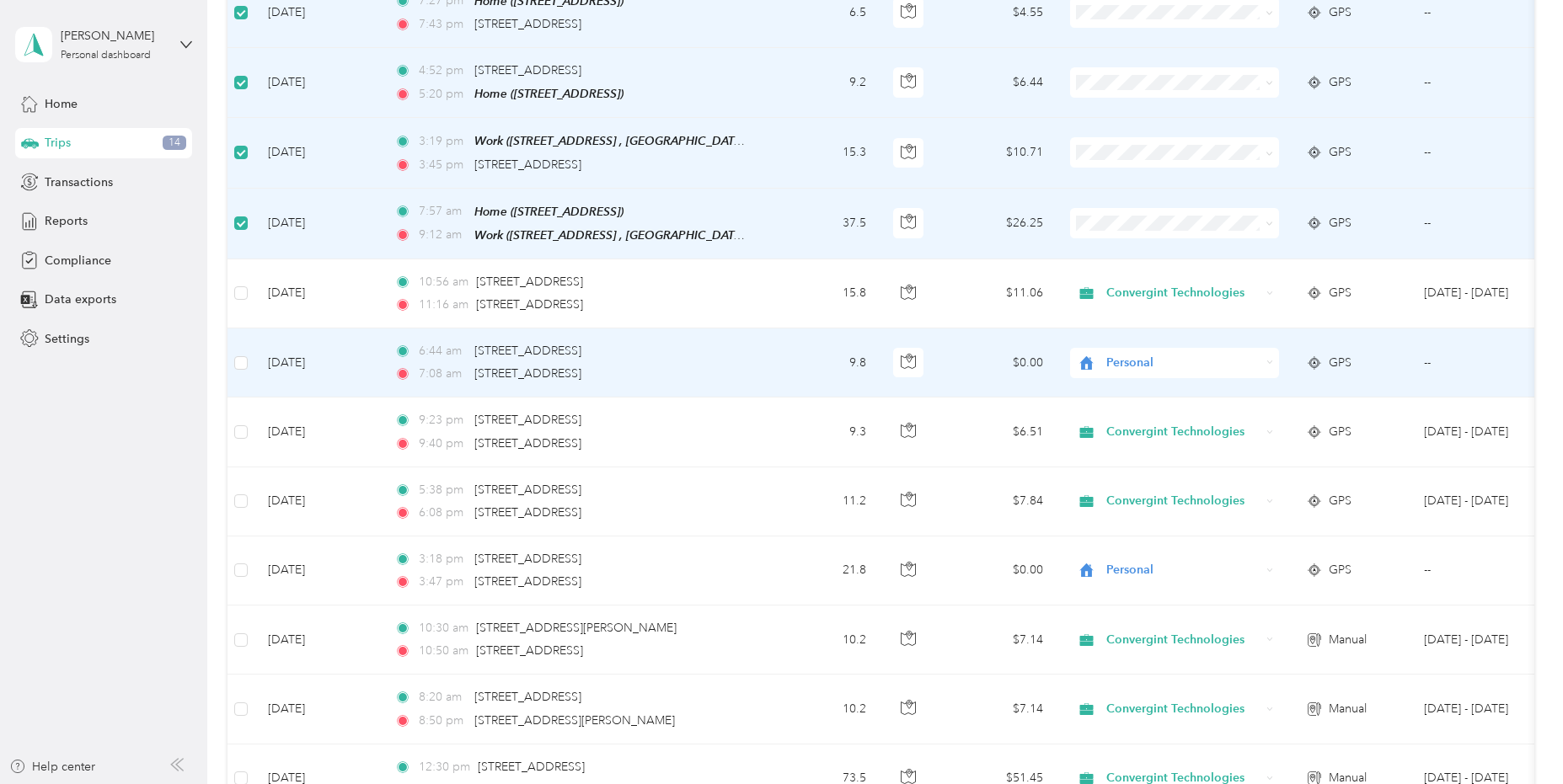
click at [1130, 354] on span "Personal" at bounding box center [1183, 363] width 154 height 18
click at [1136, 365] on span "Convergint Technologies" at bounding box center [1190, 357] width 156 height 18
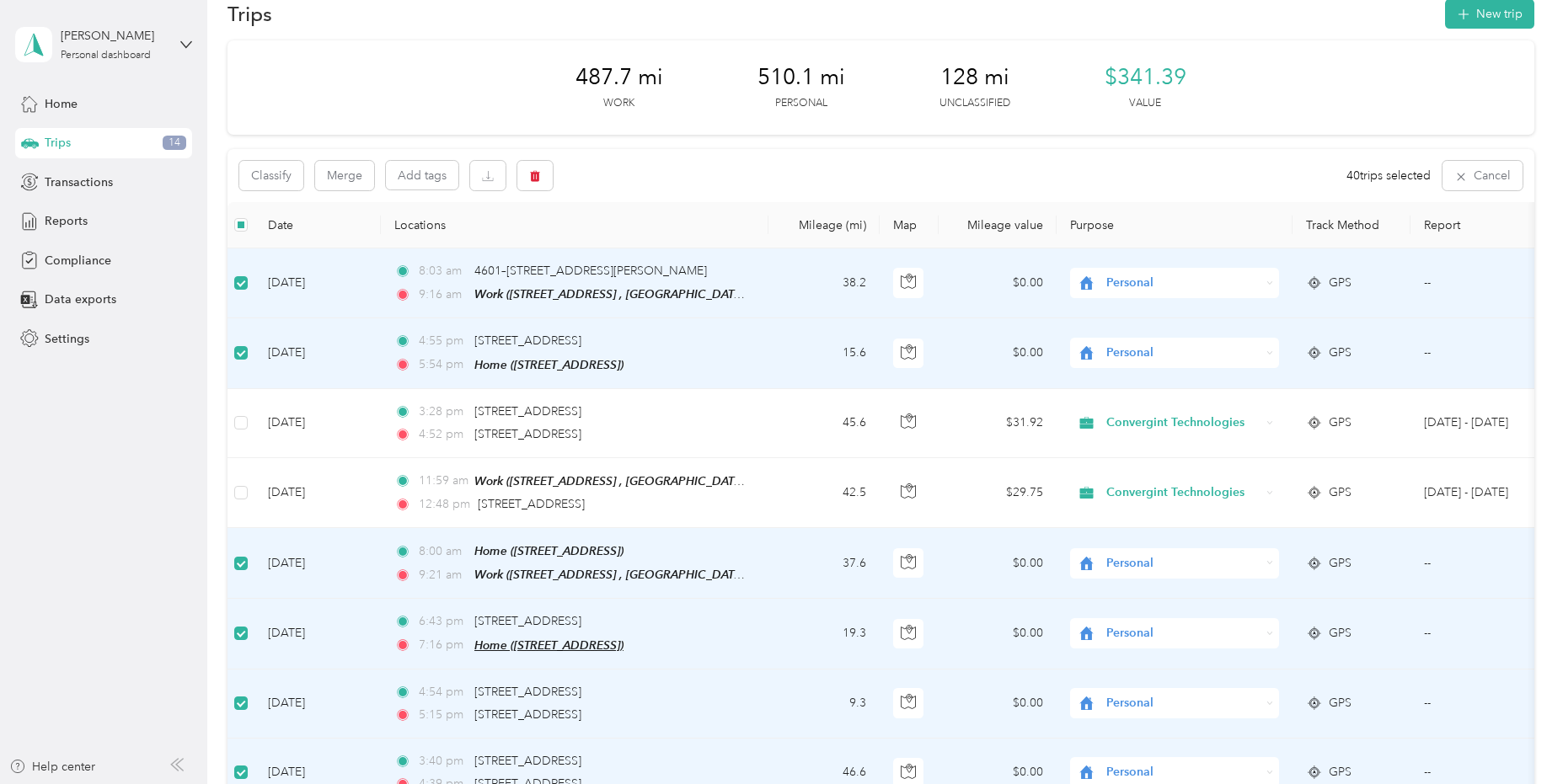
scroll to position [0, 0]
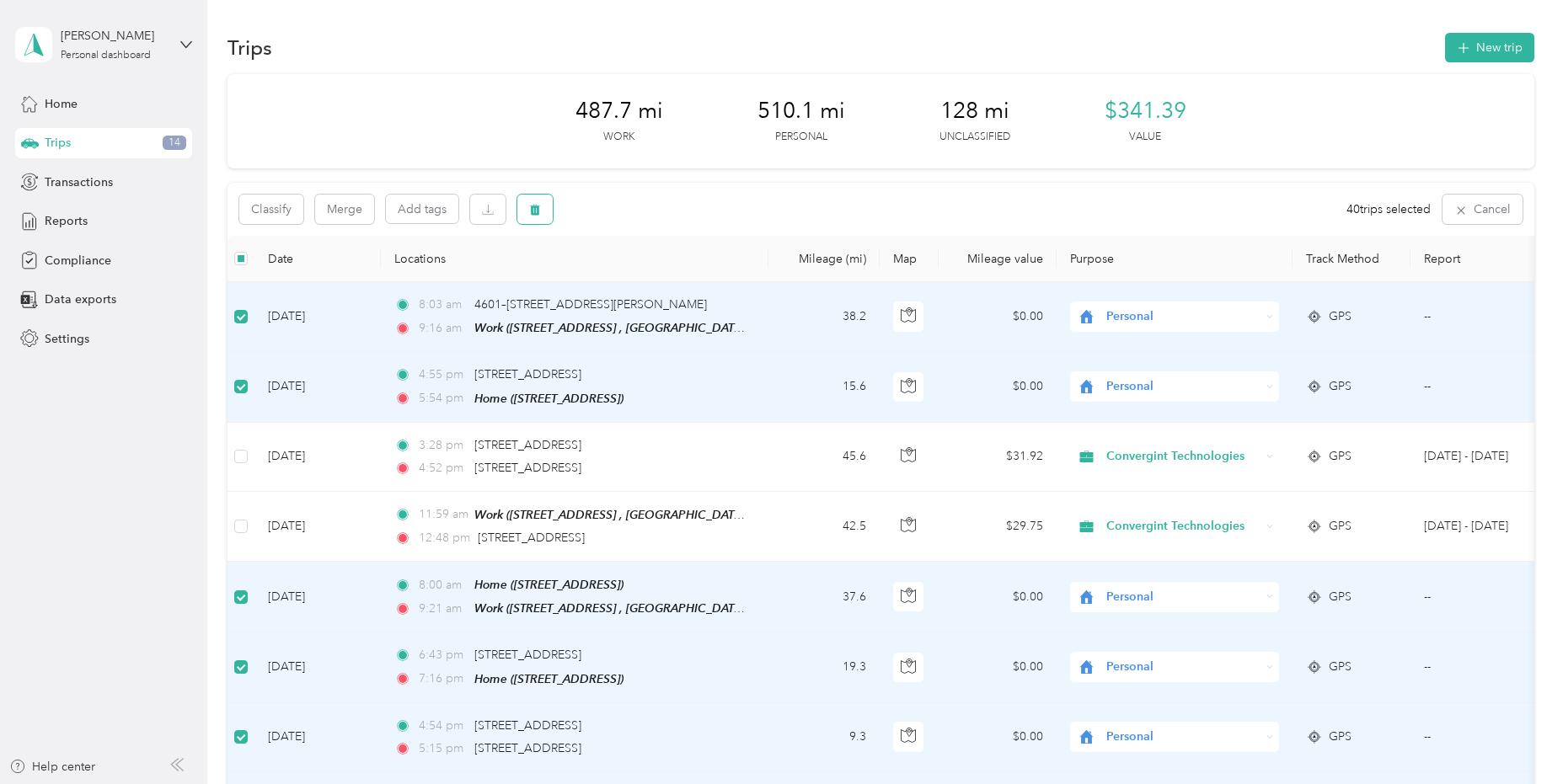
click at [533, 211] on icon "button" at bounding box center [535, 211] width 10 height 11
click at [660, 278] on button "Yes" at bounding box center [664, 279] width 33 height 27
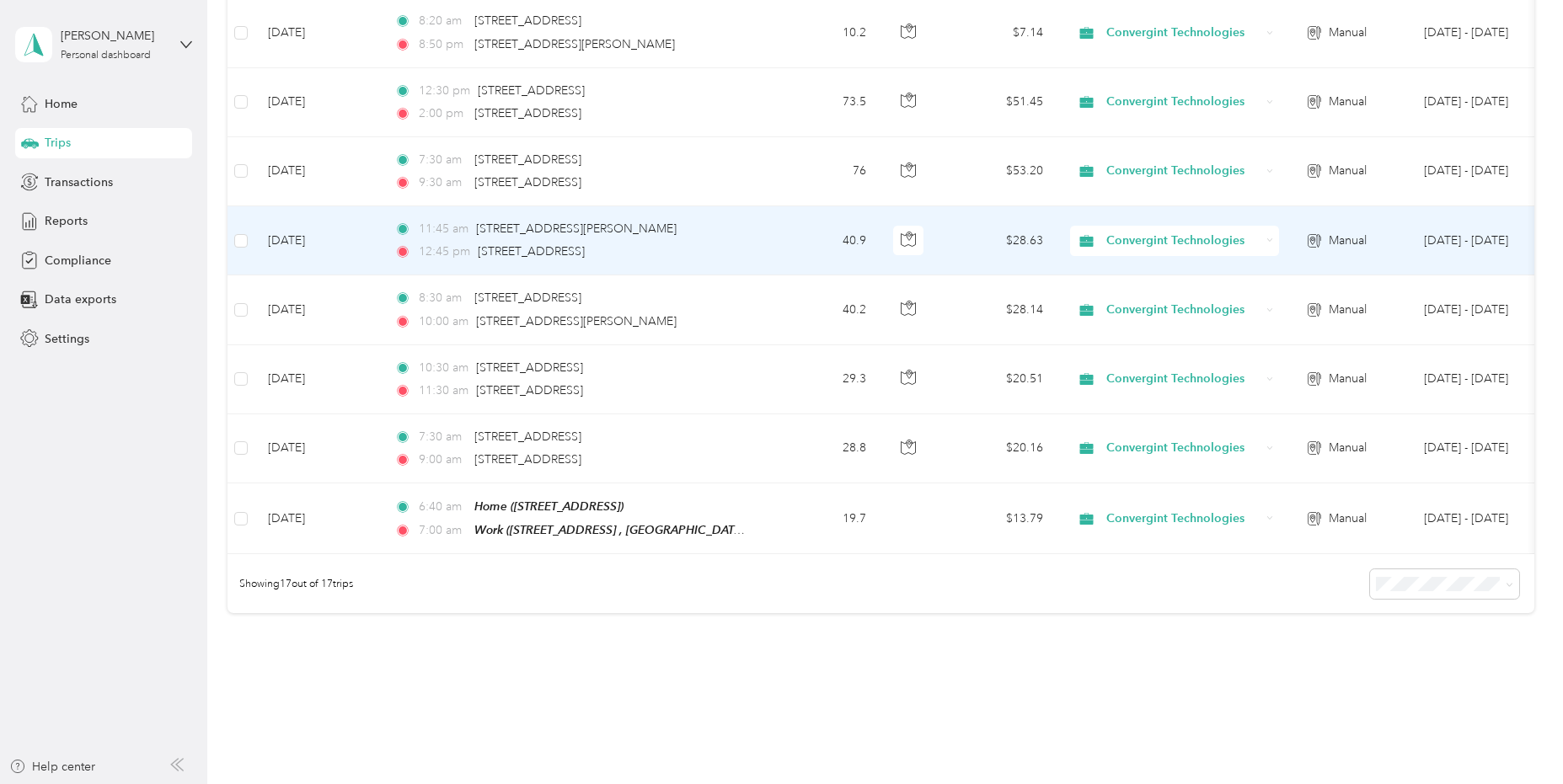
scroll to position [983, 0]
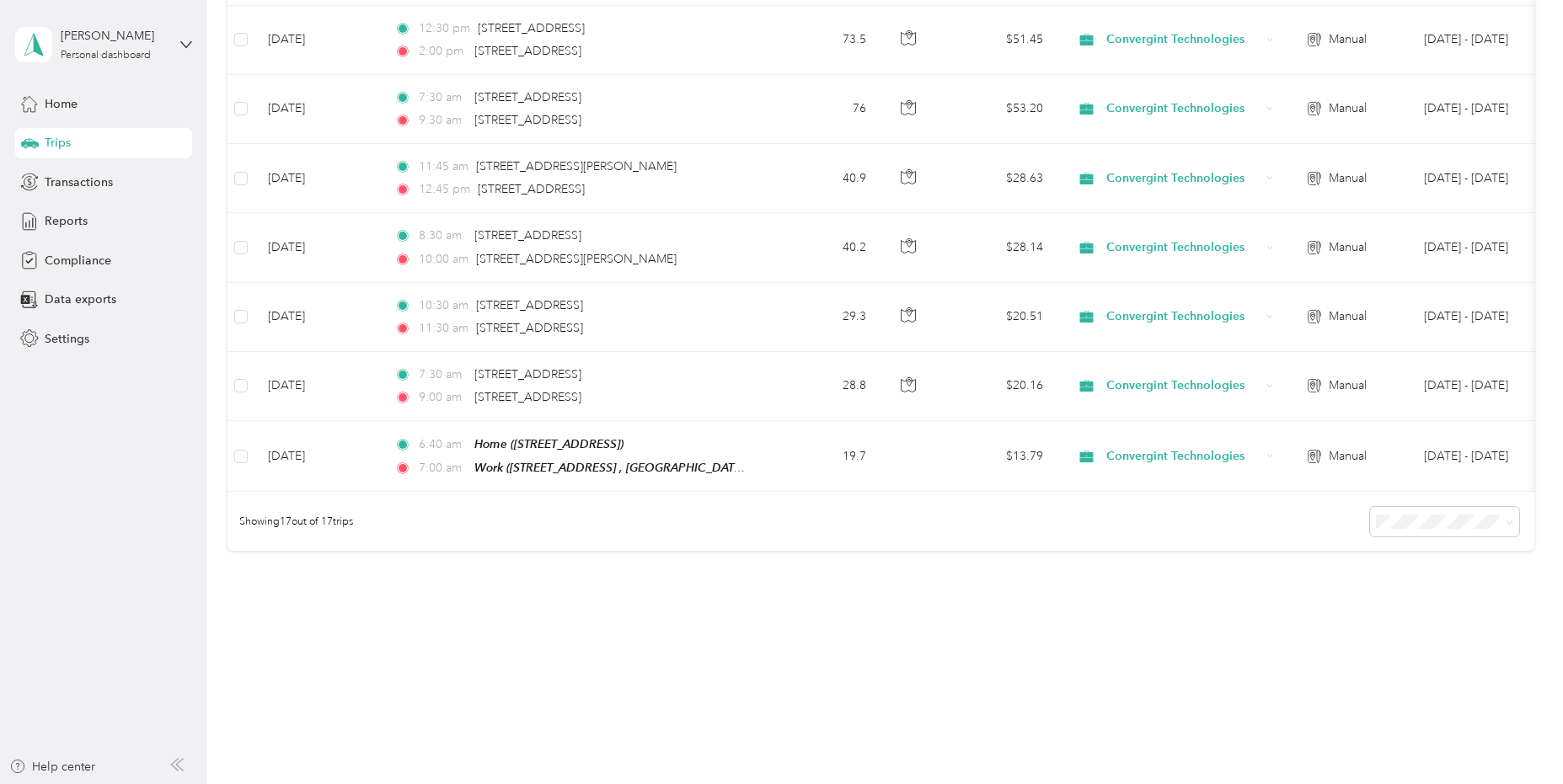
click at [1146, 739] on div "Trips New trip 487.7 mi Work 510.1 mi Personal 128 mi Unclassified $341.39 Valu…" at bounding box center [880, 392] width 1348 height 784
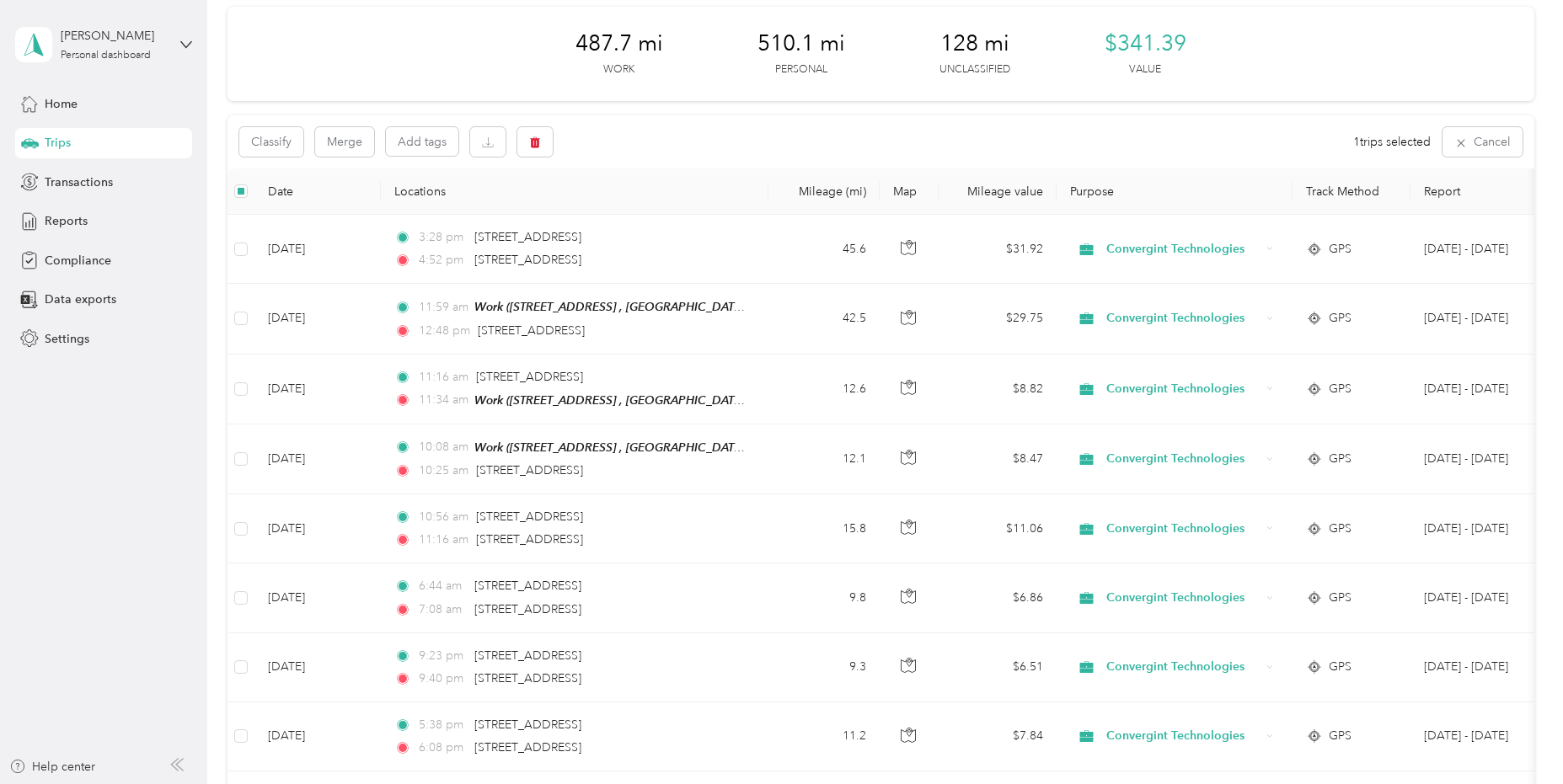
scroll to position [0, 0]
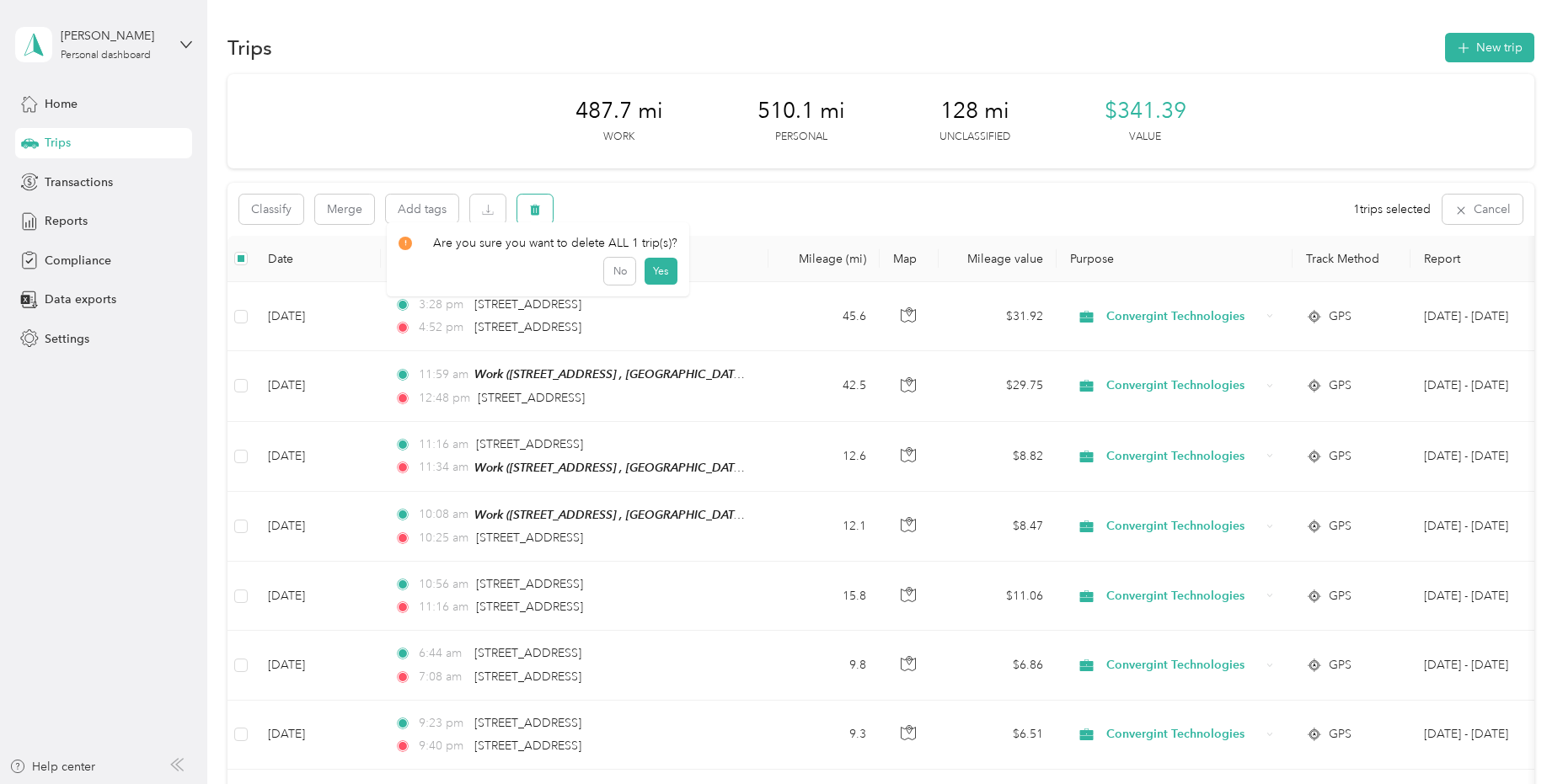
click at [536, 211] on icon "button" at bounding box center [535, 211] width 10 height 11
click at [656, 277] on button "Yes" at bounding box center [660, 279] width 33 height 27
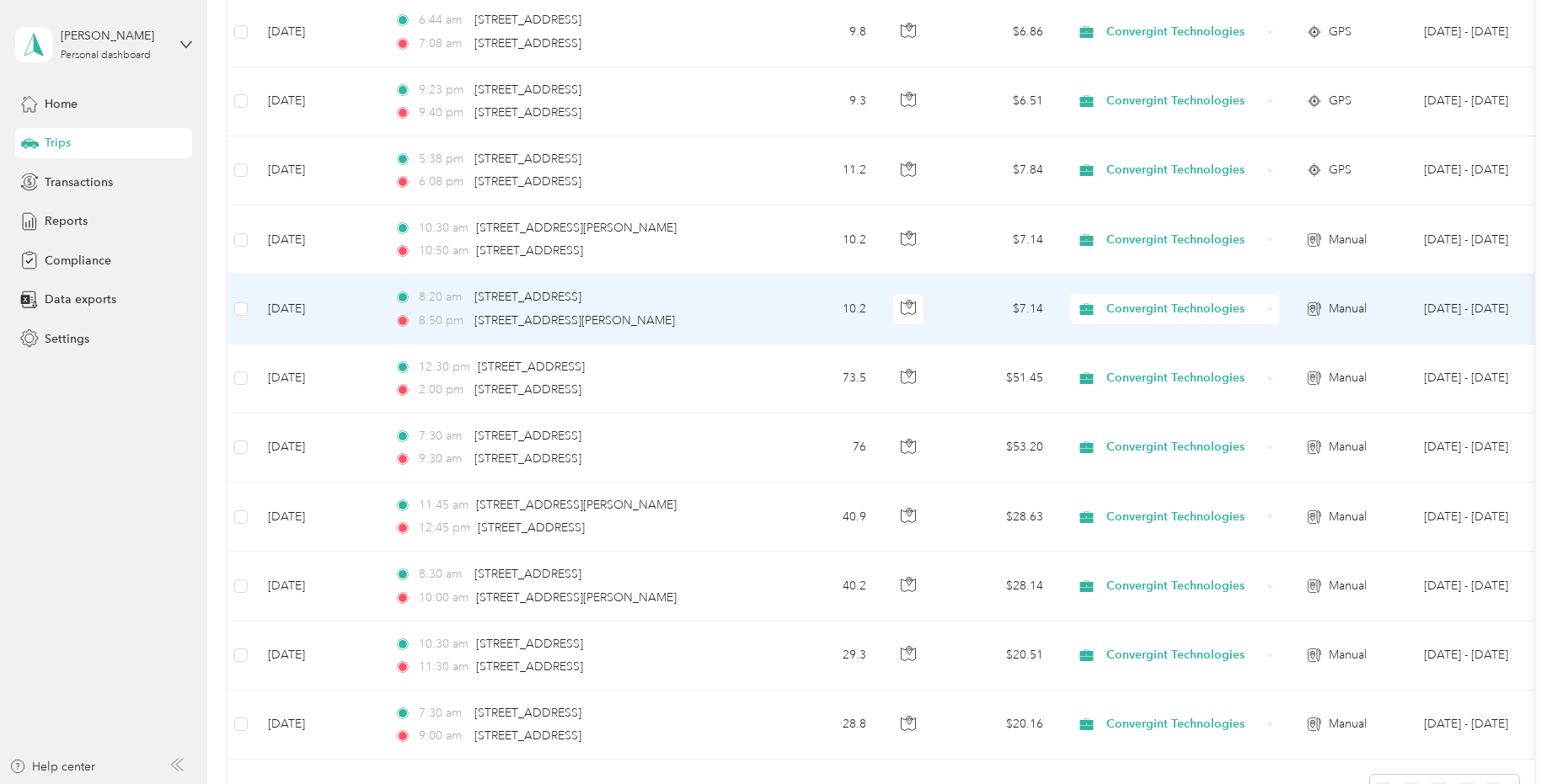
scroll to position [913, 0]
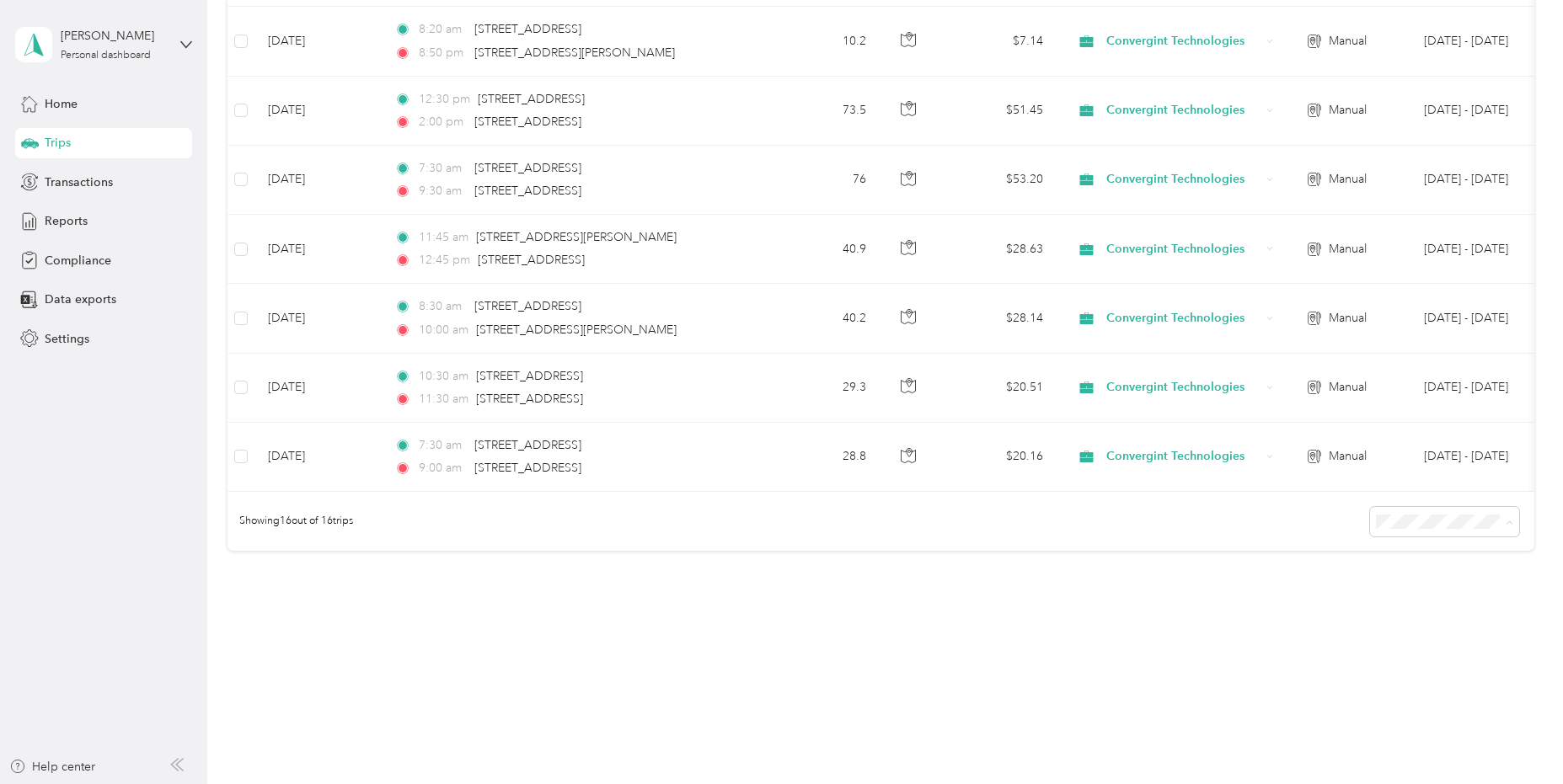
click at [1367, 610] on span "100 per load" at bounding box center [1412, 612] width 69 height 15
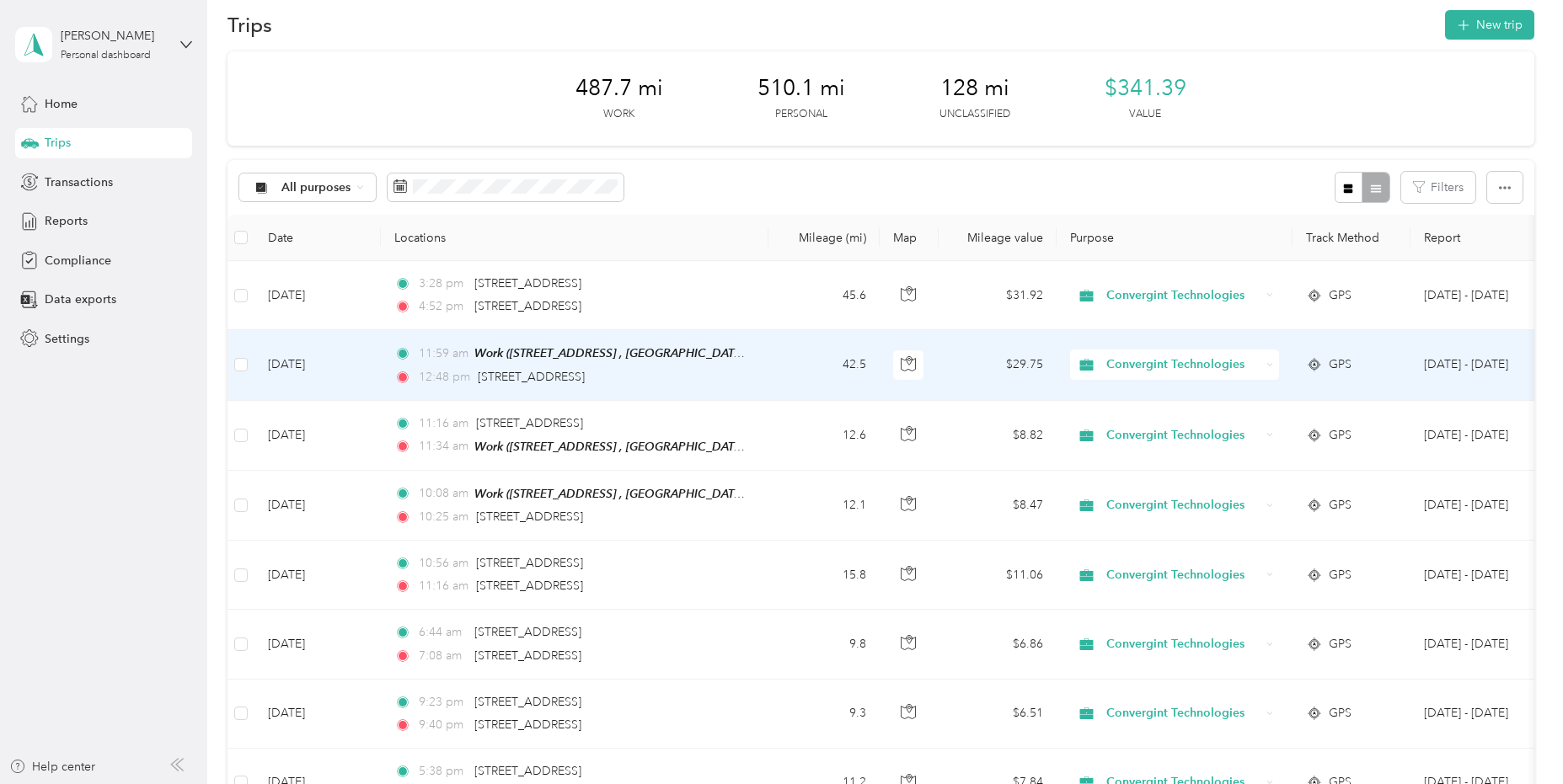
scroll to position [0, 0]
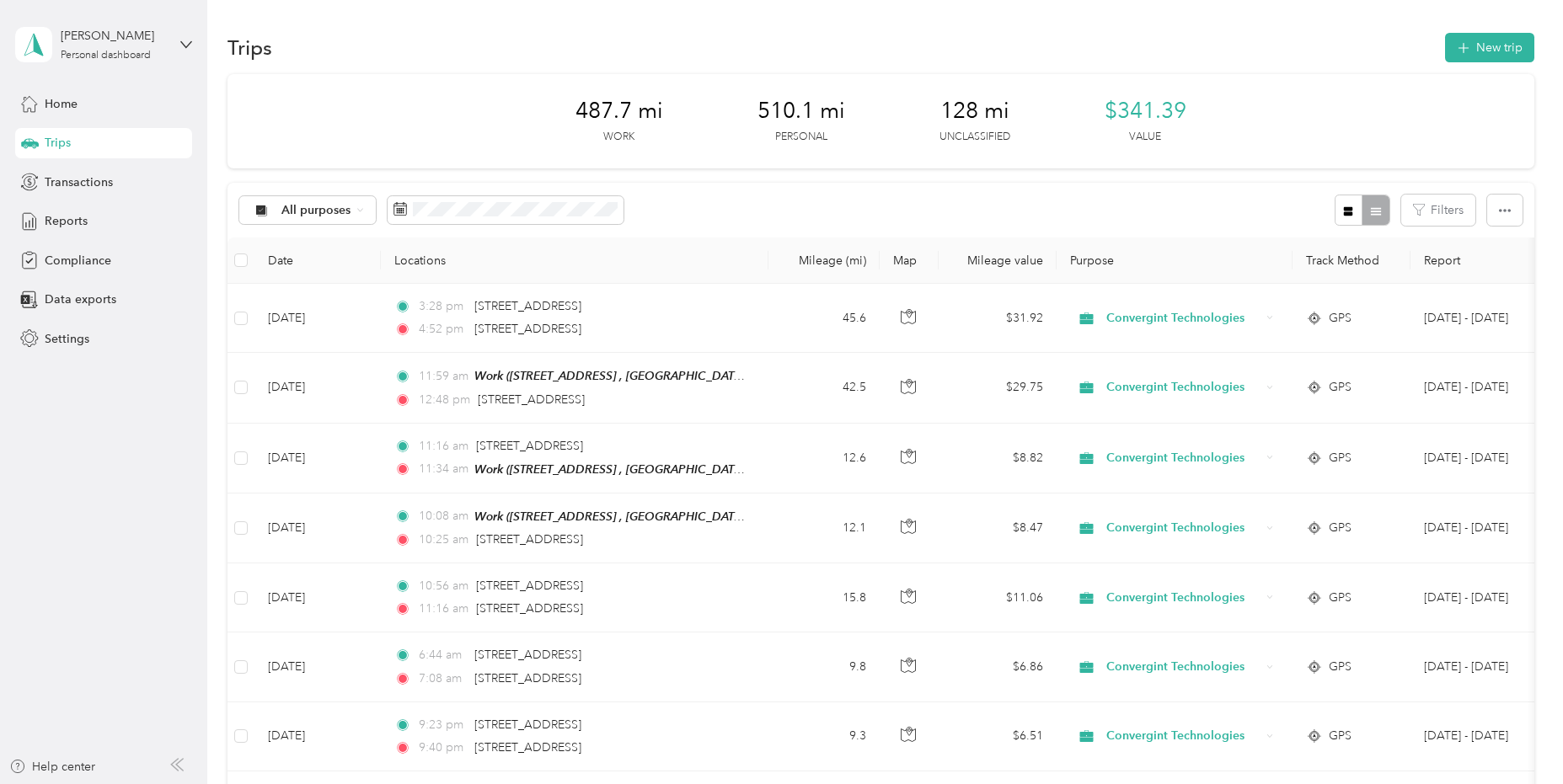
click at [471, 121] on div "487.7 mi Work 510.1 mi Personal 128 mi Unclassified $341.39 Value" at bounding box center [880, 121] width 1306 height 94
click at [67, 180] on span "Transactions" at bounding box center [79, 182] width 68 height 18
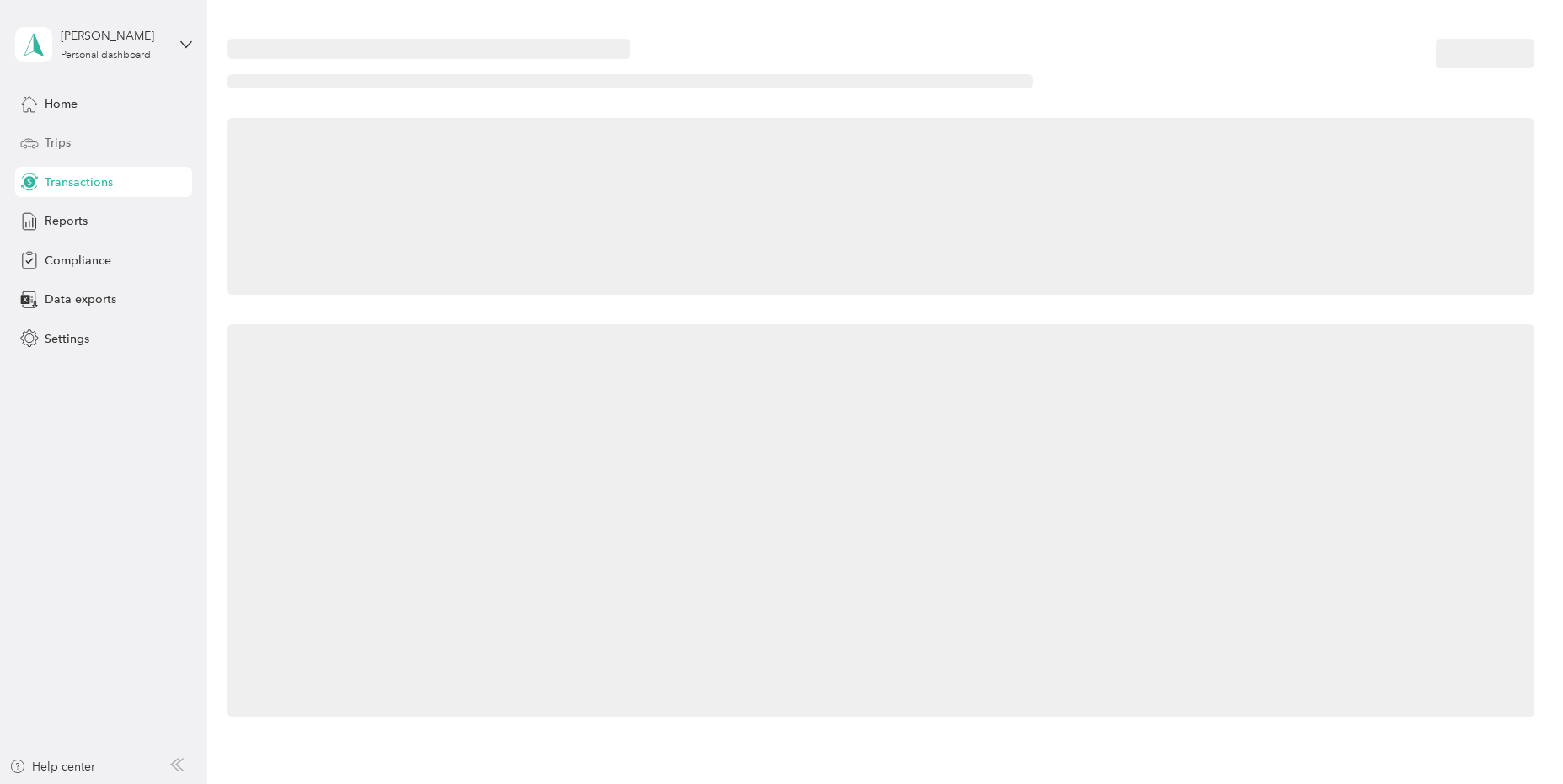
click at [55, 146] on span "Trips" at bounding box center [57, 142] width 26 height 18
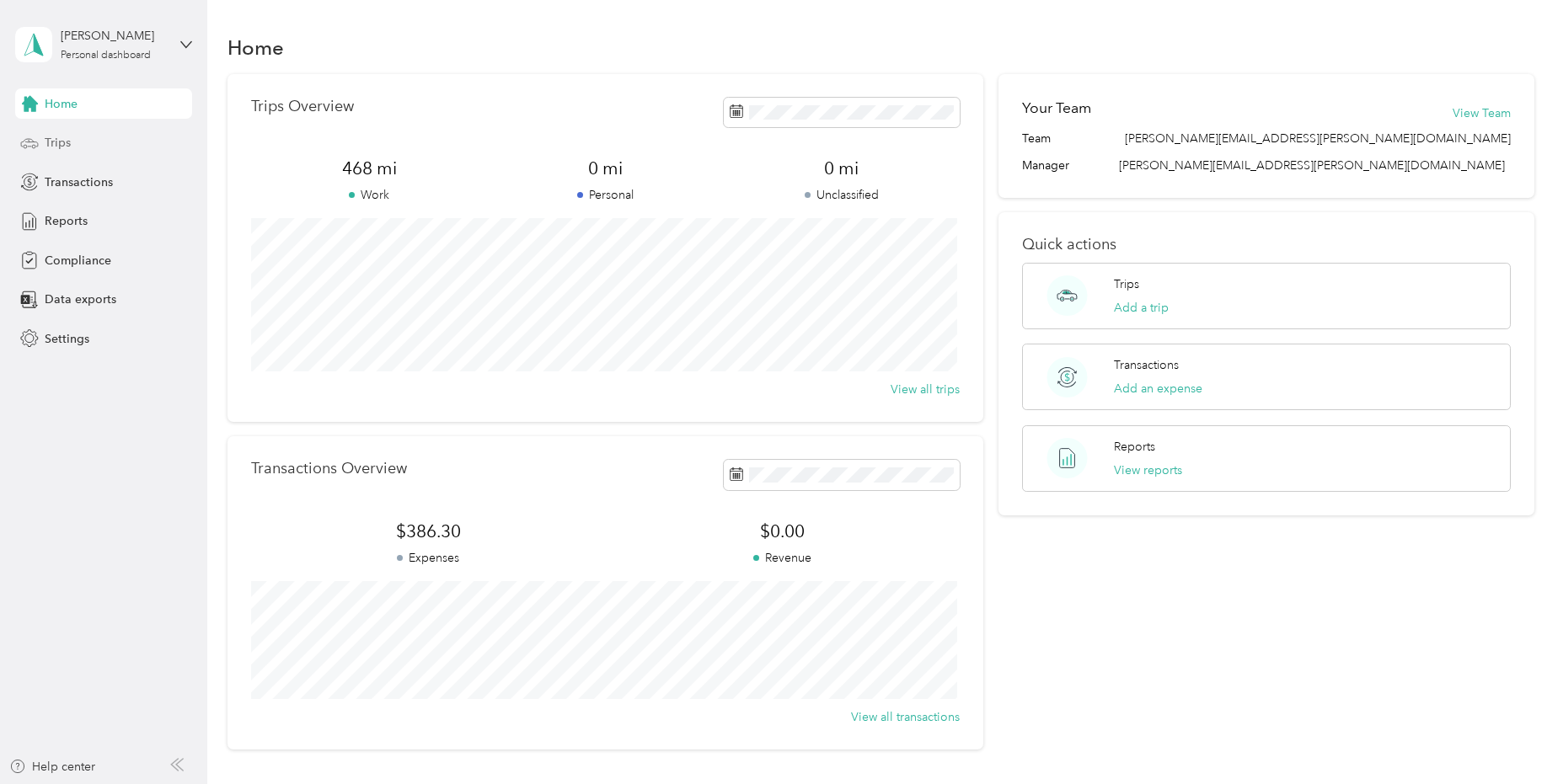
click at [55, 141] on span "Trips" at bounding box center [57, 142] width 26 height 18
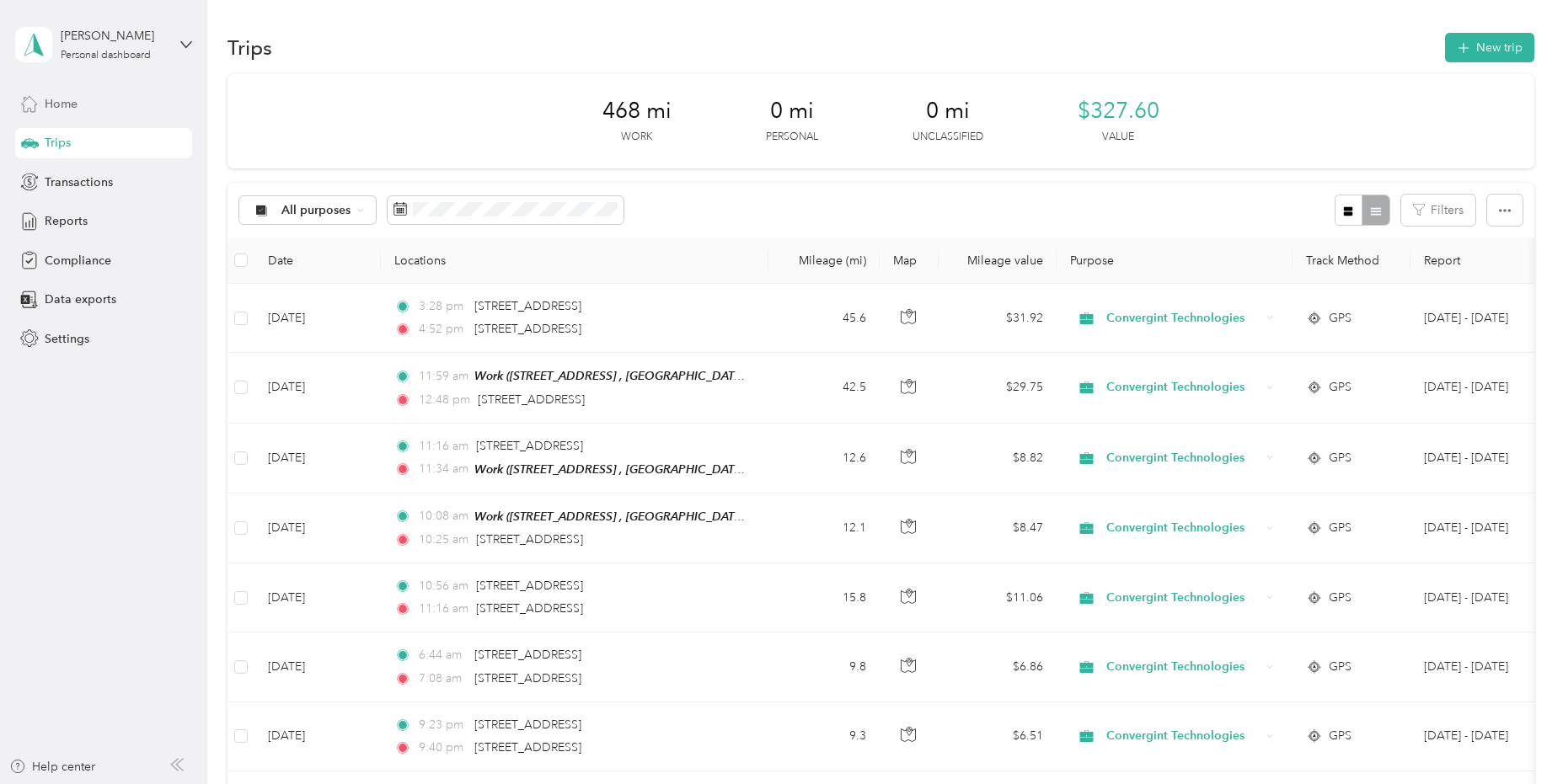
click at [62, 102] on span "Home" at bounding box center [61, 103] width 33 height 18
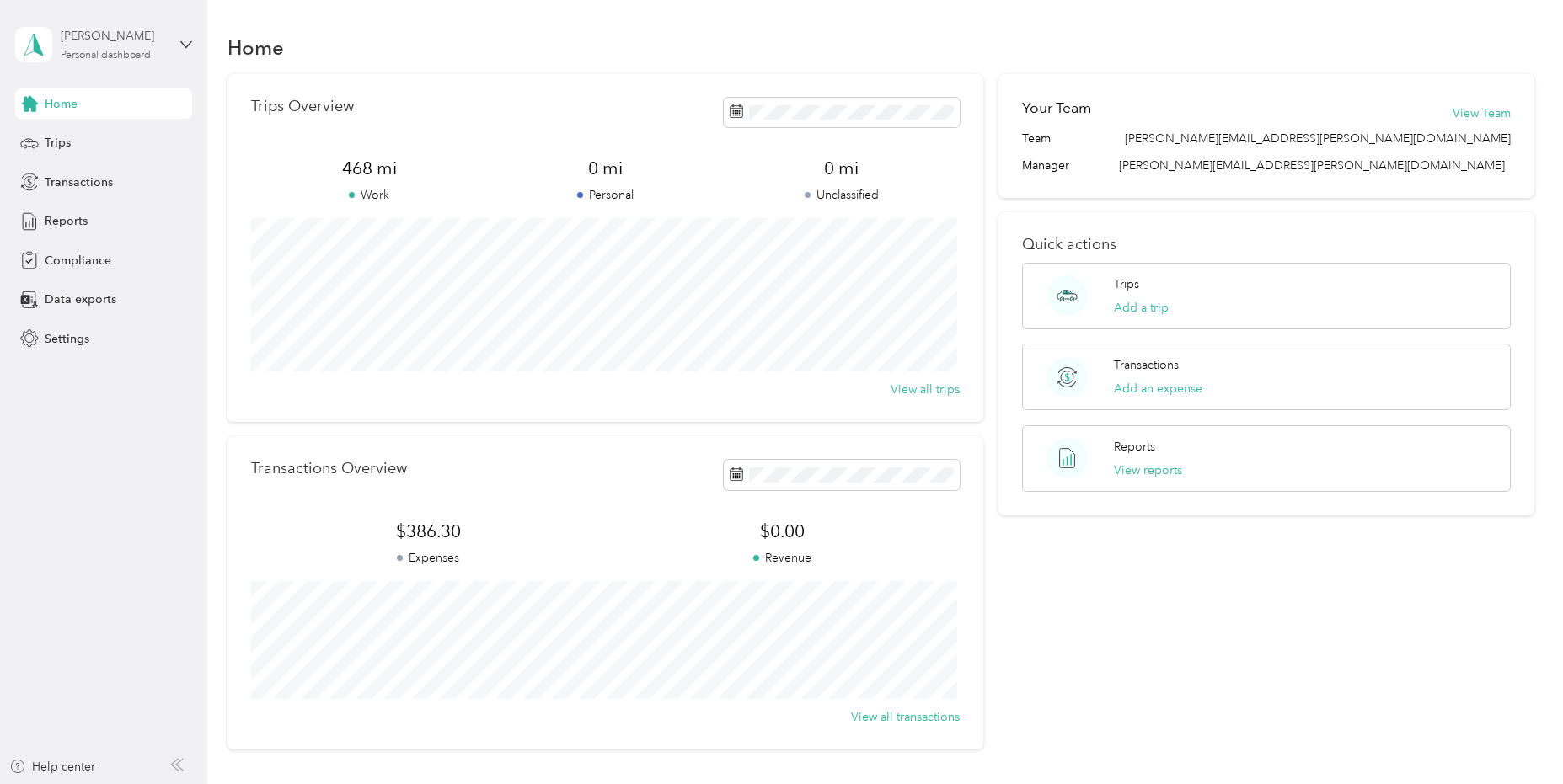
click at [110, 51] on div "Personal dashboard" at bounding box center [106, 55] width 91 height 10
click at [118, 437] on aside "Matthew Baker Personal dashboard Home Trips Transactions Reports Compliance Dat…" at bounding box center [103, 392] width 207 height 784
click at [74, 184] on span "Transactions" at bounding box center [79, 182] width 68 height 18
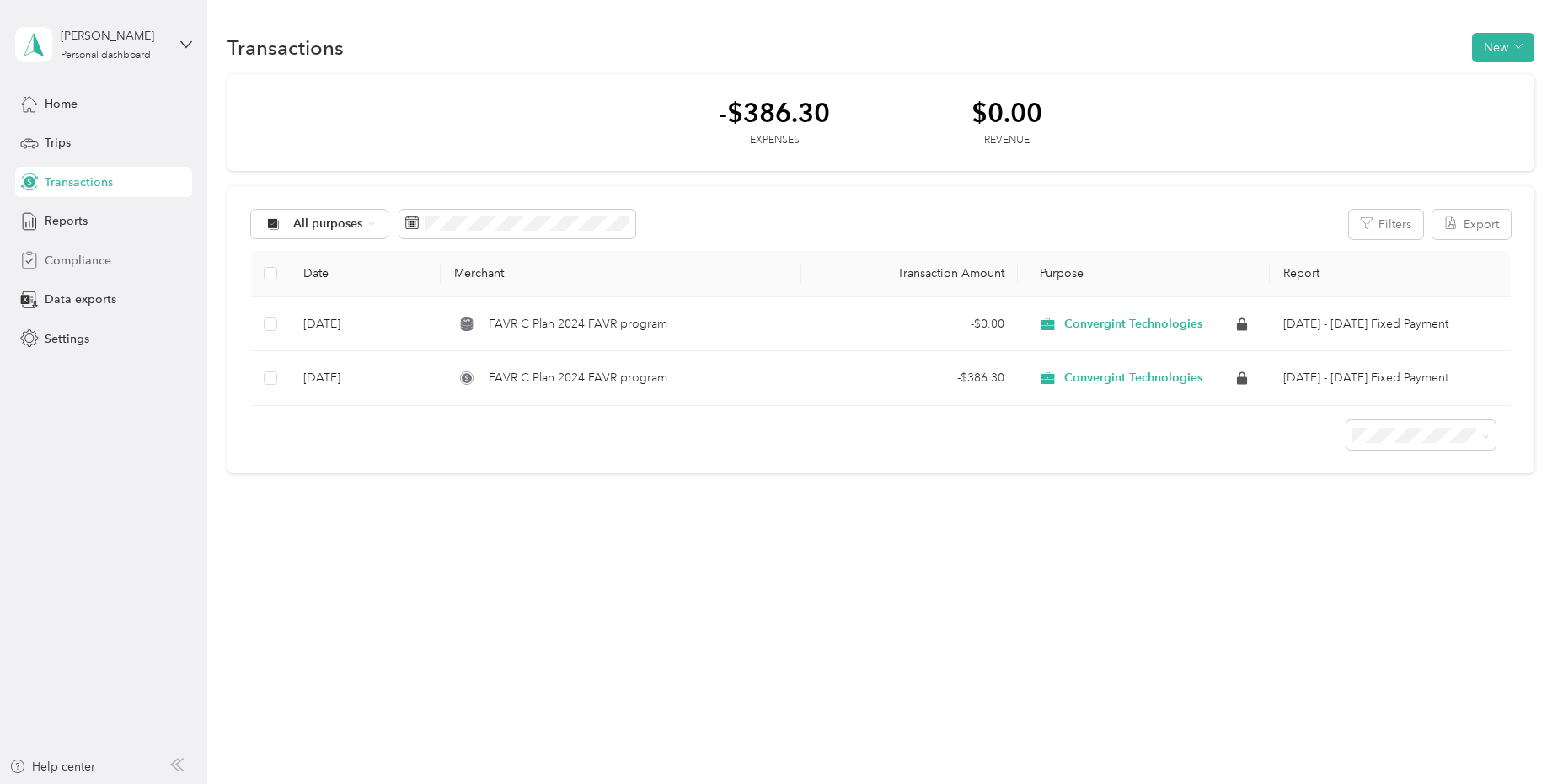
click at [75, 259] on span "Compliance" at bounding box center [78, 260] width 67 height 18
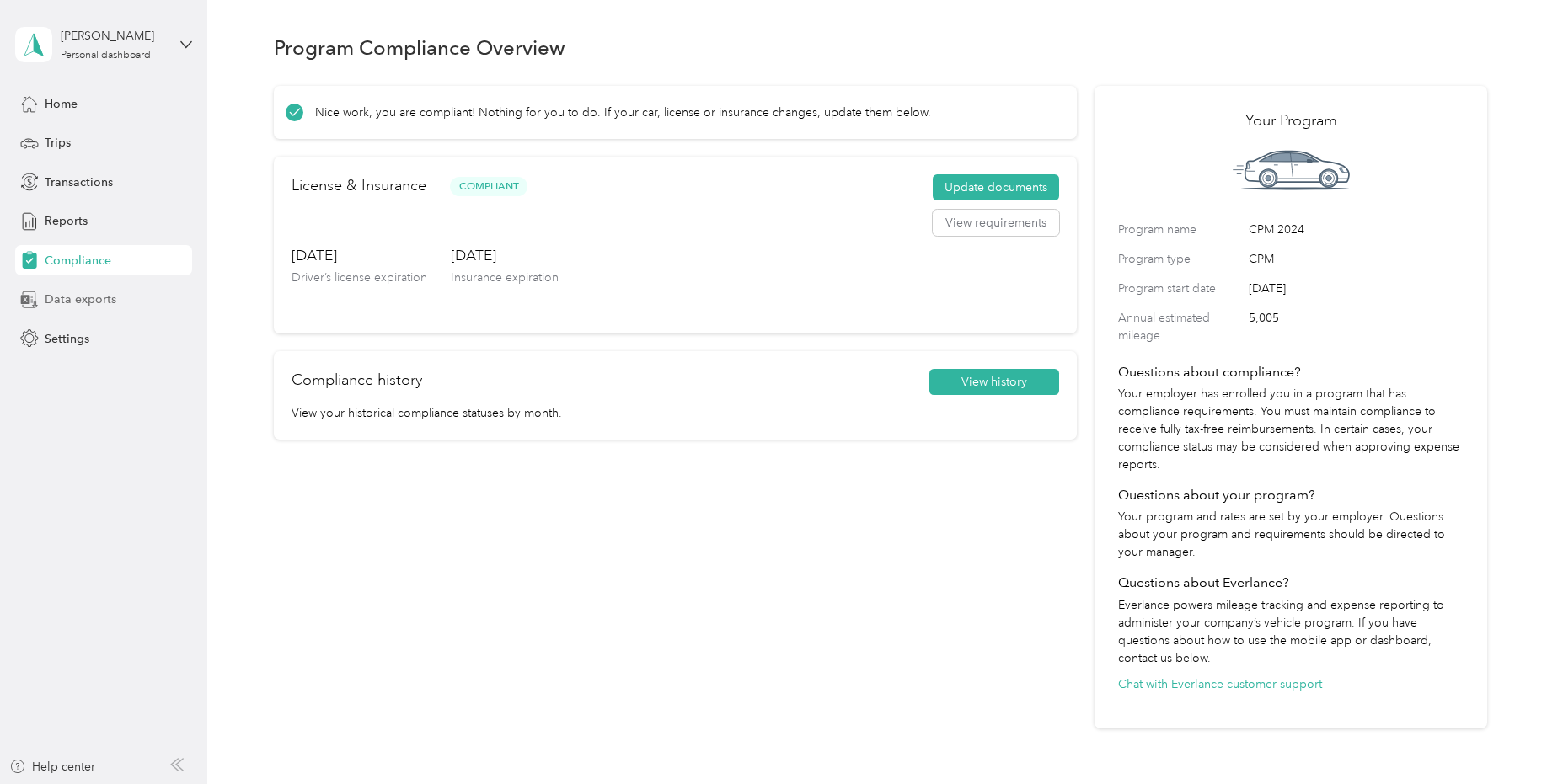
click at [86, 302] on span "Data exports" at bounding box center [80, 299] width 72 height 18
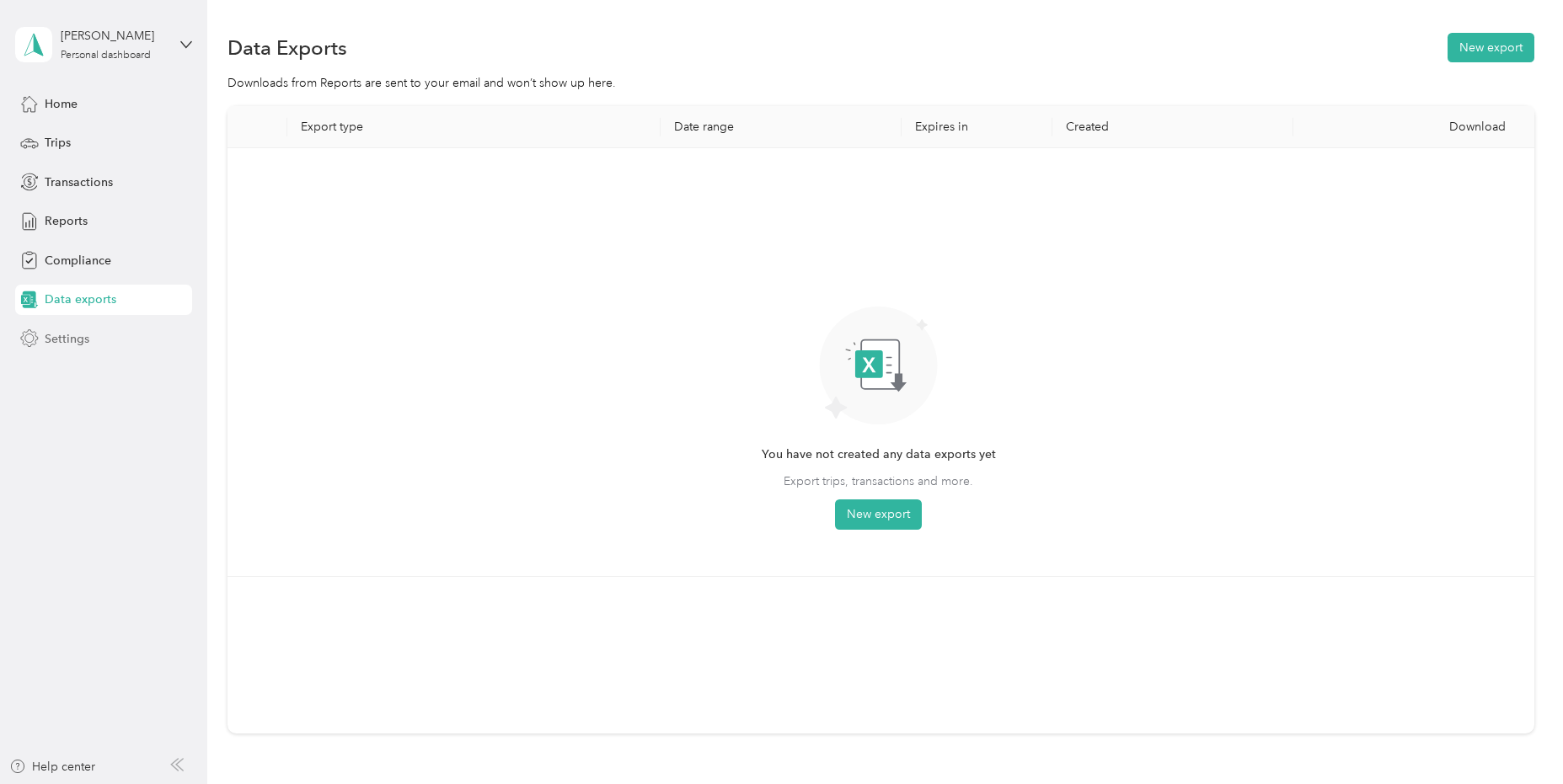
click at [71, 341] on span "Settings" at bounding box center [67, 339] width 44 height 18
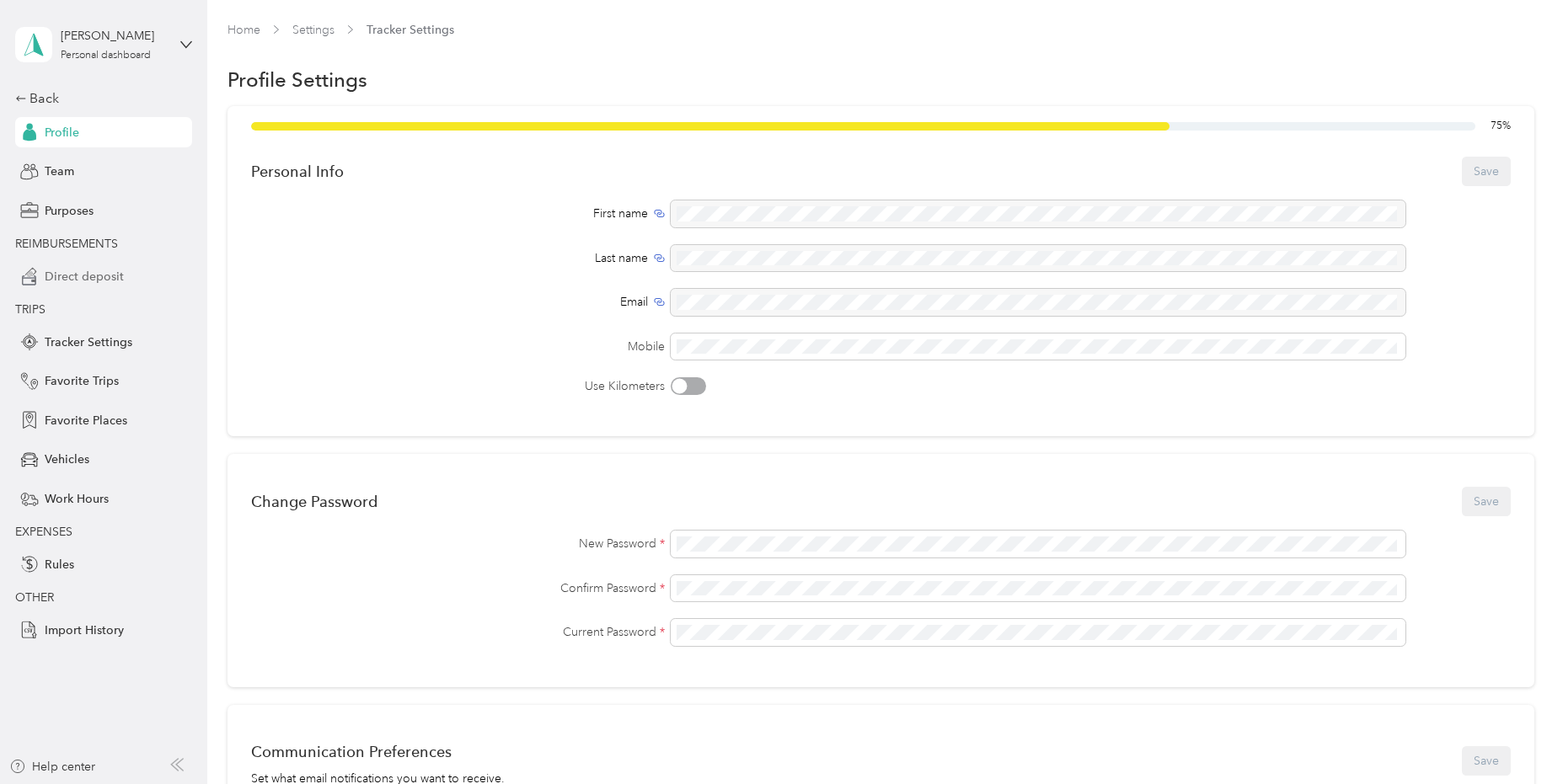
click at [90, 282] on span "Direct deposit" at bounding box center [84, 276] width 79 height 18
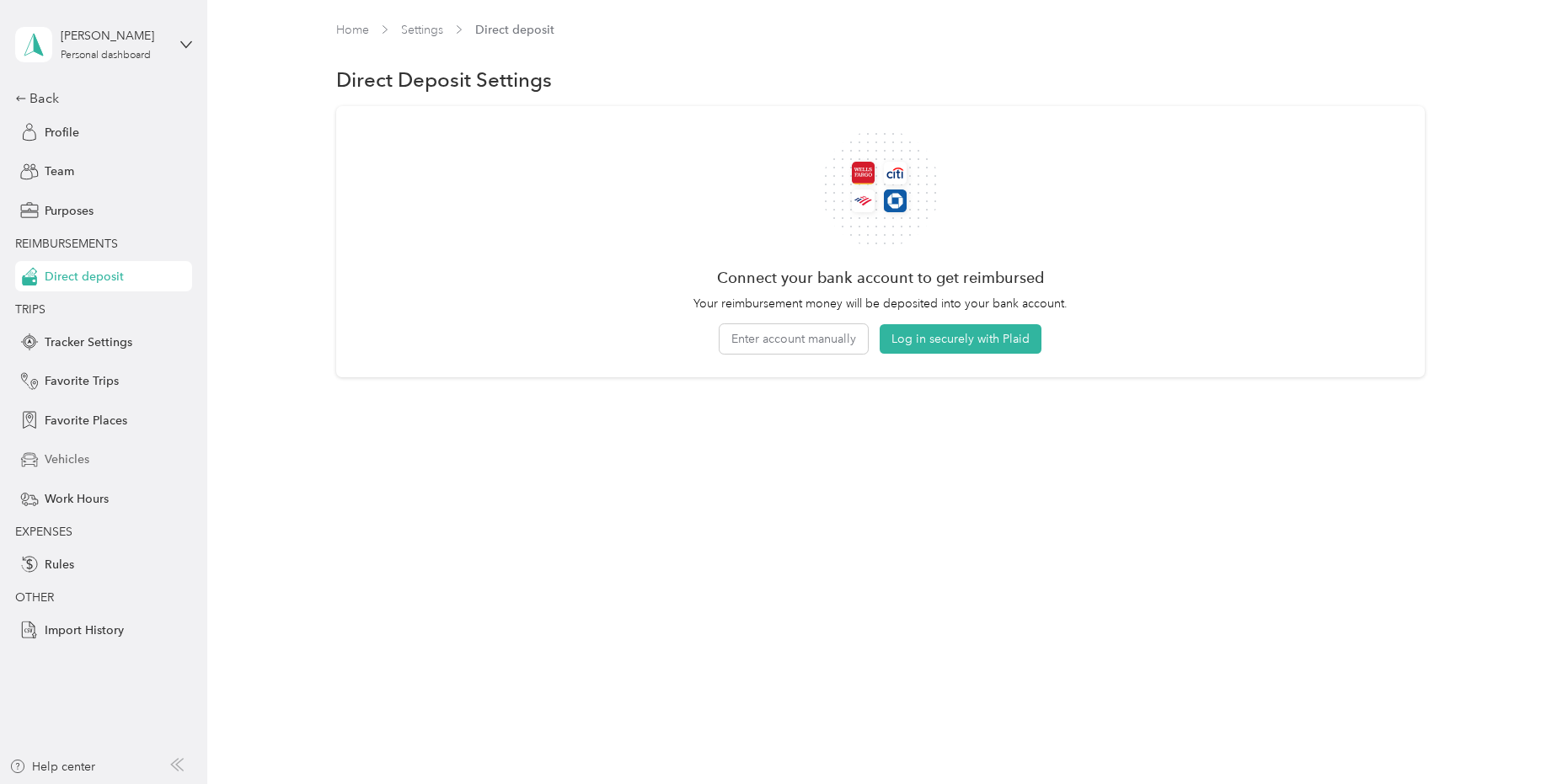
click at [67, 456] on span "Vehicles" at bounding box center [67, 459] width 44 height 18
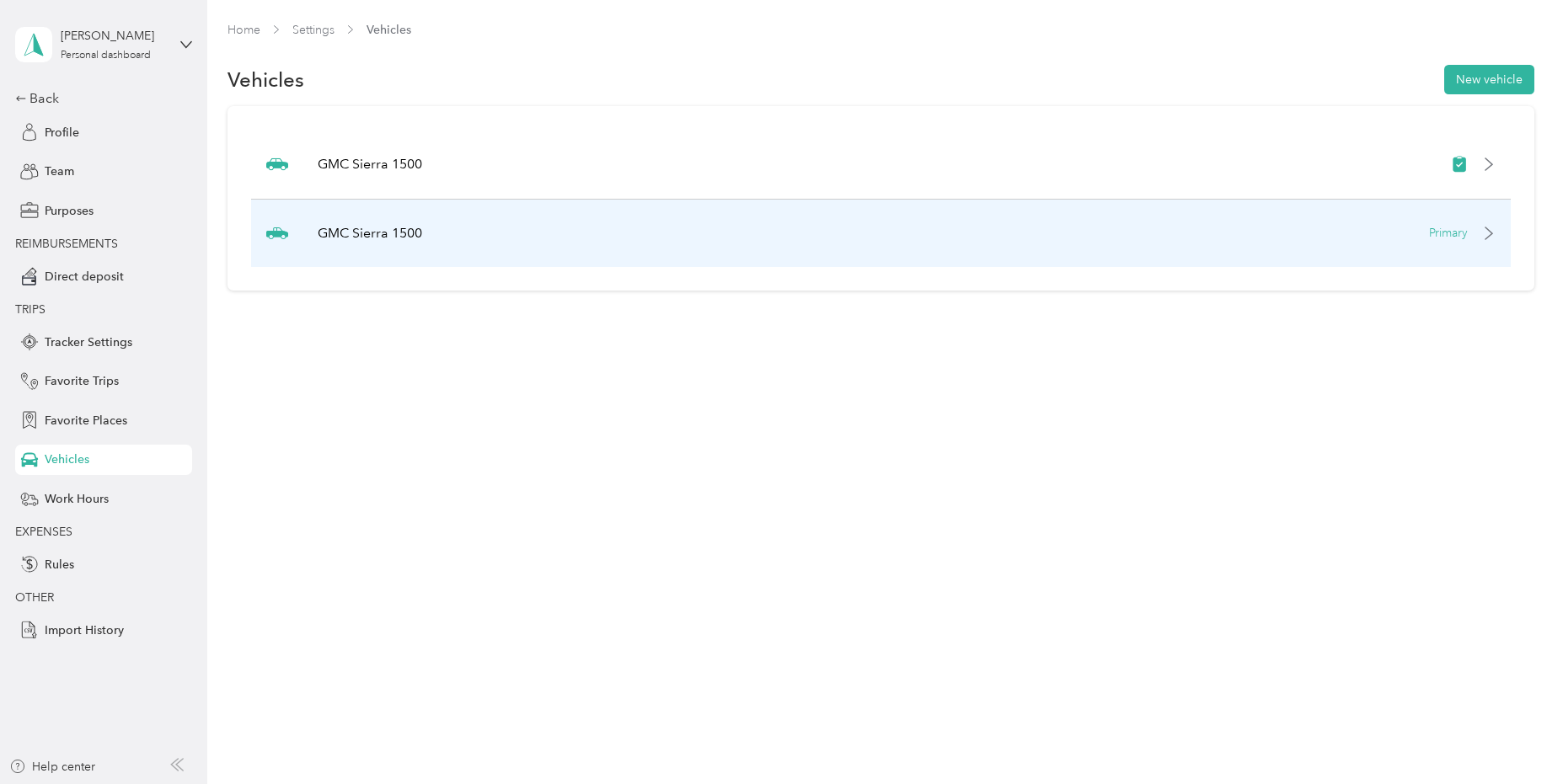
click at [1496, 235] on icon at bounding box center [1489, 233] width 14 height 14
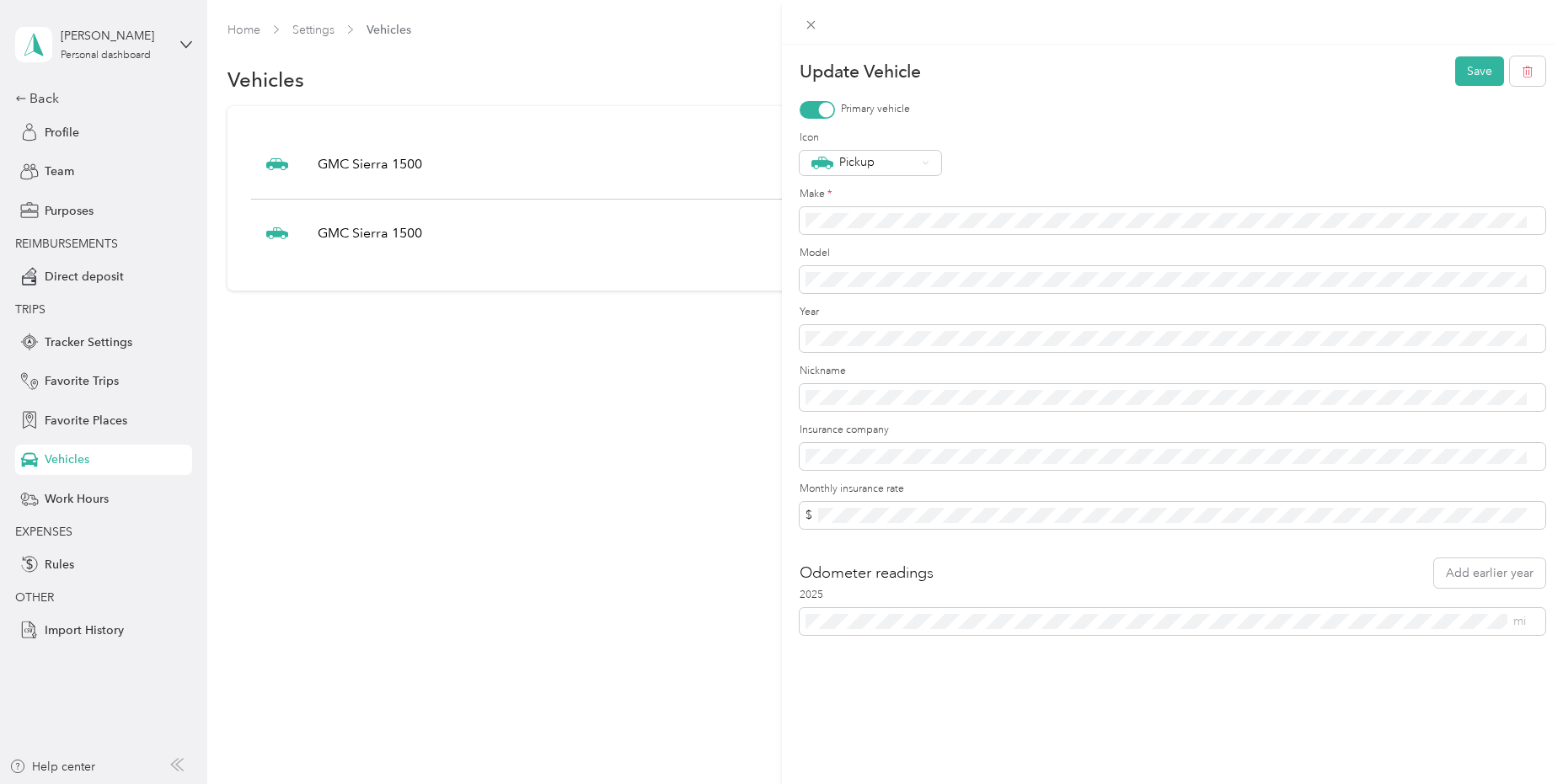
click at [601, 371] on div "Update Vehicle Save Primary vehicle Icon Pickup Make * Model Year Nickname Insu…" at bounding box center [782, 392] width 1563 height 784
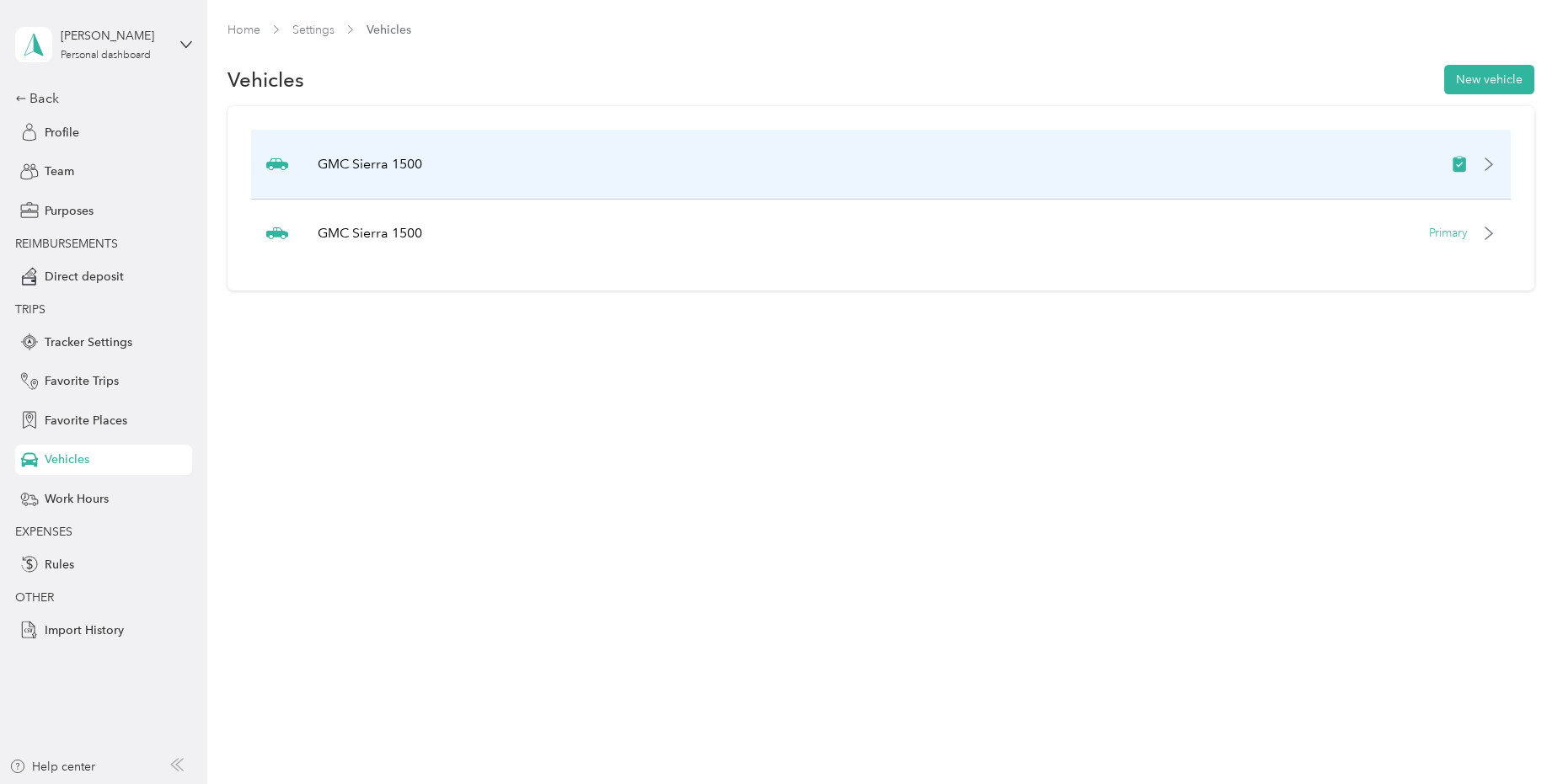
click at [622, 155] on div "GMC Sierra 1500" at bounding box center [880, 164] width 1259 height 70
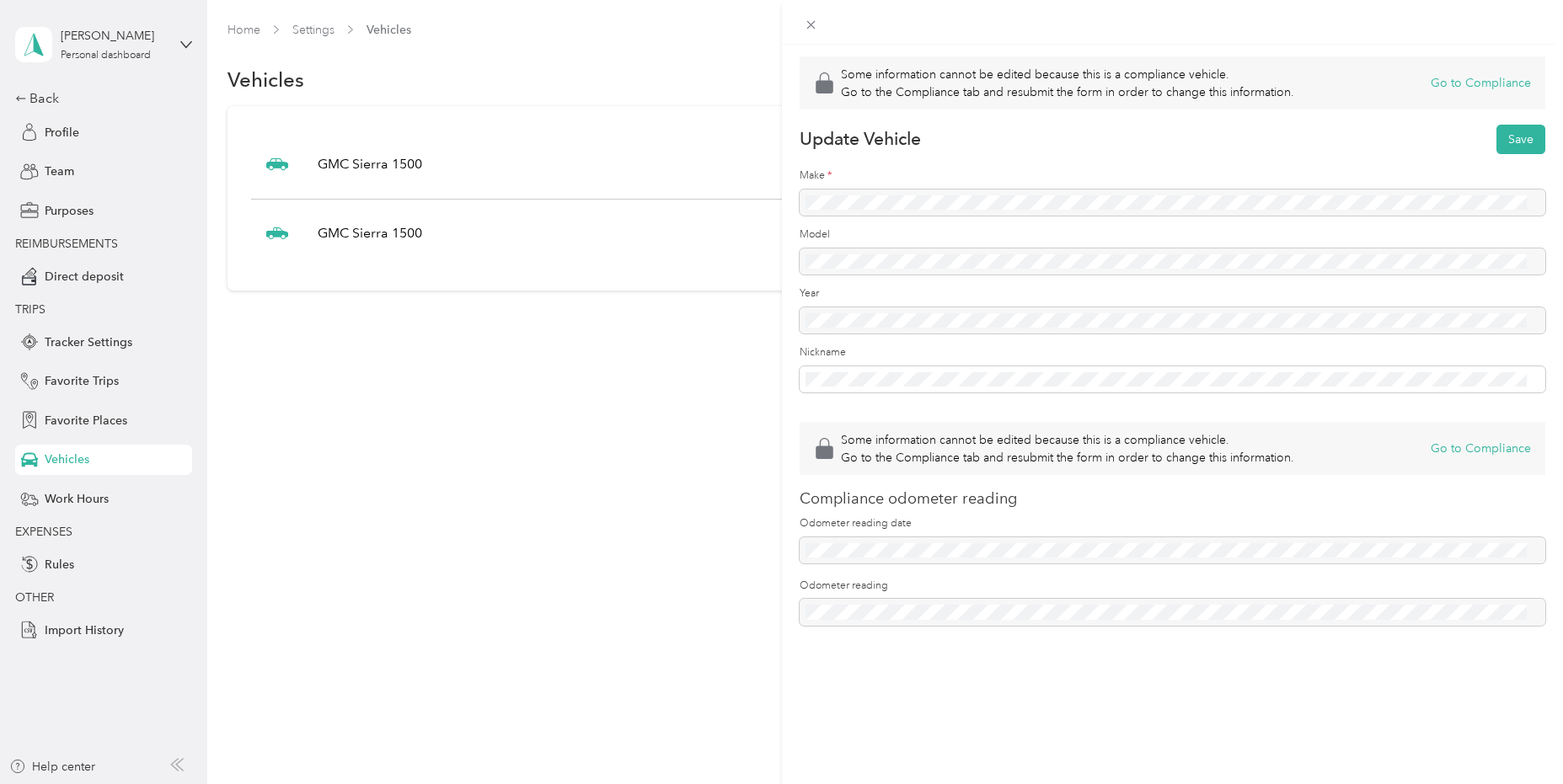
click at [564, 409] on div "Some information cannot be edited because this is a compliance vehicle. Go to t…" at bounding box center [782, 392] width 1563 height 784
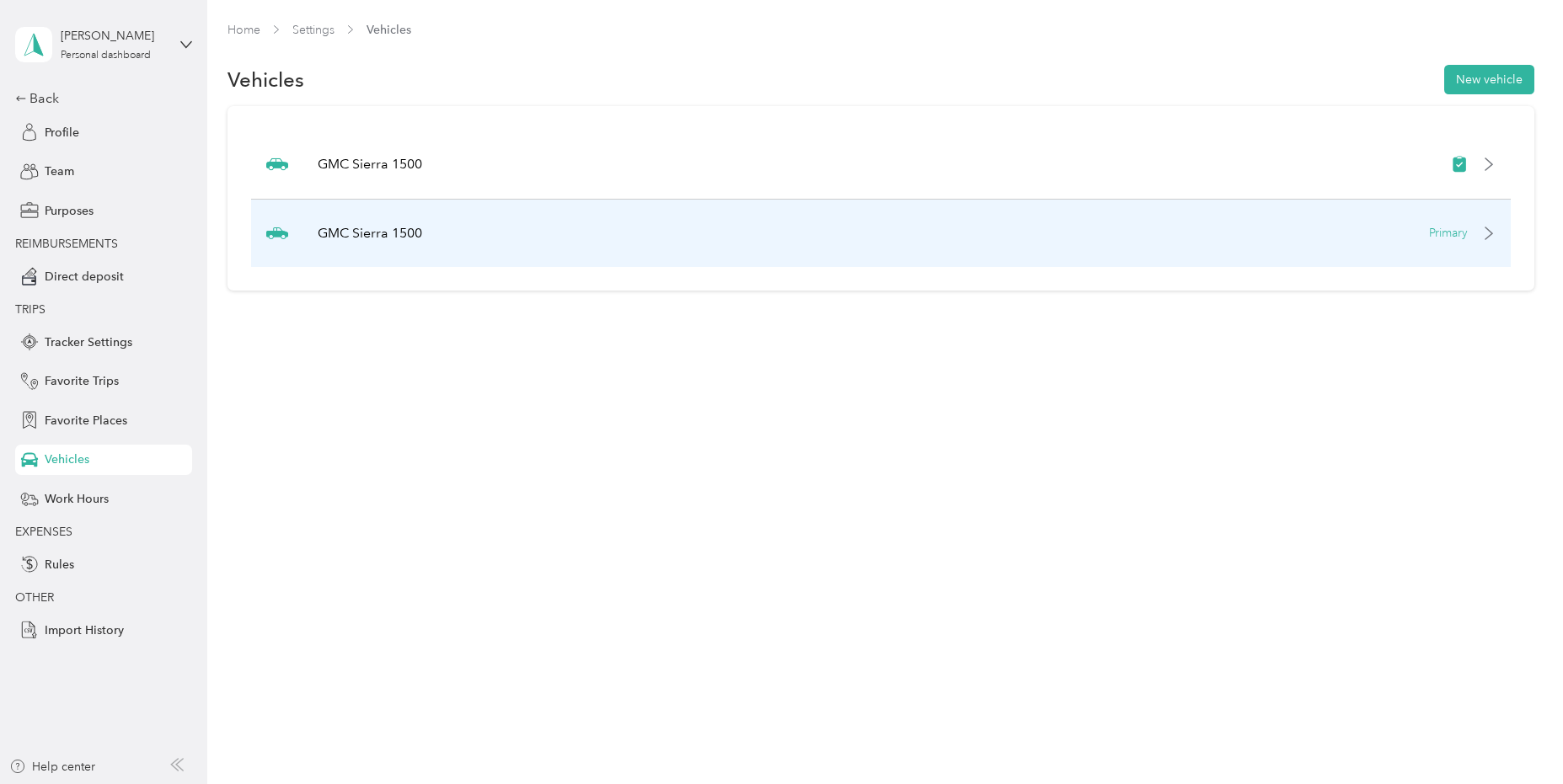
drag, startPoint x: 330, startPoint y: 233, endPoint x: 1498, endPoint y: 235, distance: 1168.0
click at [1496, 235] on icon at bounding box center [1489, 233] width 14 height 14
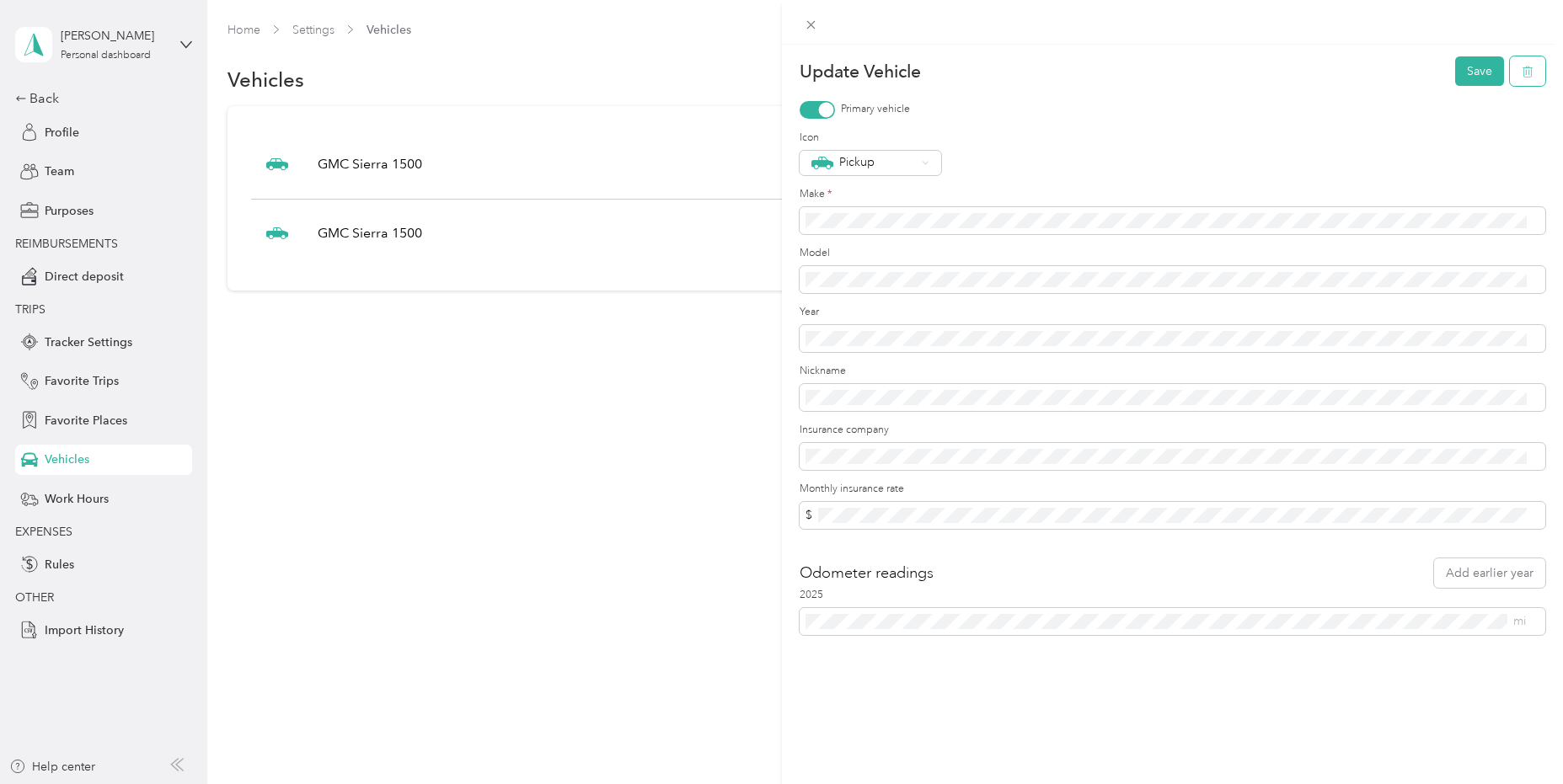
click at [1521, 72] on icon "button" at bounding box center [1527, 71] width 12 height 12
click at [1463, 85] on button "Yes" at bounding box center [1465, 83] width 33 height 27
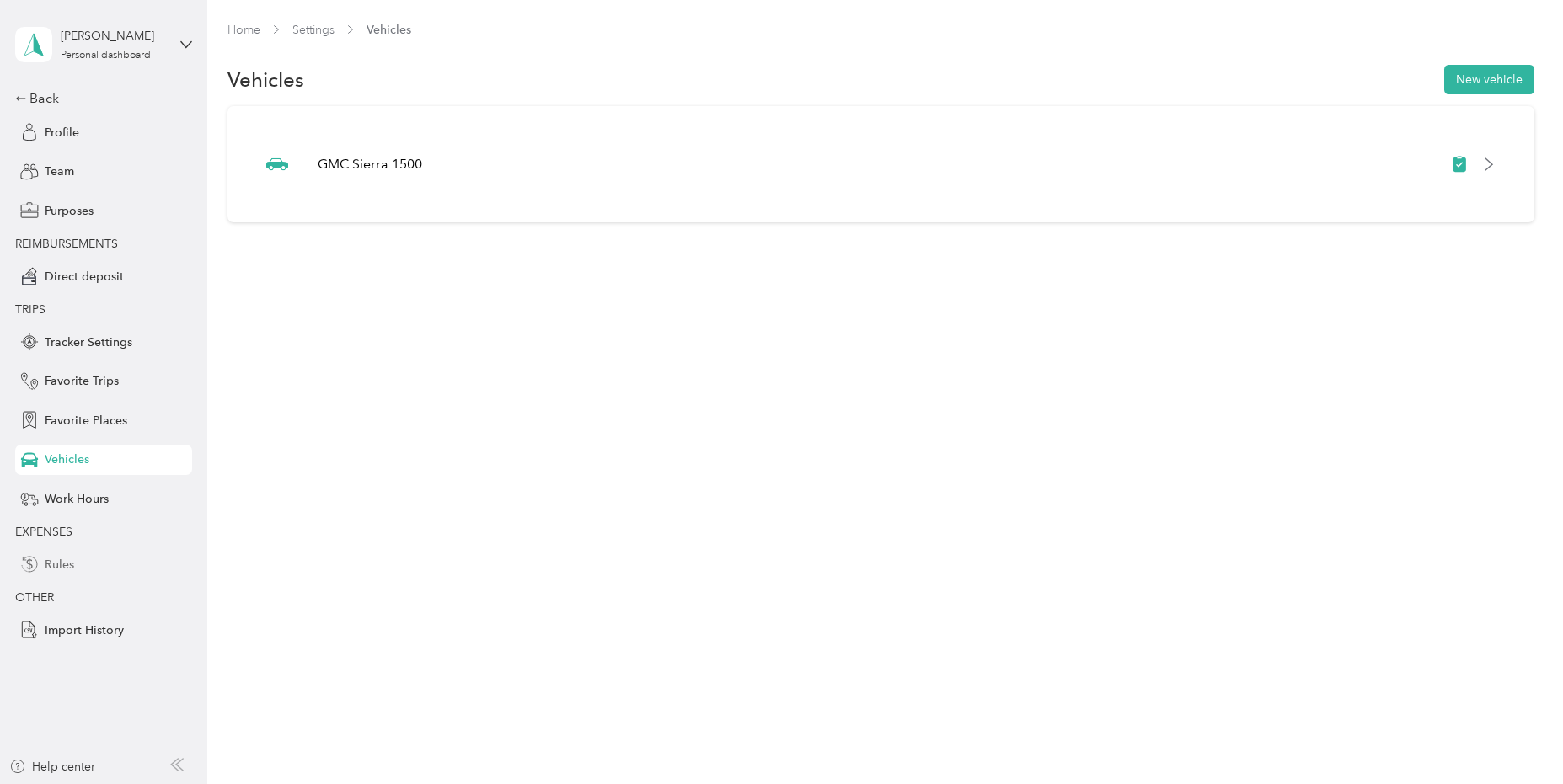
click at [55, 564] on span "Rules" at bounding box center [59, 564] width 30 height 18
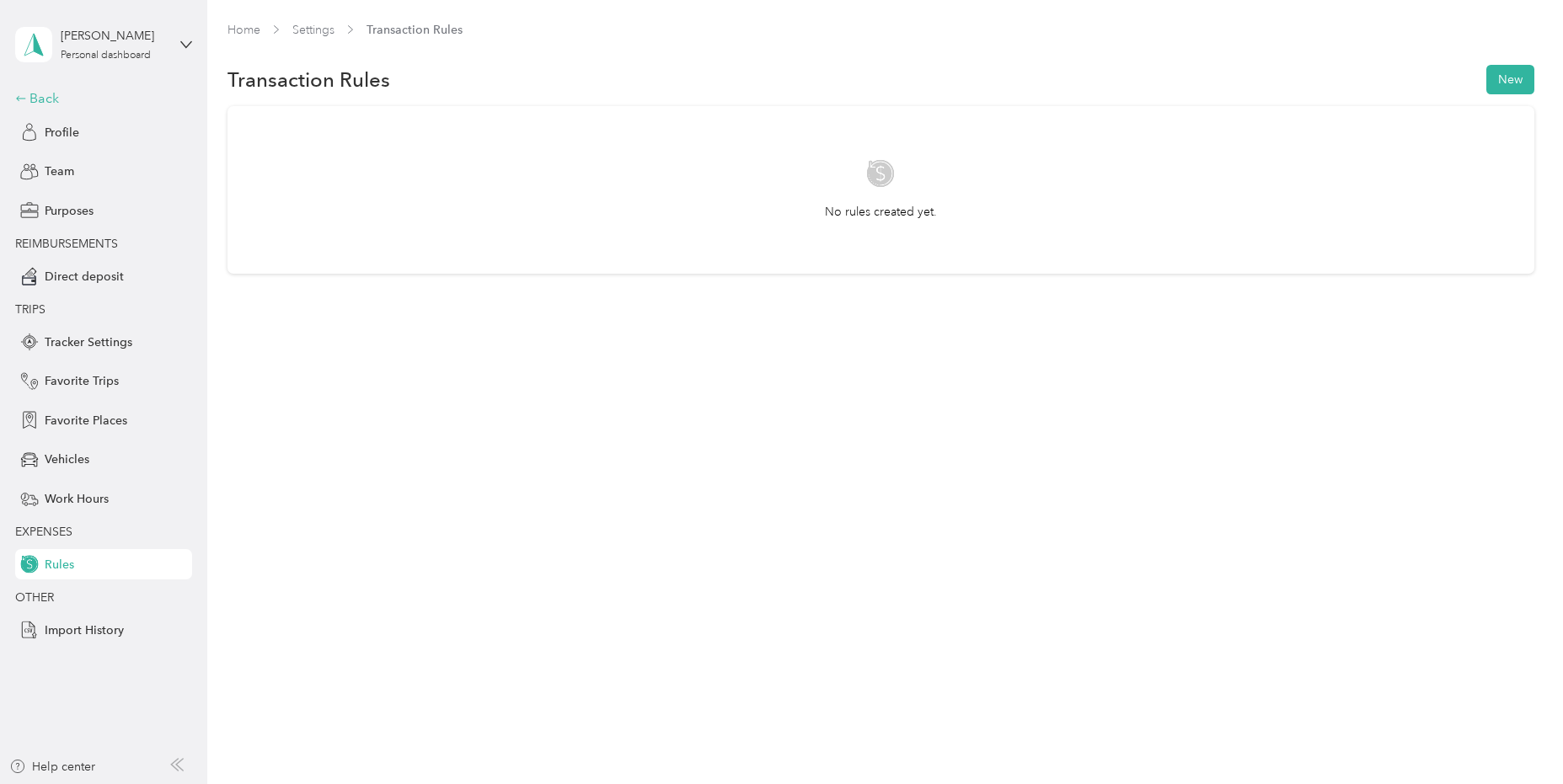
click at [42, 97] on div "Back" at bounding box center [99, 99] width 168 height 20
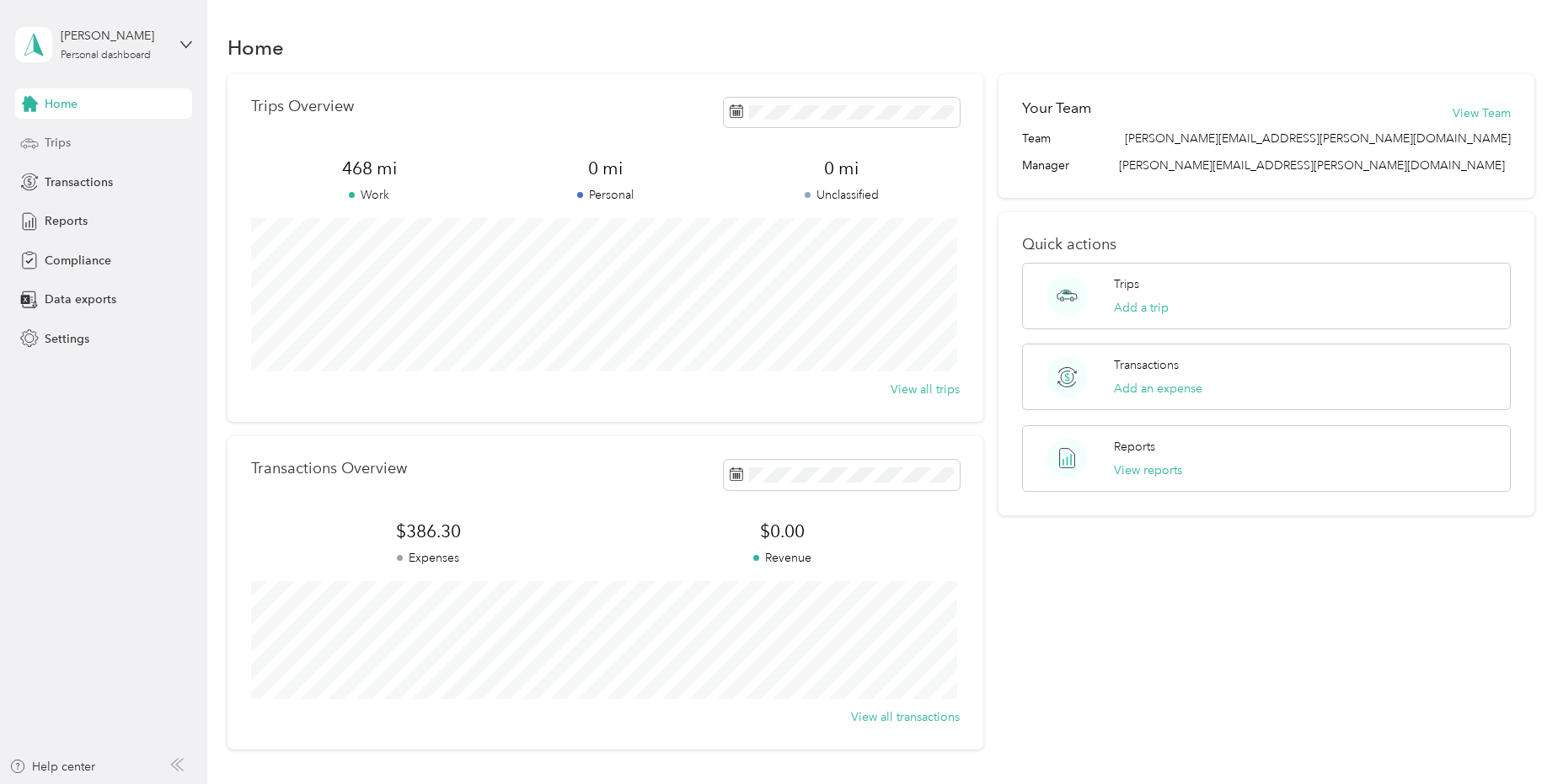
click at [50, 143] on span "Trips" at bounding box center [57, 142] width 26 height 18
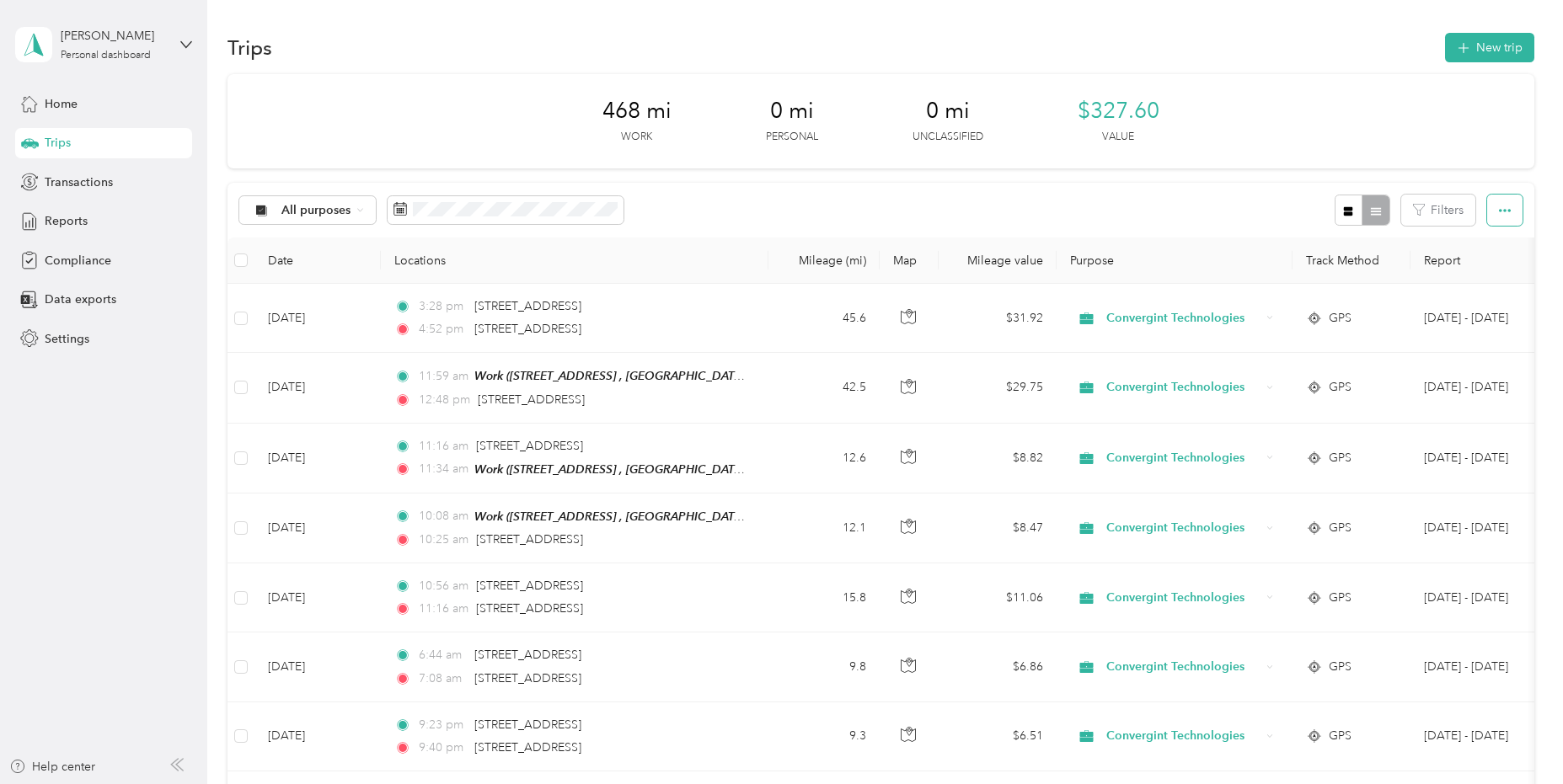
click at [1502, 208] on icon "button" at bounding box center [1505, 211] width 12 height 12
click at [916, 216] on div "All purposes Filters" at bounding box center [880, 210] width 1306 height 54
click at [76, 216] on span "Reports" at bounding box center [66, 221] width 43 height 18
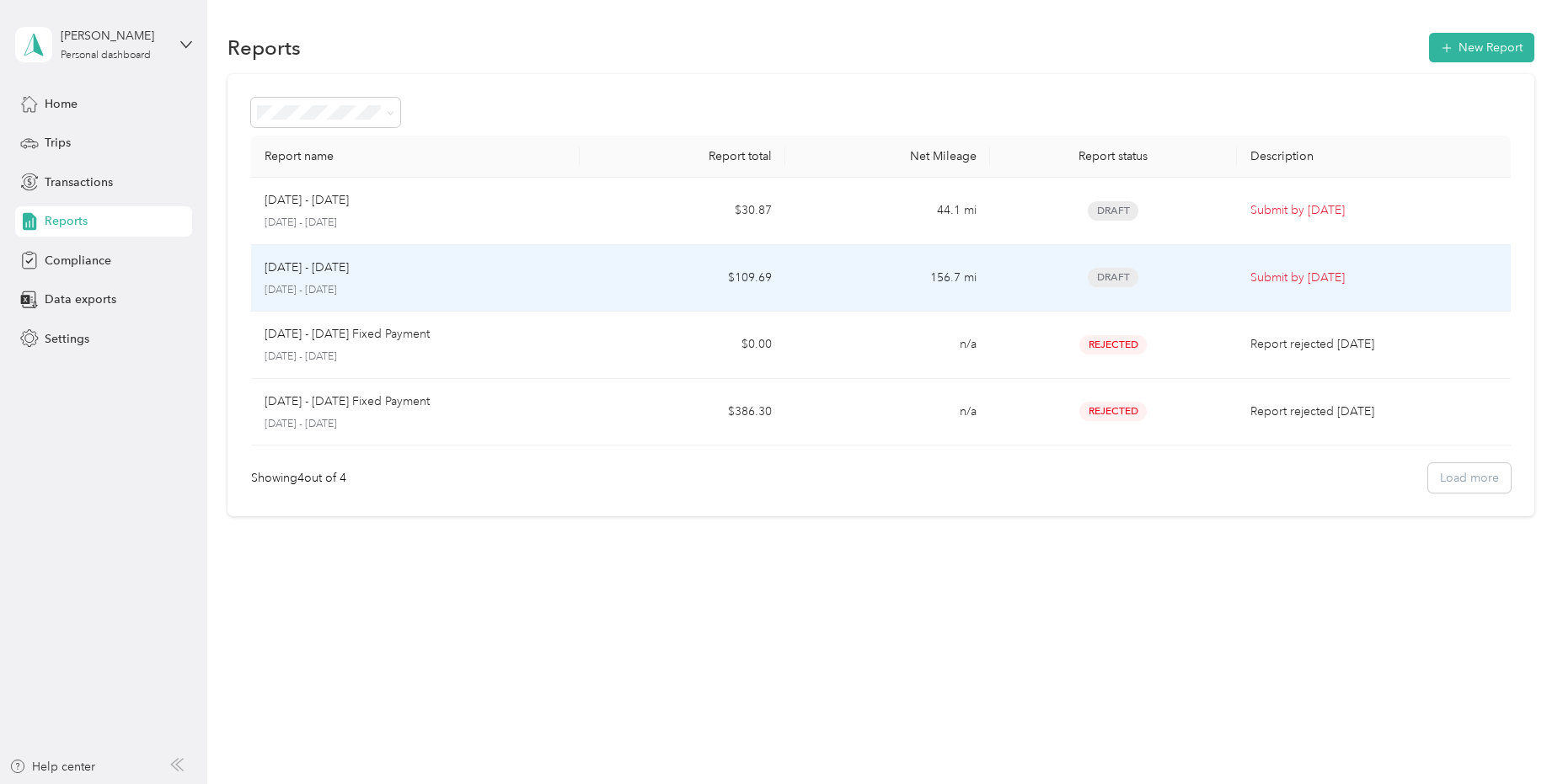
click at [628, 276] on td "$109.69" at bounding box center [683, 278] width 206 height 67
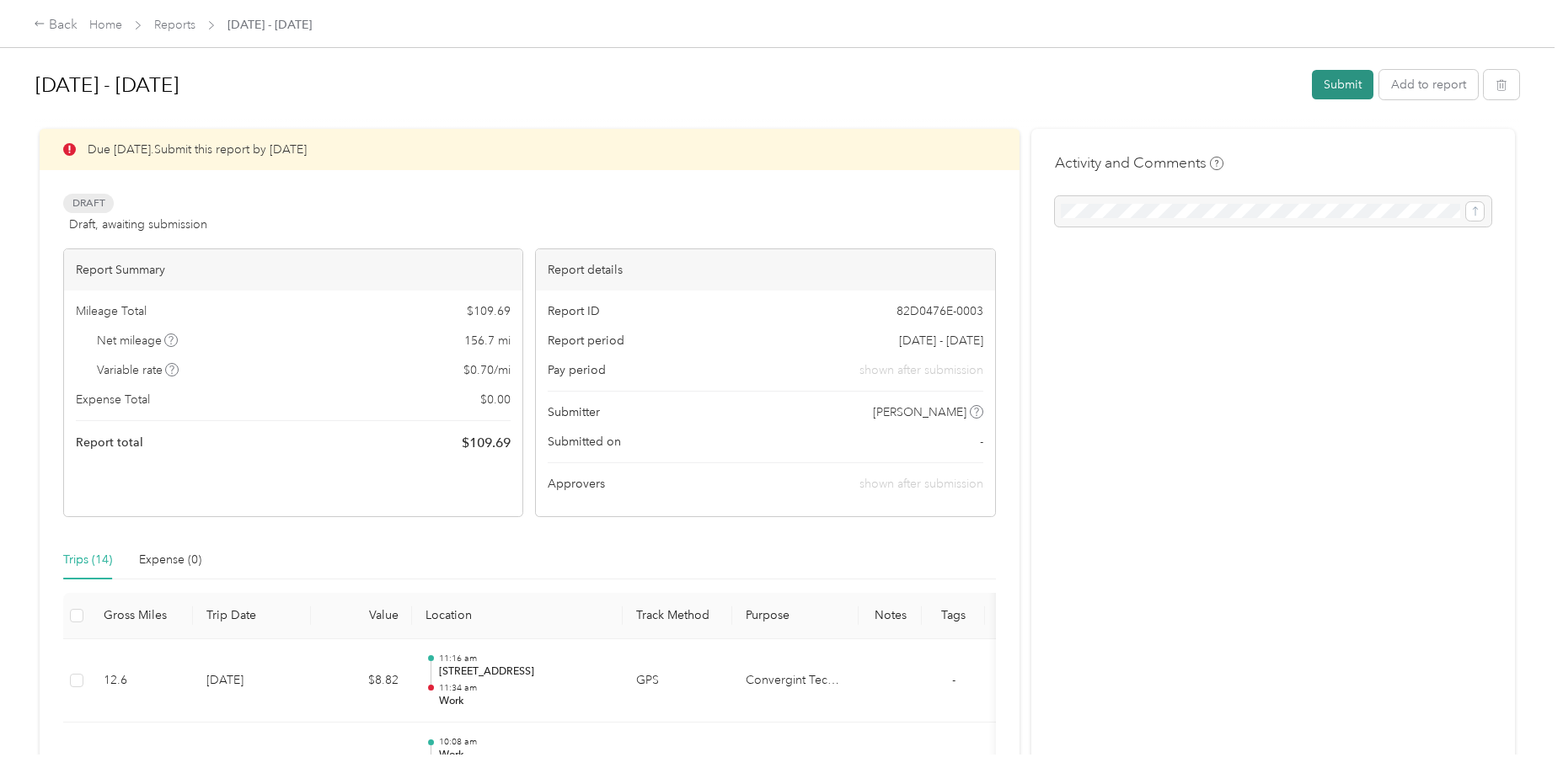
click at [1336, 83] on button "Submit" at bounding box center [1342, 85] width 62 height 30
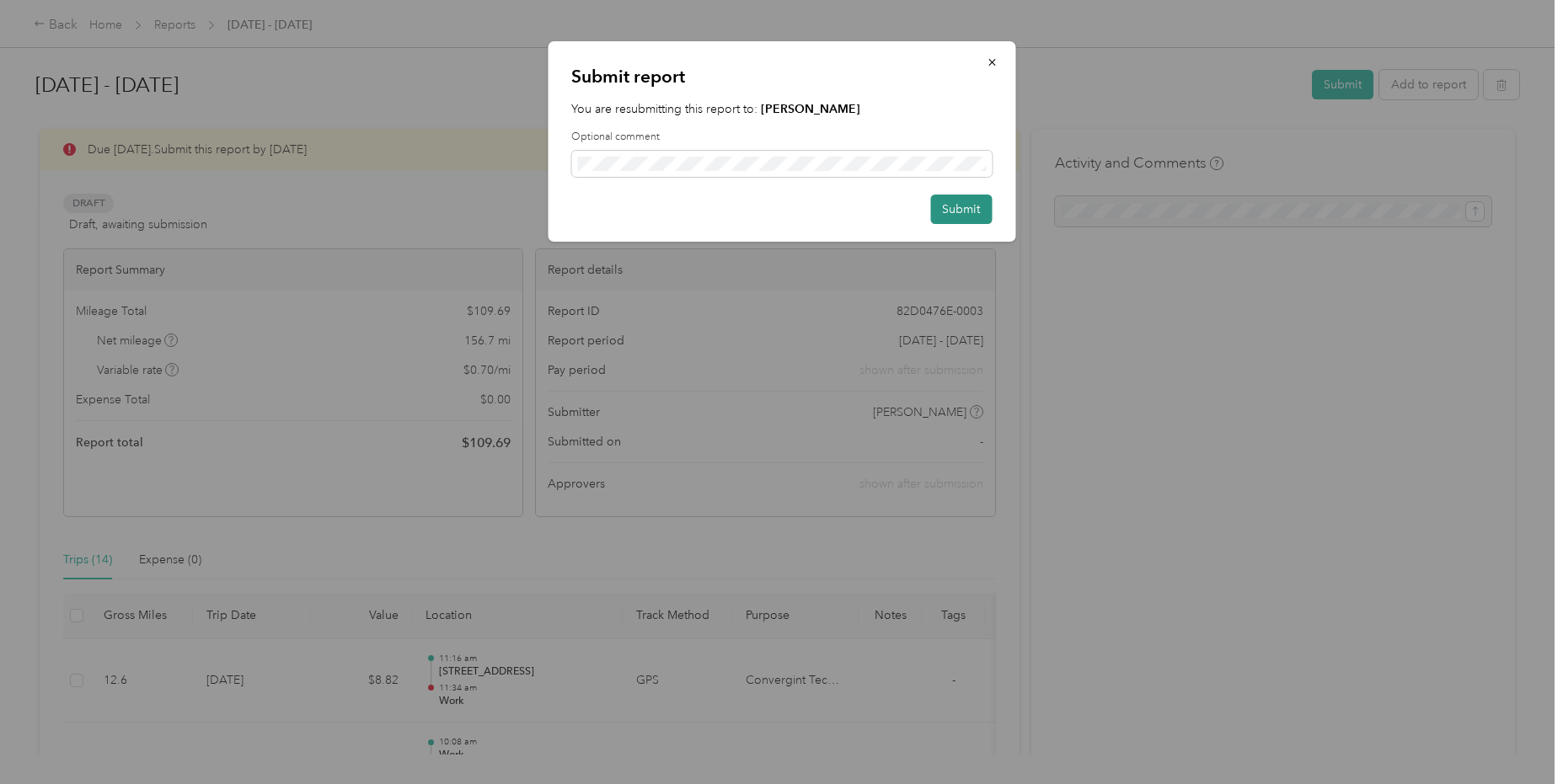
click at [967, 209] on button "Submit" at bounding box center [961, 210] width 62 height 30
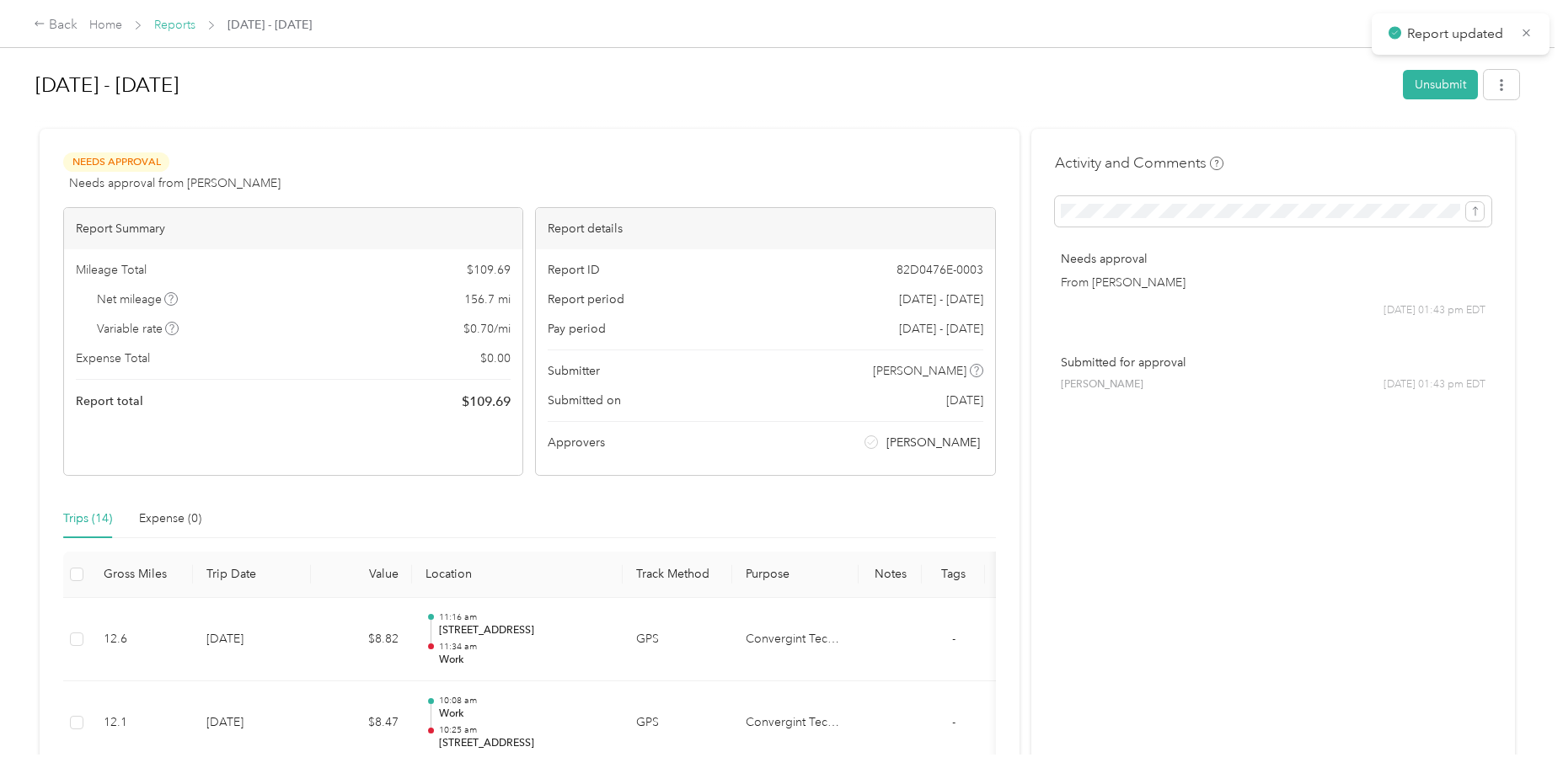
click at [179, 24] on link "Reports" at bounding box center [175, 25] width 42 height 15
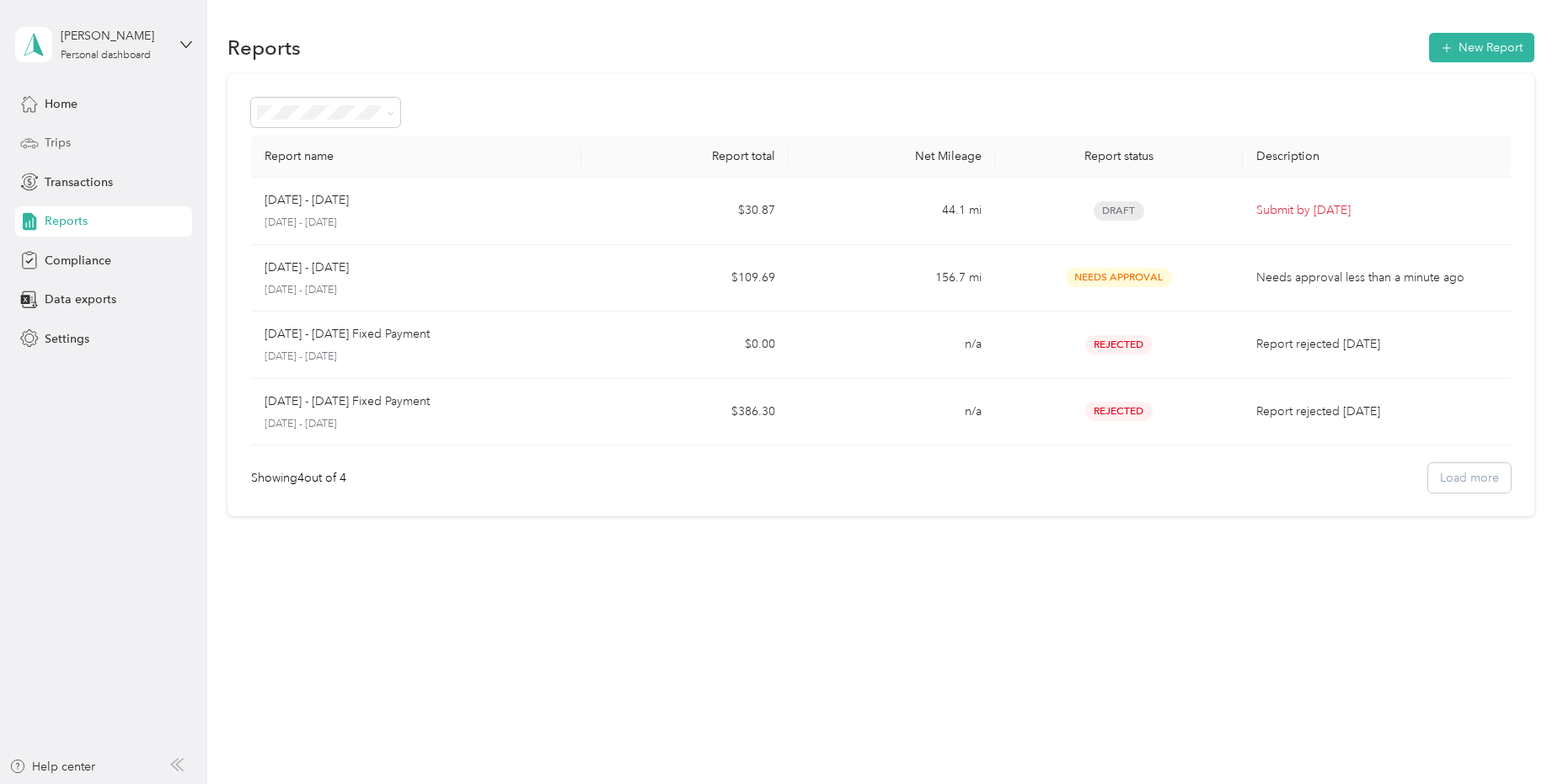
click at [55, 145] on span "Trips" at bounding box center [57, 142] width 26 height 18
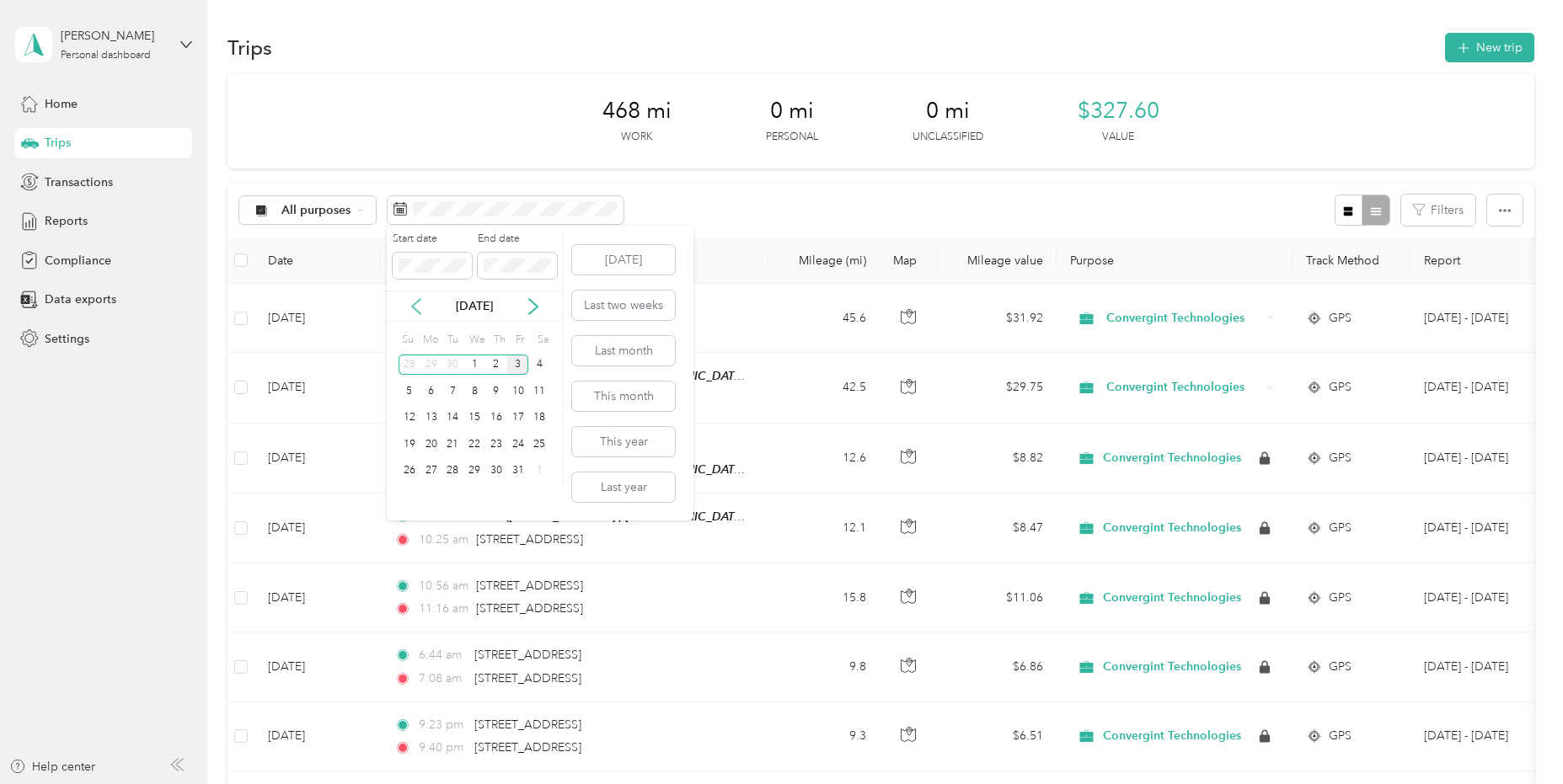
click at [413, 305] on icon at bounding box center [416, 307] width 8 height 15
click at [427, 365] on div "1" at bounding box center [431, 365] width 22 height 21
click at [454, 475] on div "30" at bounding box center [454, 471] width 22 height 21
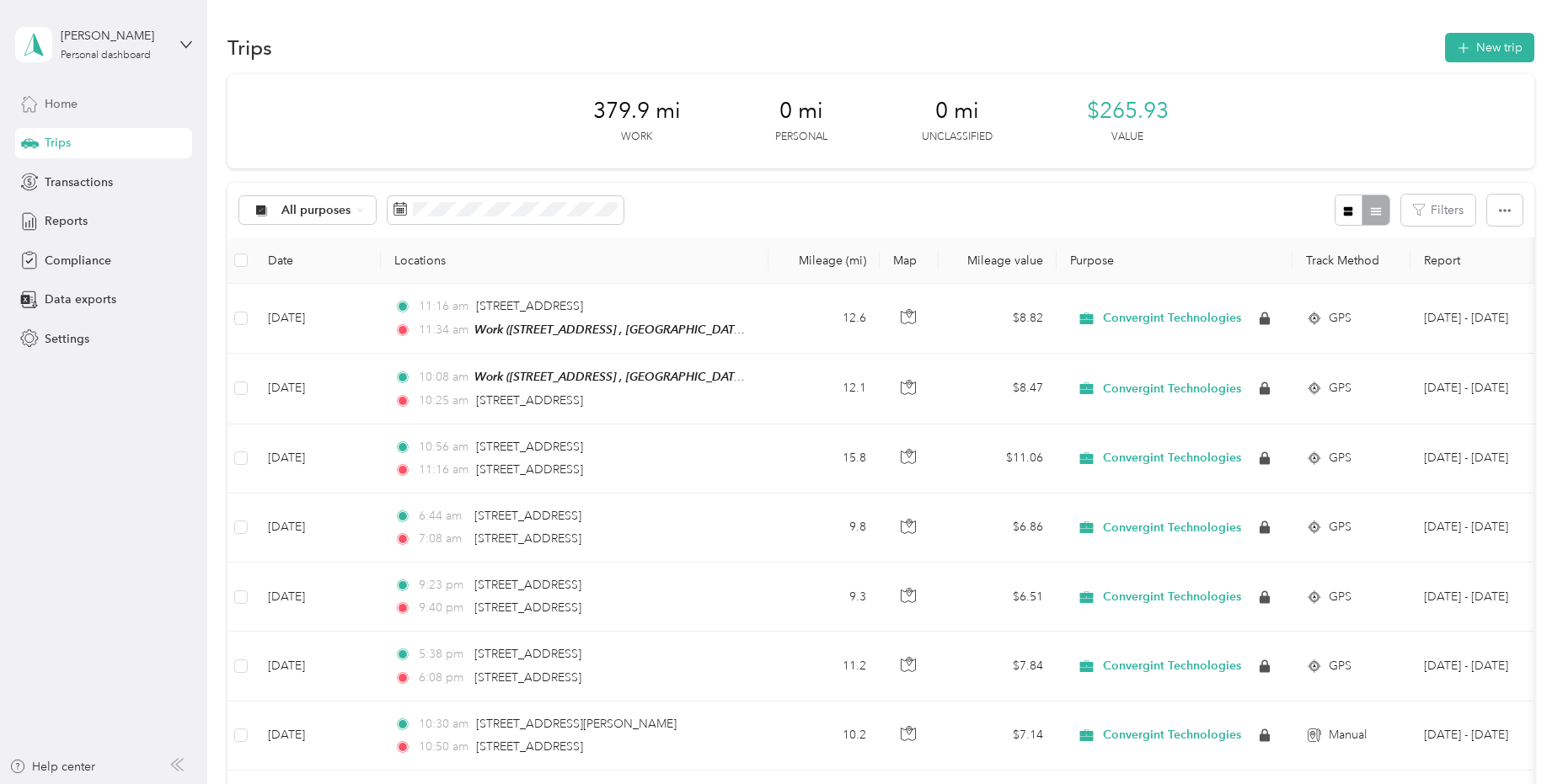
click at [53, 104] on span "Home" at bounding box center [61, 103] width 33 height 18
